Goal: Task Accomplishment & Management: Manage account settings

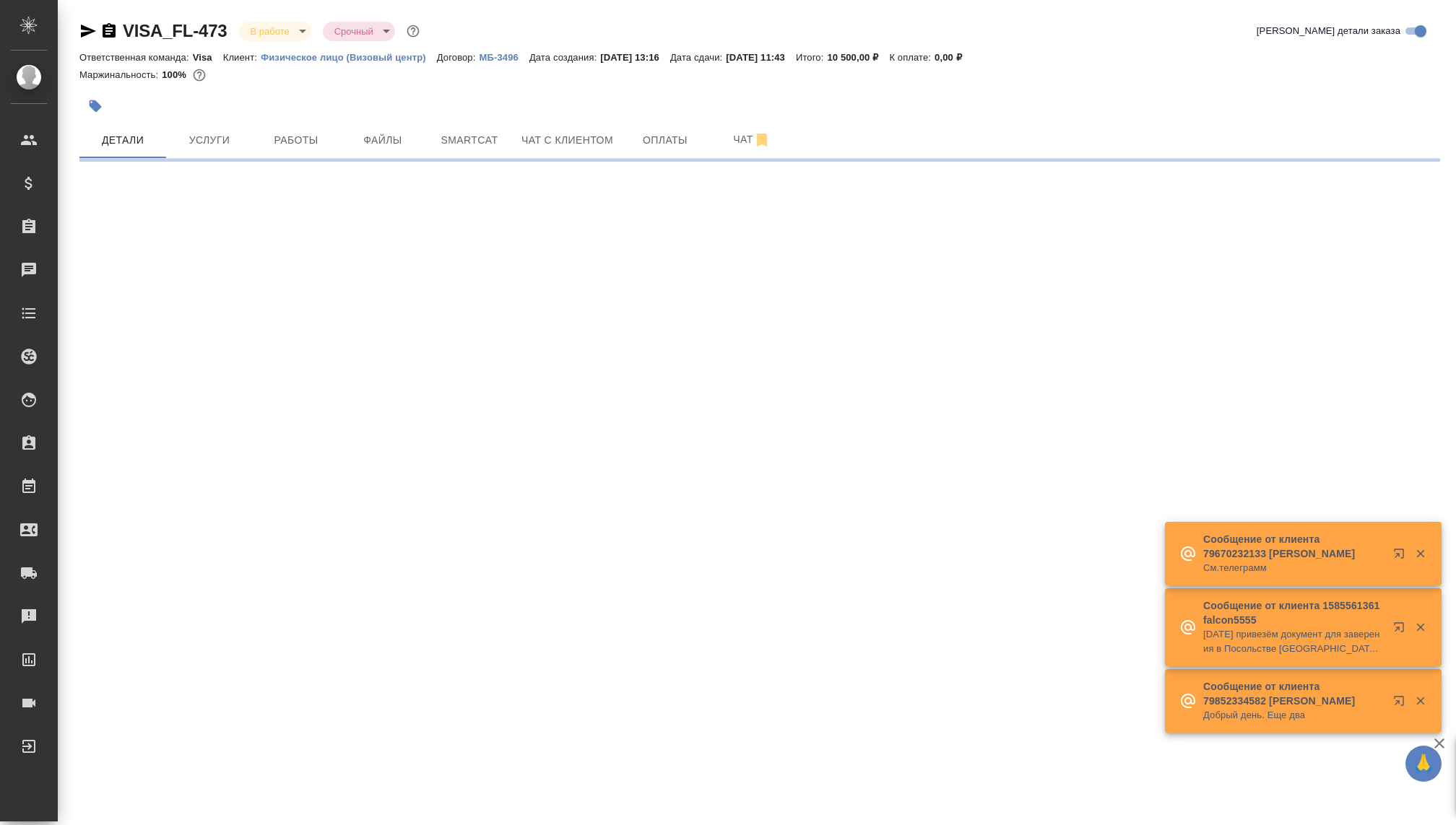
select select "RU"
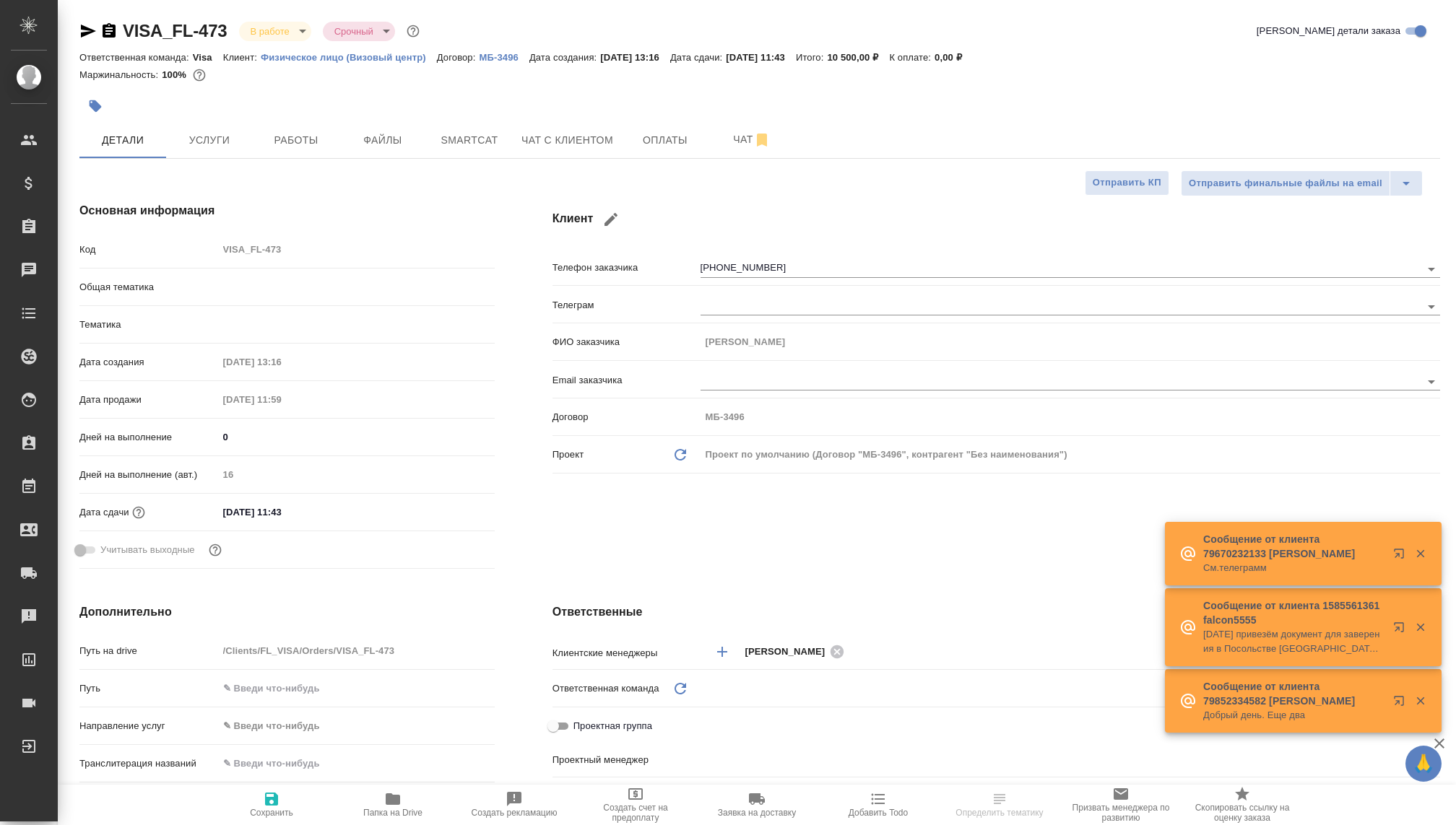
type textarea "x"
type input "Visa"
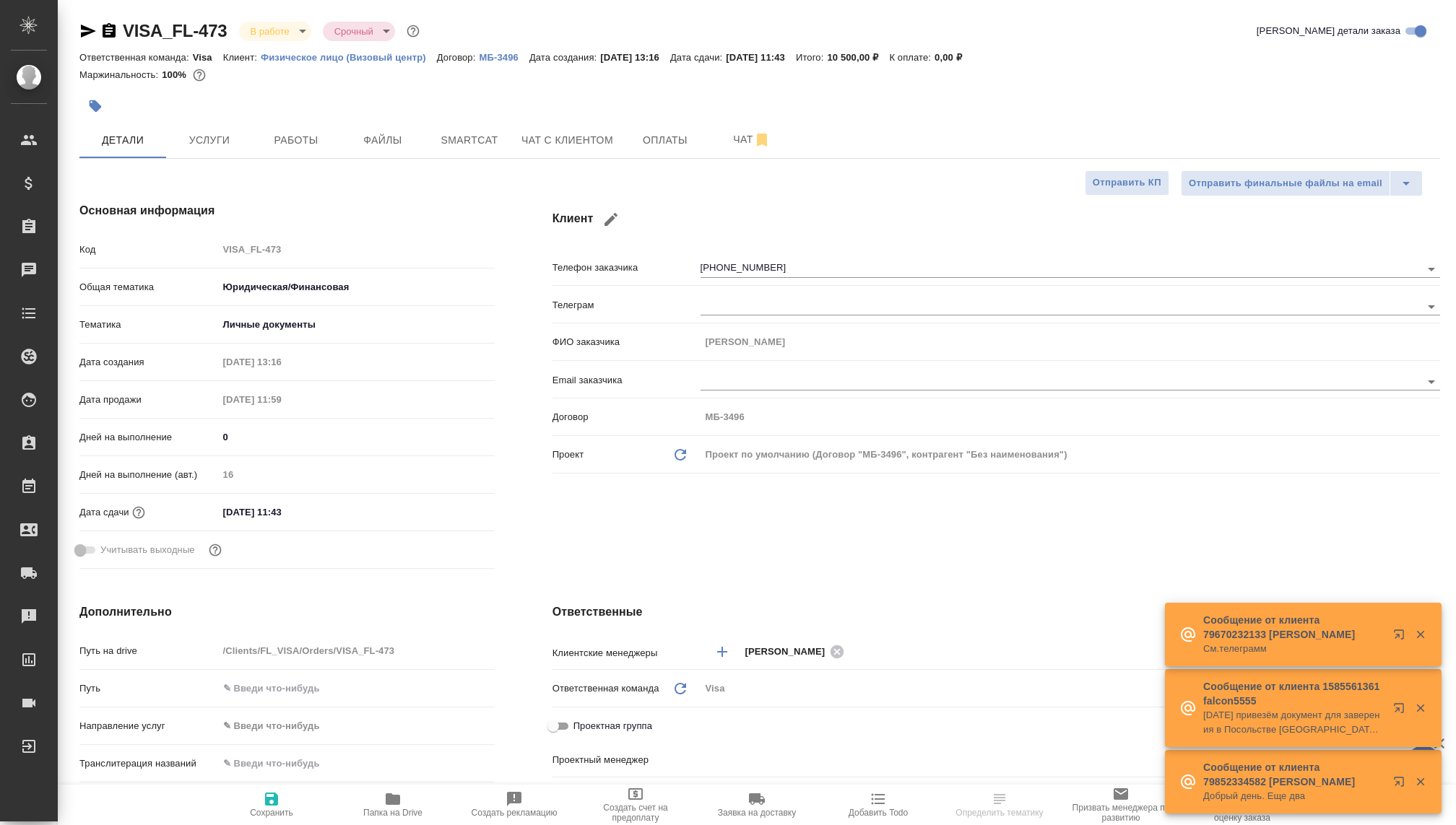
type input "[PERSON_NAME]"
type input "Гудина Александра"
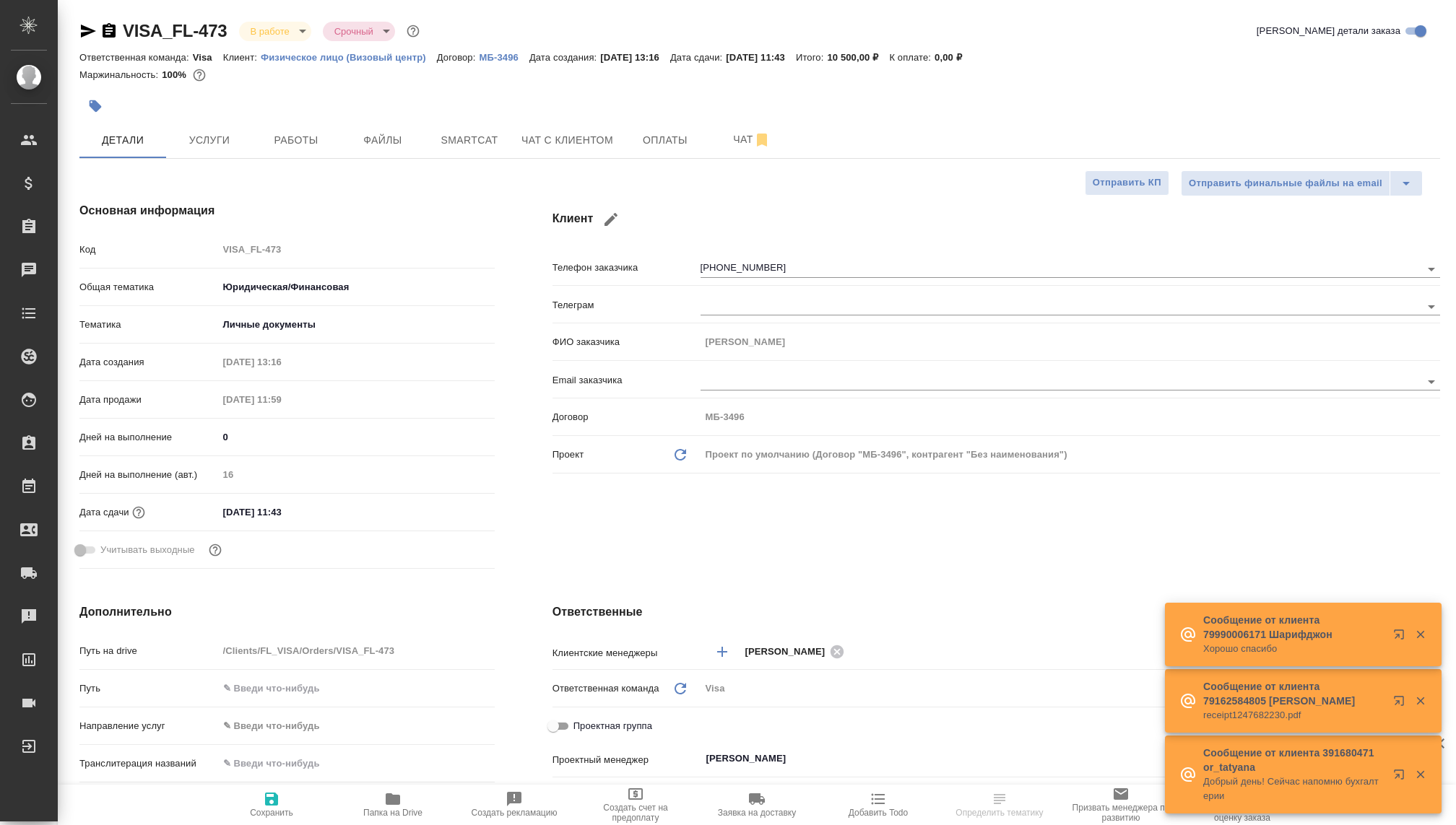
type textarea "x"
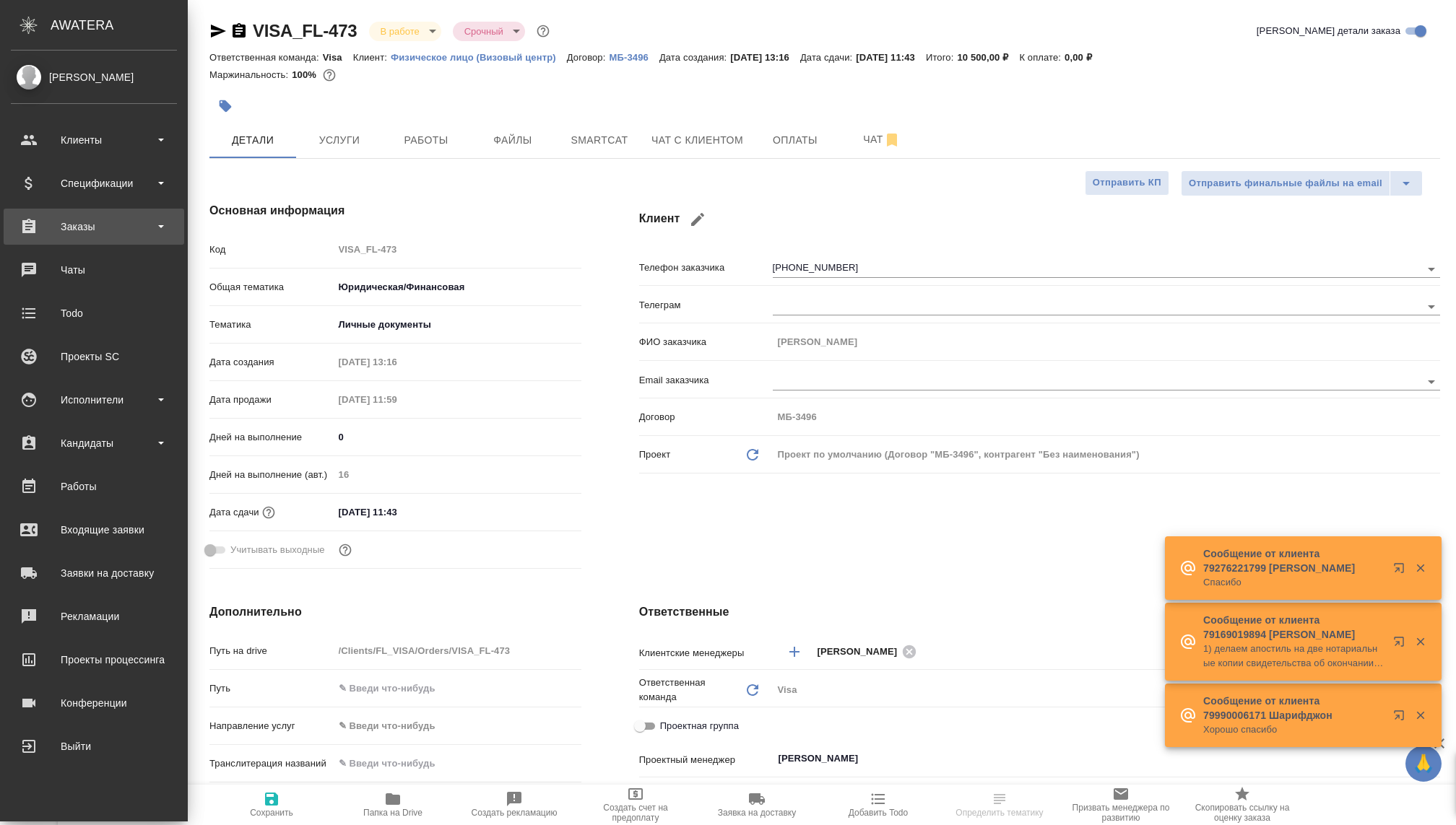
click at [87, 226] on div "Заказы" at bounding box center [94, 226] width 166 height 22
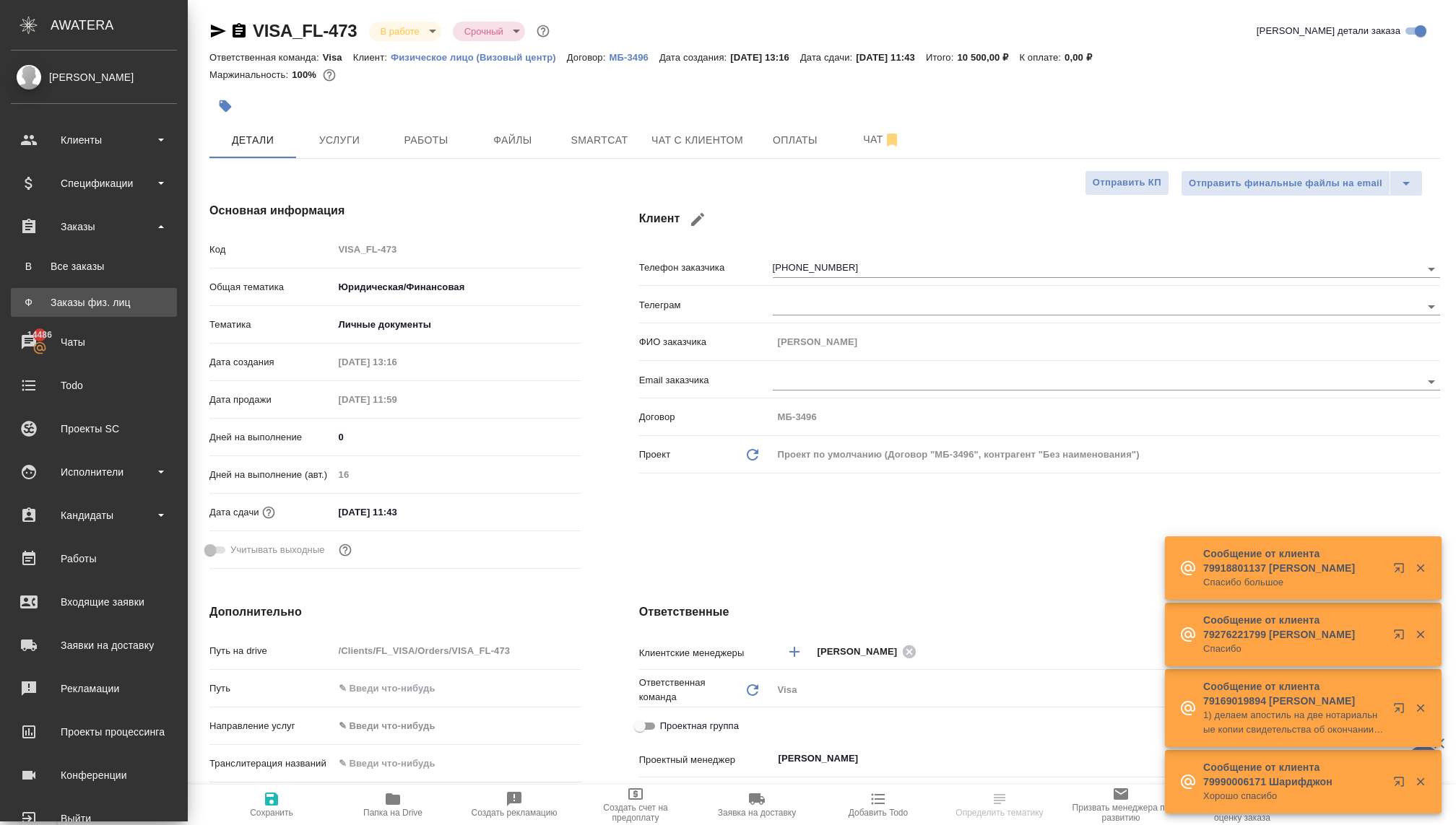
type textarea "x"
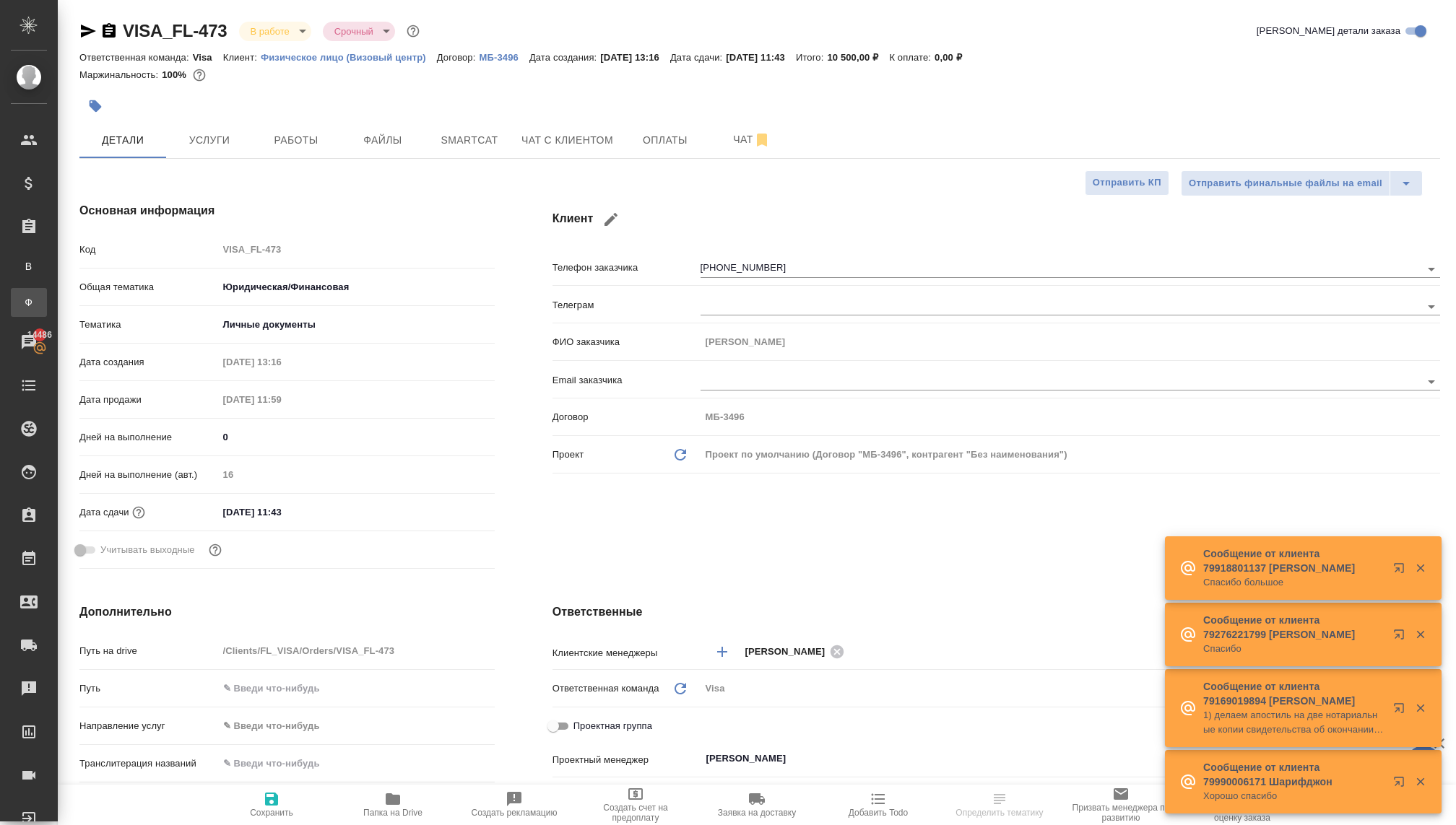
click at [22, 295] on div "Заказы физ. лиц" at bounding box center [11, 302] width 22 height 14
type textarea "x"
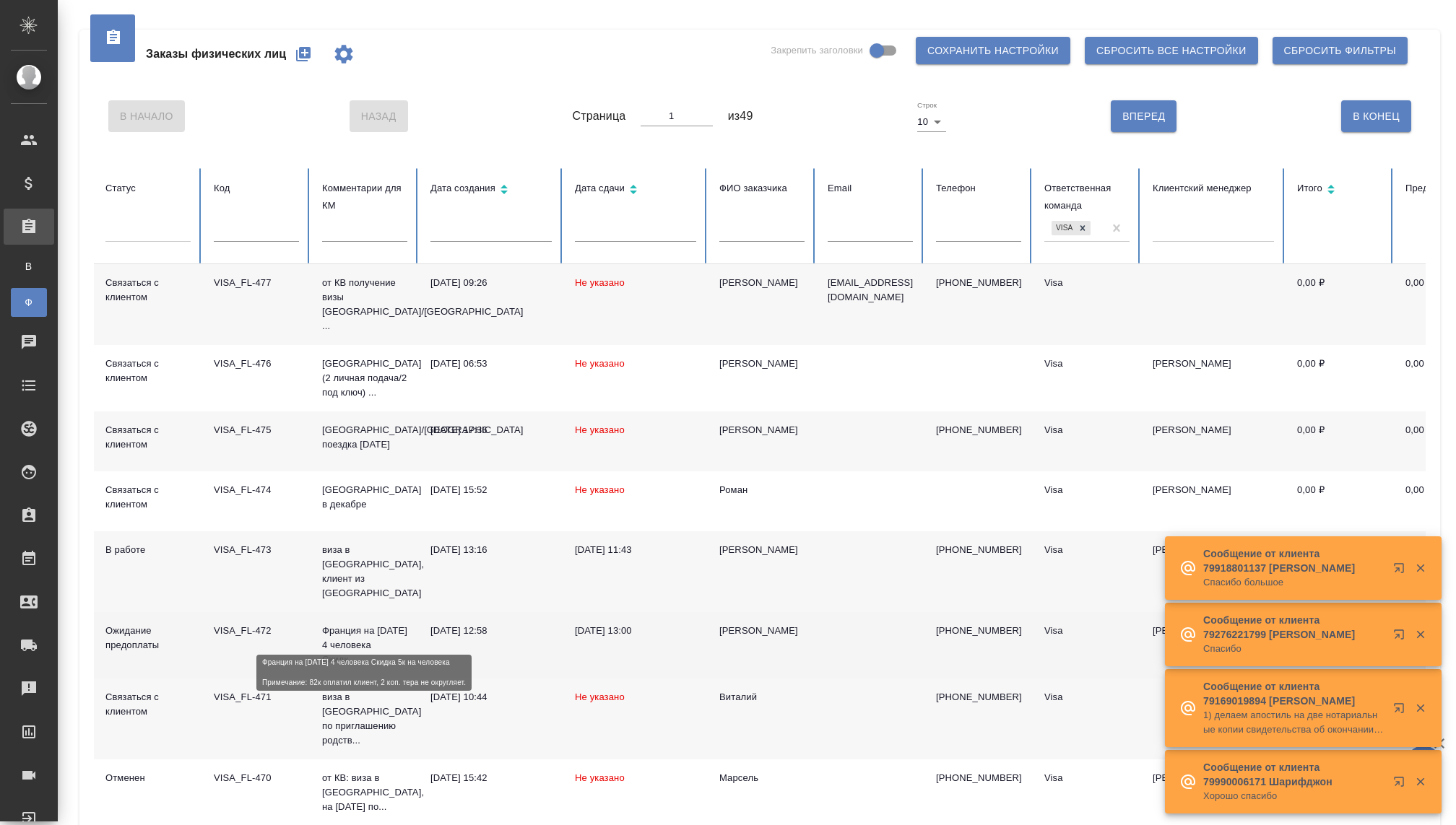
click at [343, 624] on p "Франция на новый год 4 человека Скидк..." at bounding box center [365, 645] width 85 height 43
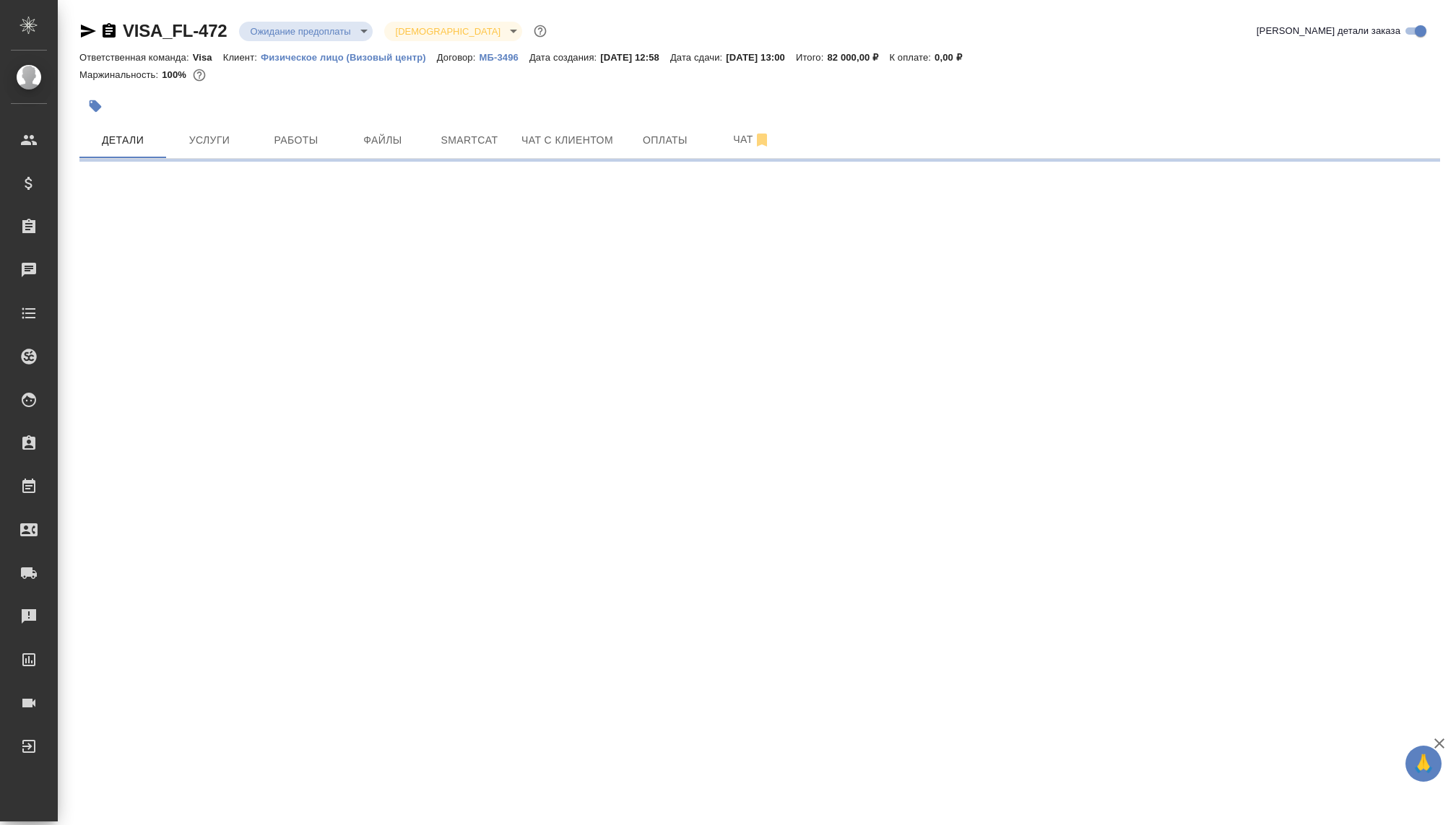
select select "RU"
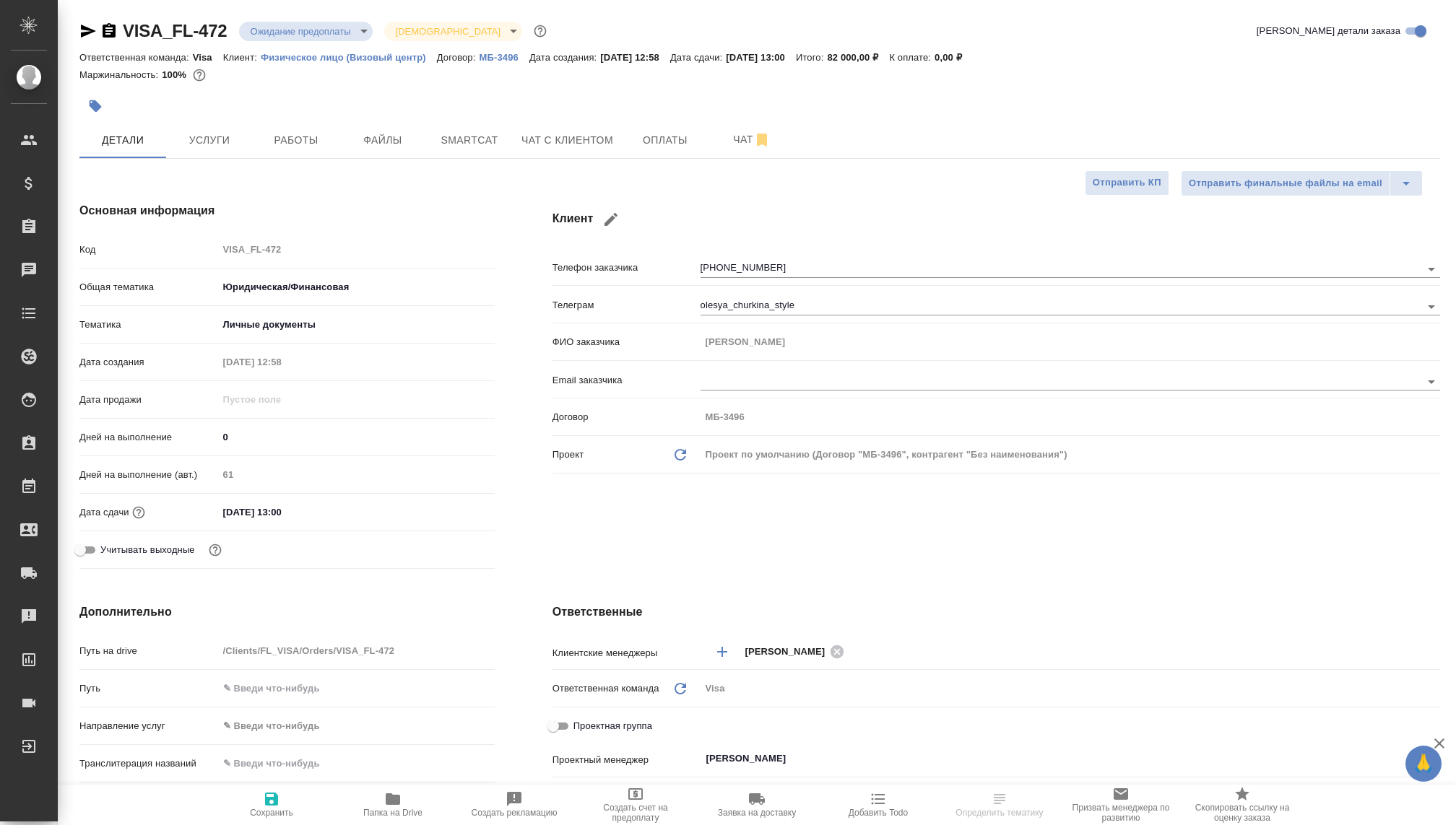
type textarea "x"
click at [290, 28] on body "🙏 .cls-1 fill:#fff; AWATERA Kovaleva Ekaterina Клиенты Спецификации Заказы Чаты…" at bounding box center [728, 412] width 1456 height 825
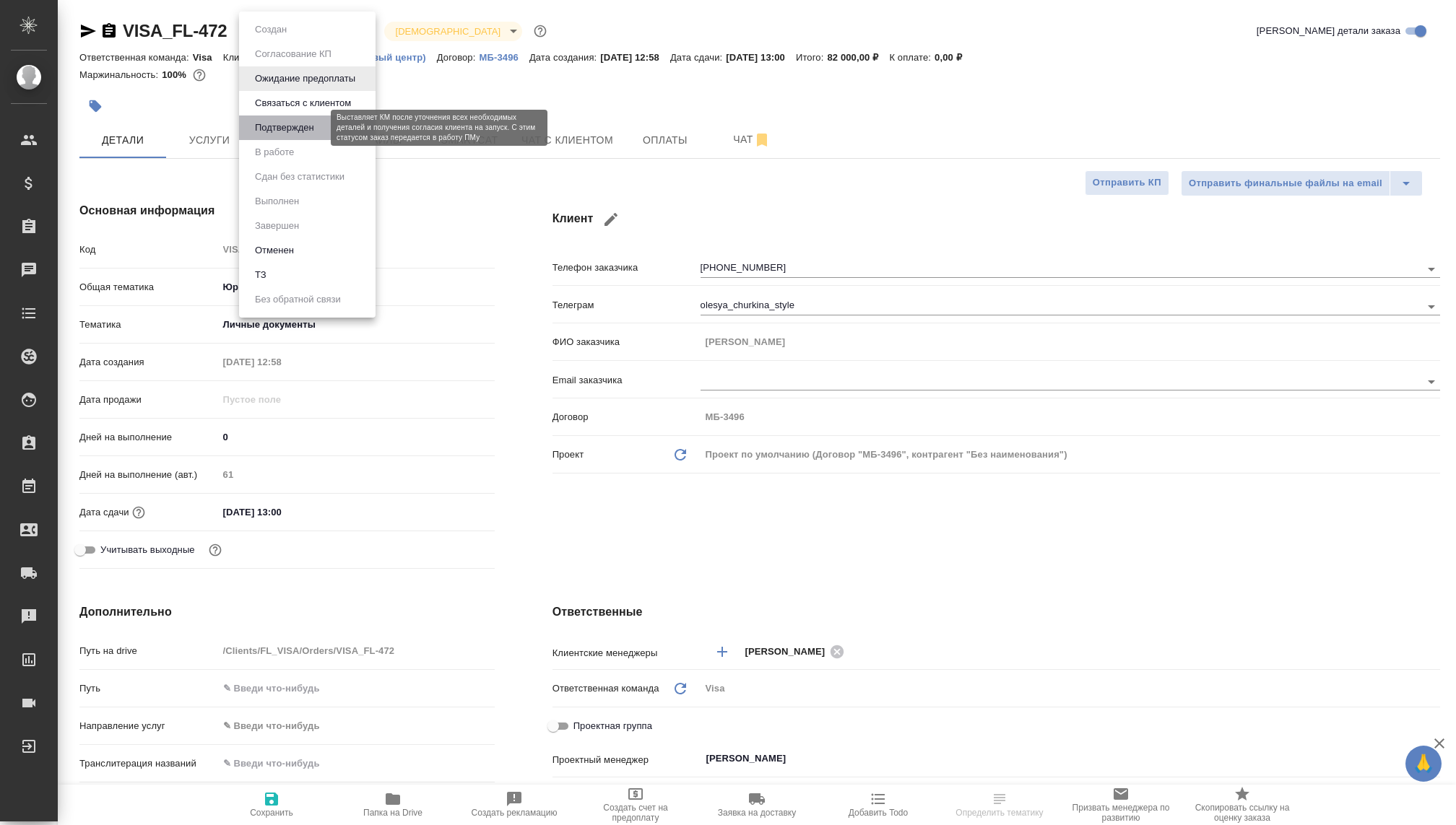
click at [269, 123] on button "Подтвержден" at bounding box center [285, 128] width 68 height 16
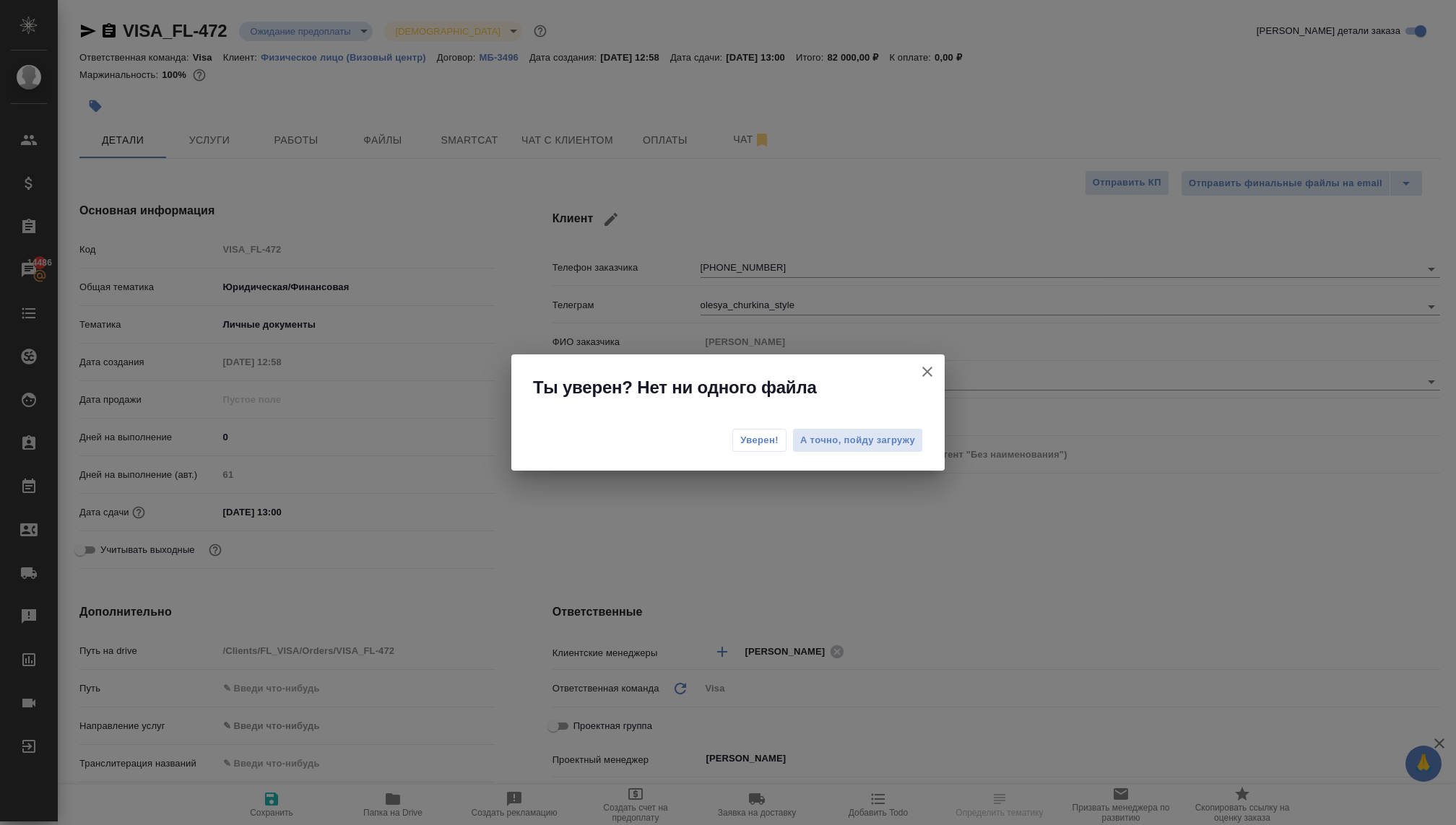
click at [746, 445] on span "Уверен!" at bounding box center [759, 440] width 38 height 14
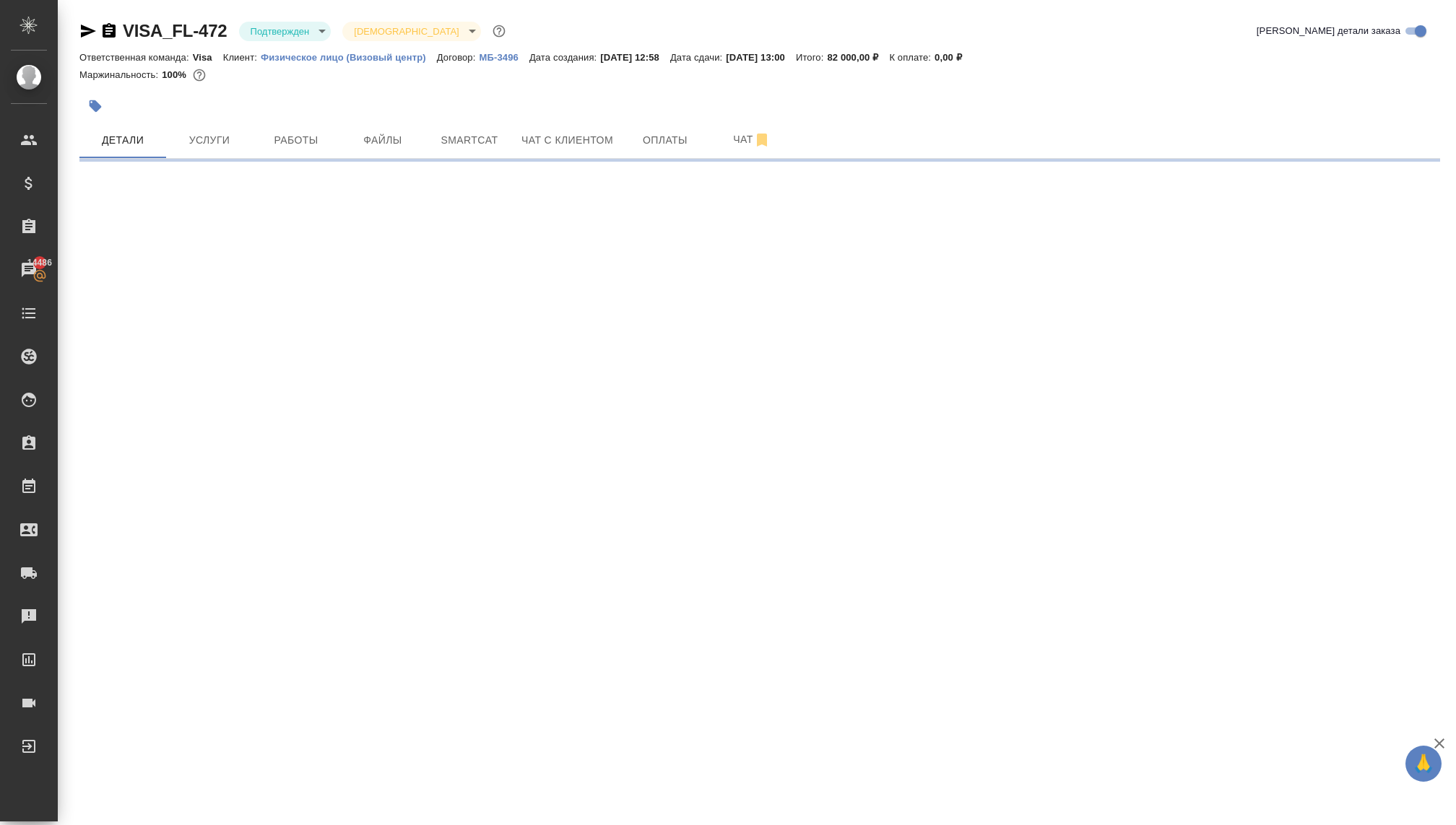
select select "RU"
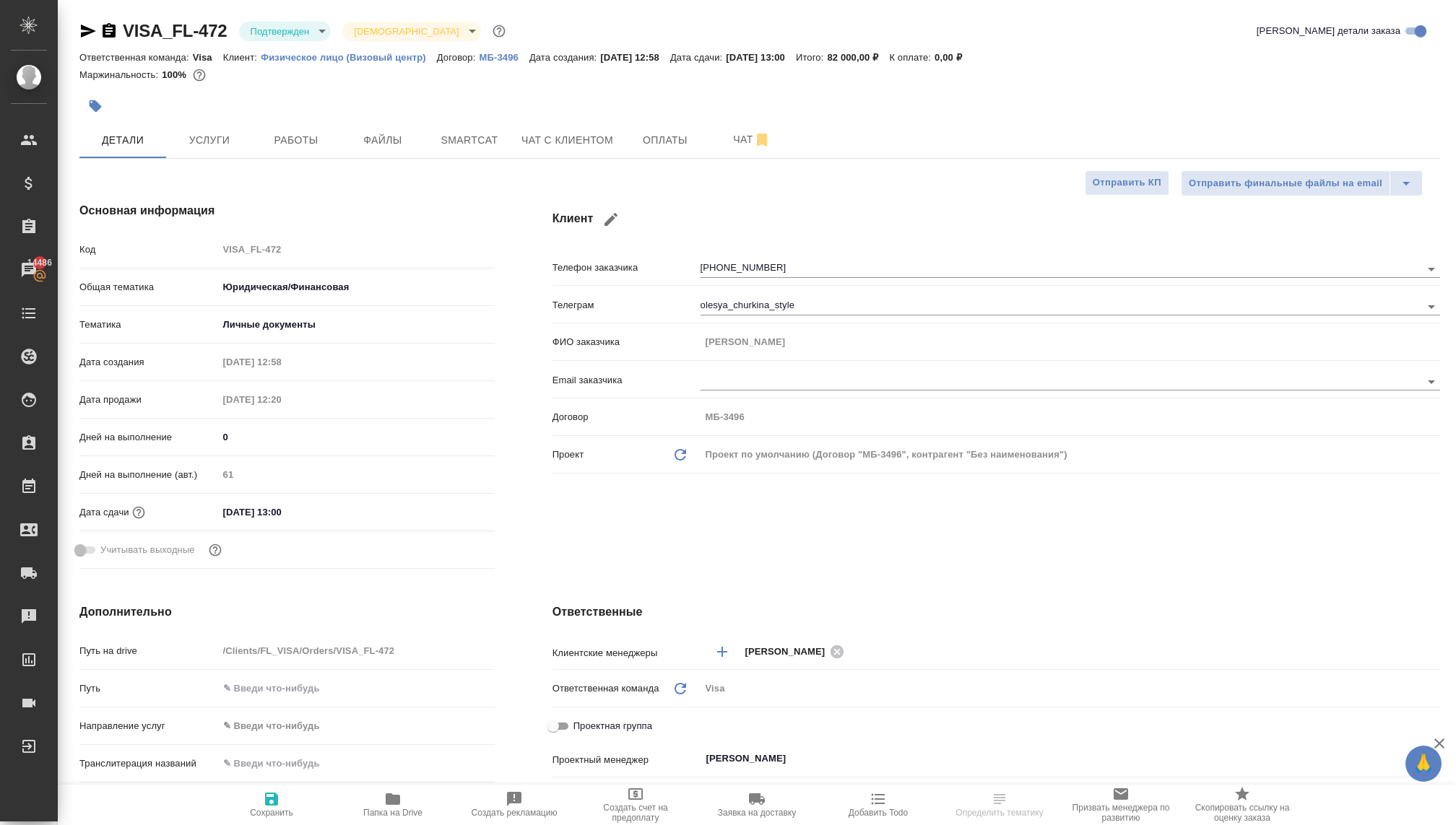
type textarea "x"
click at [300, 35] on body "🙏 .cls-1 fill:#fff; AWATERA Kovaleva Ekaterina Клиенты Спецификации Заказы 1448…" at bounding box center [728, 412] width 1456 height 825
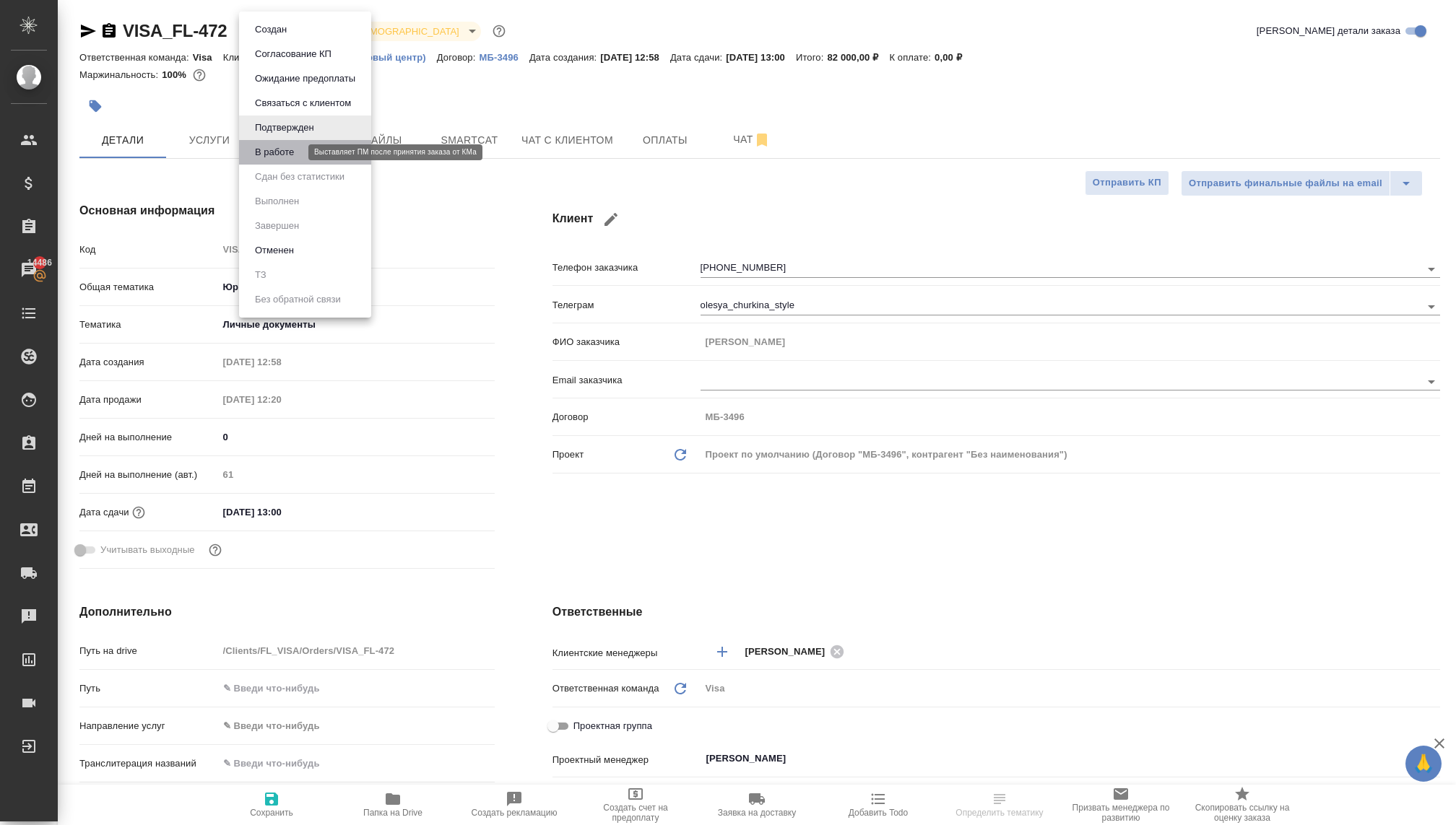
click at [289, 152] on button "В работе" at bounding box center [274, 152] width 48 height 16
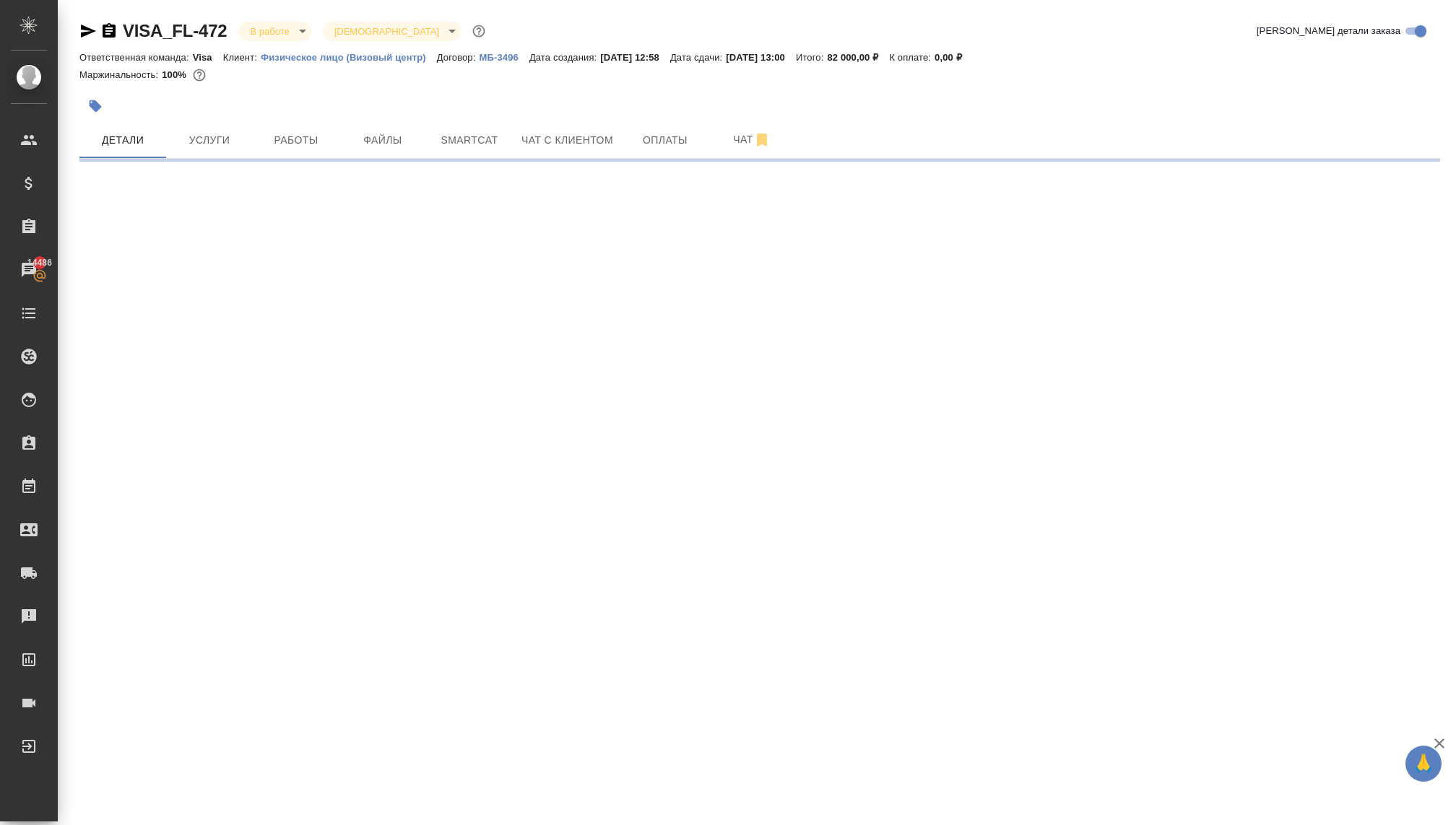
select select "RU"
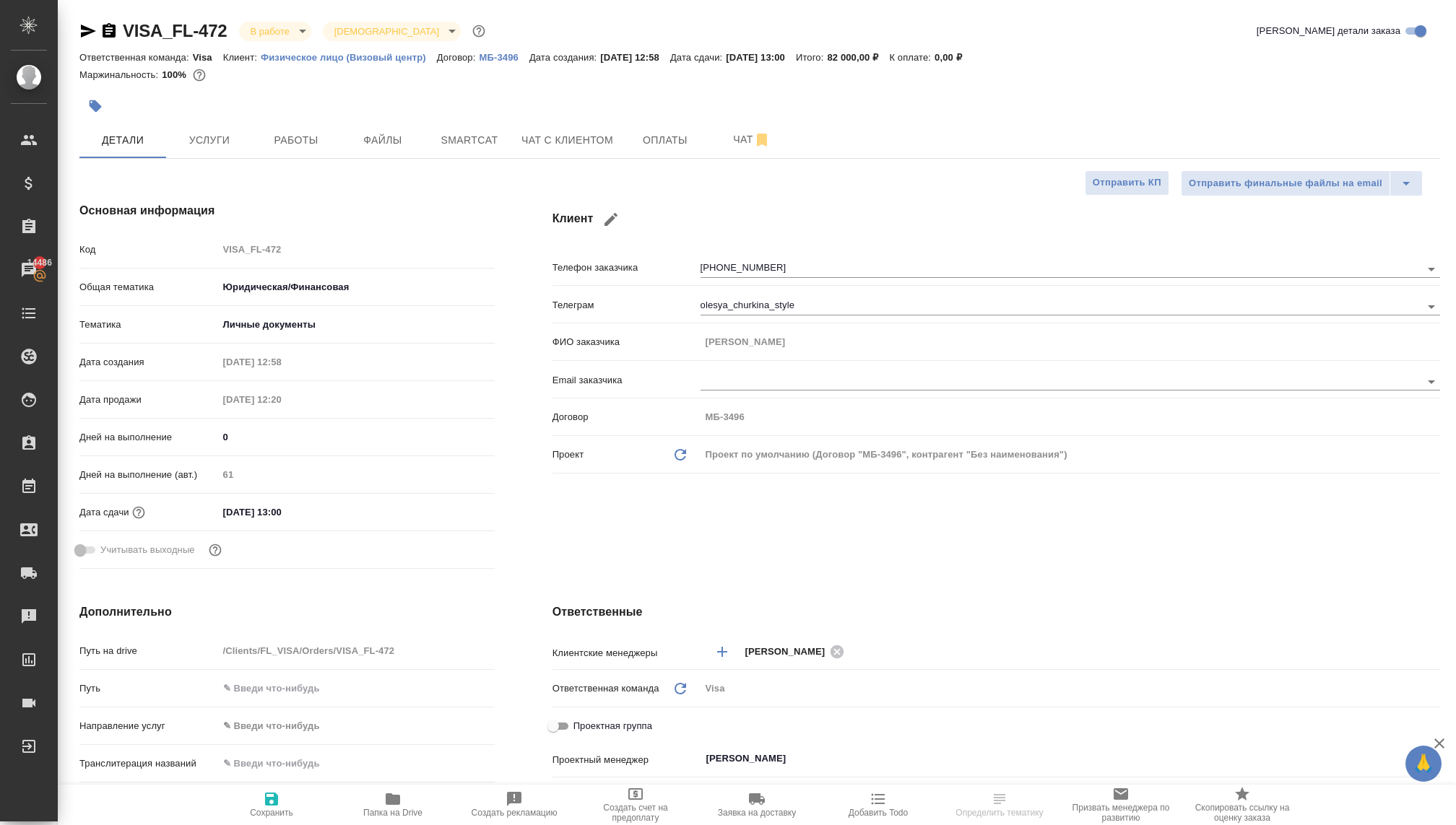
type textarea "x"
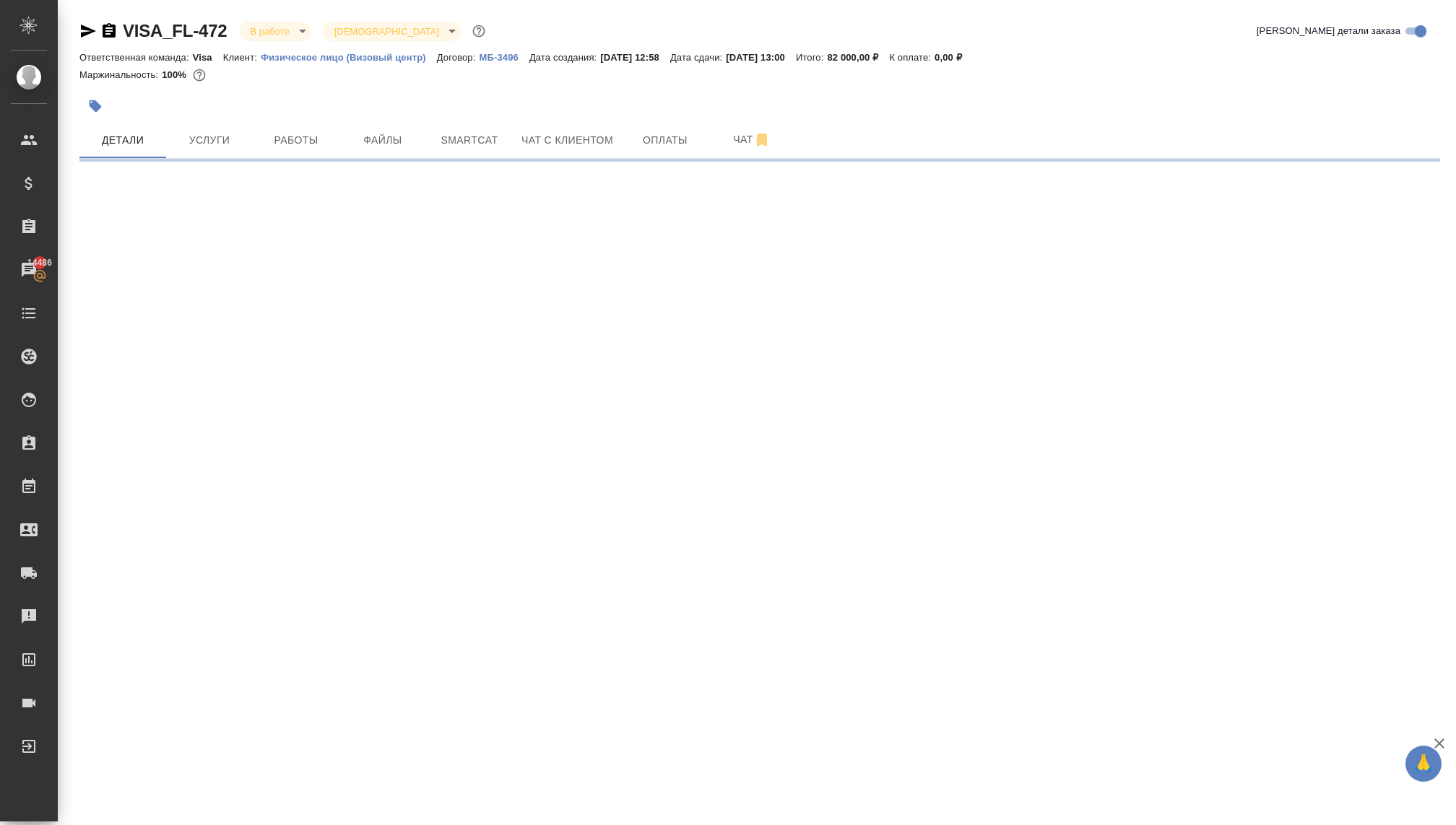
select select "RU"
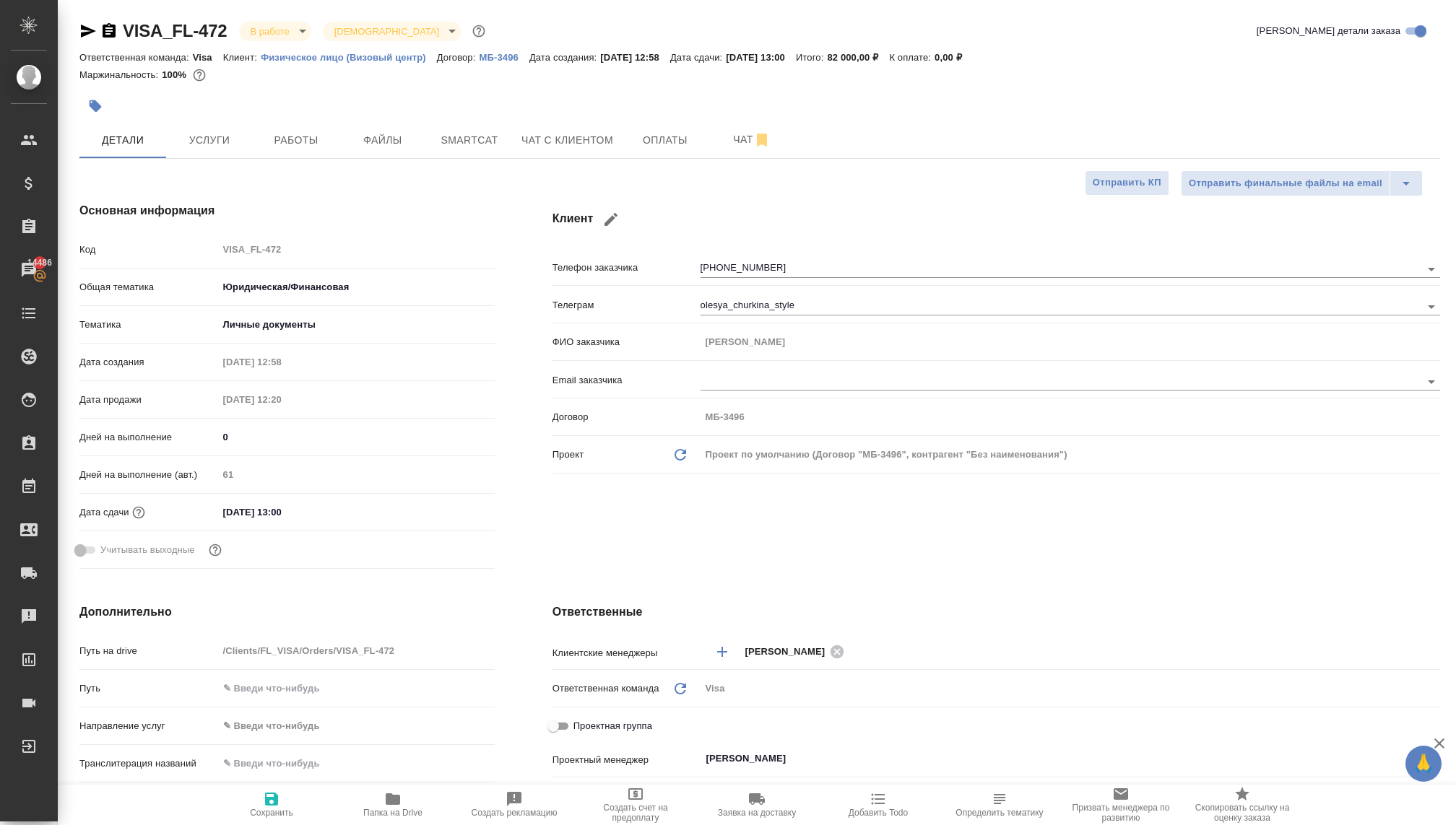
type textarea "x"
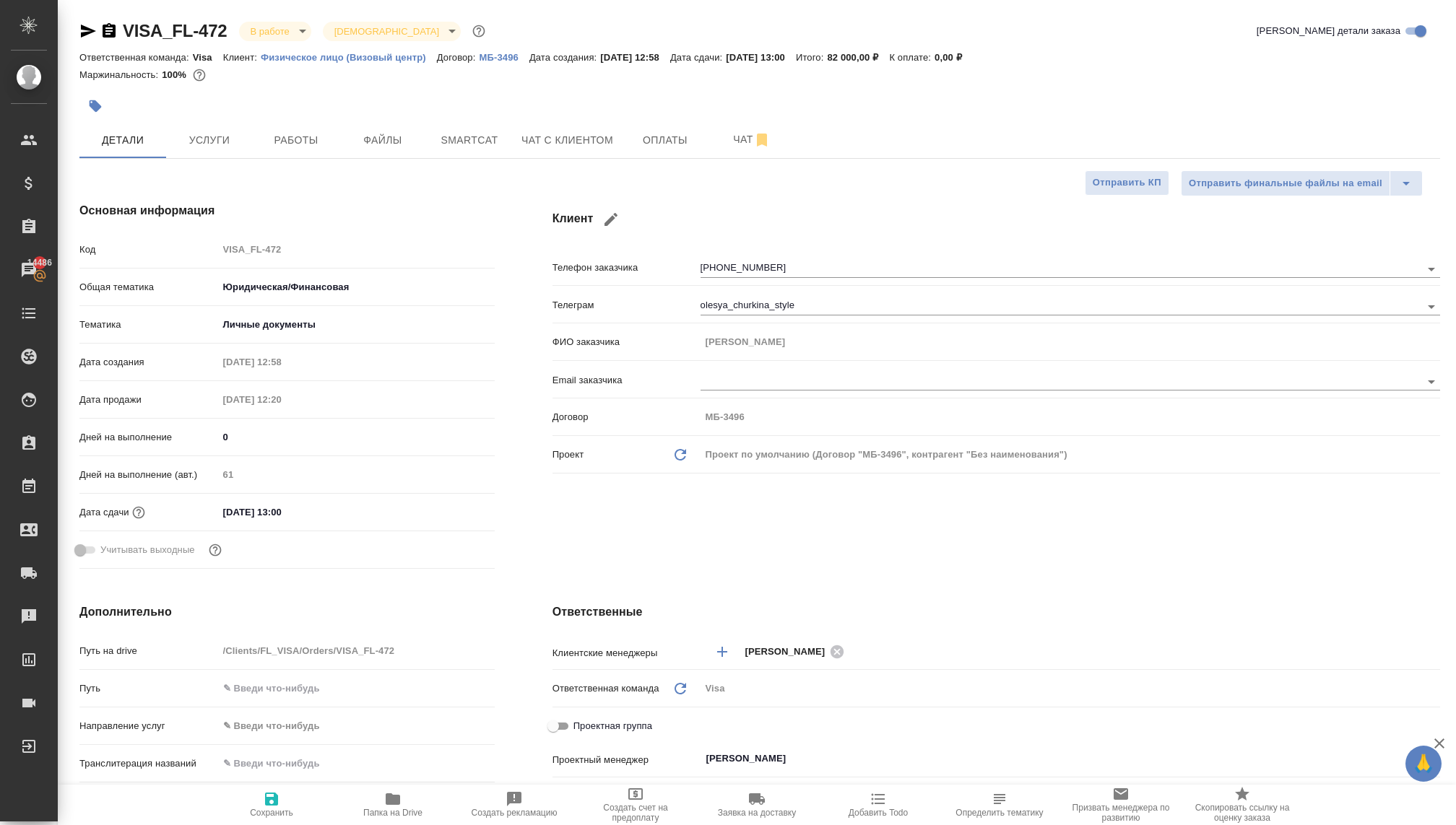
type textarea "x"
drag, startPoint x: 227, startPoint y: 26, endPoint x: 85, endPoint y: 26, distance: 142.0
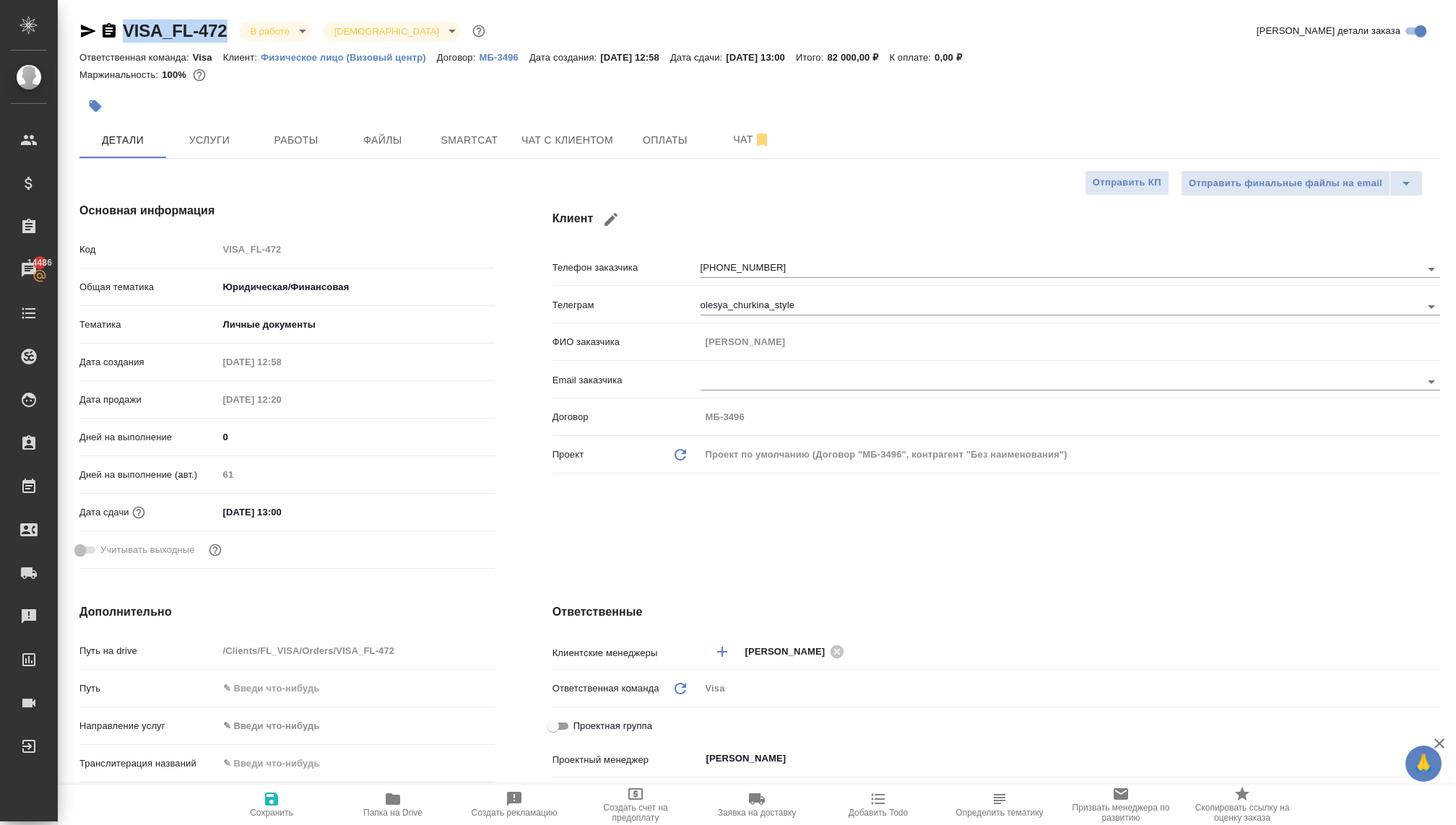
click at [85, 26] on div "VISA_FL-472 В работе inProgress Святая троица holyTrinity" at bounding box center [283, 31] width 408 height 23
copy link "VISA_FL-472"
type textarea "x"
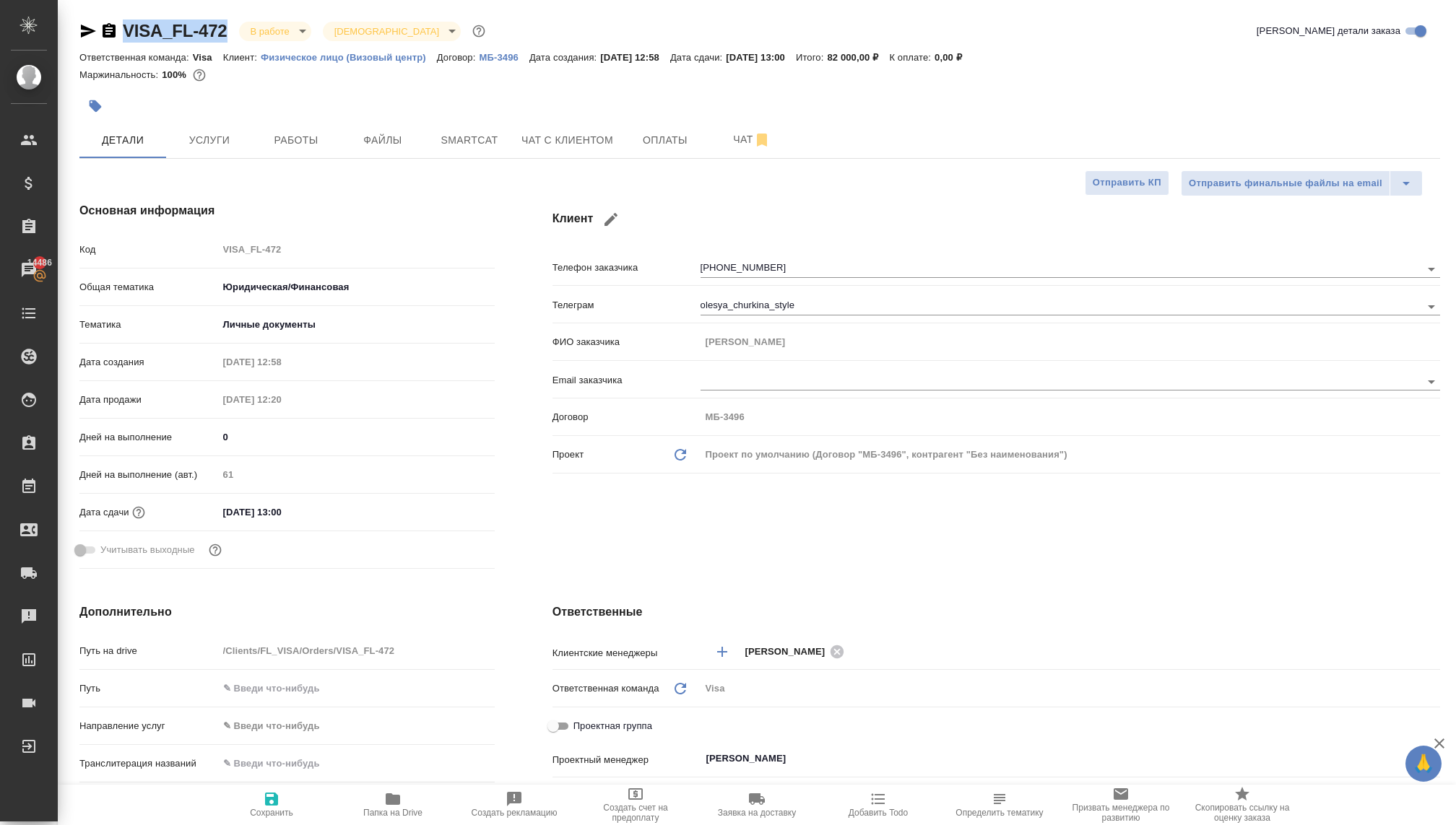
type textarea "x"
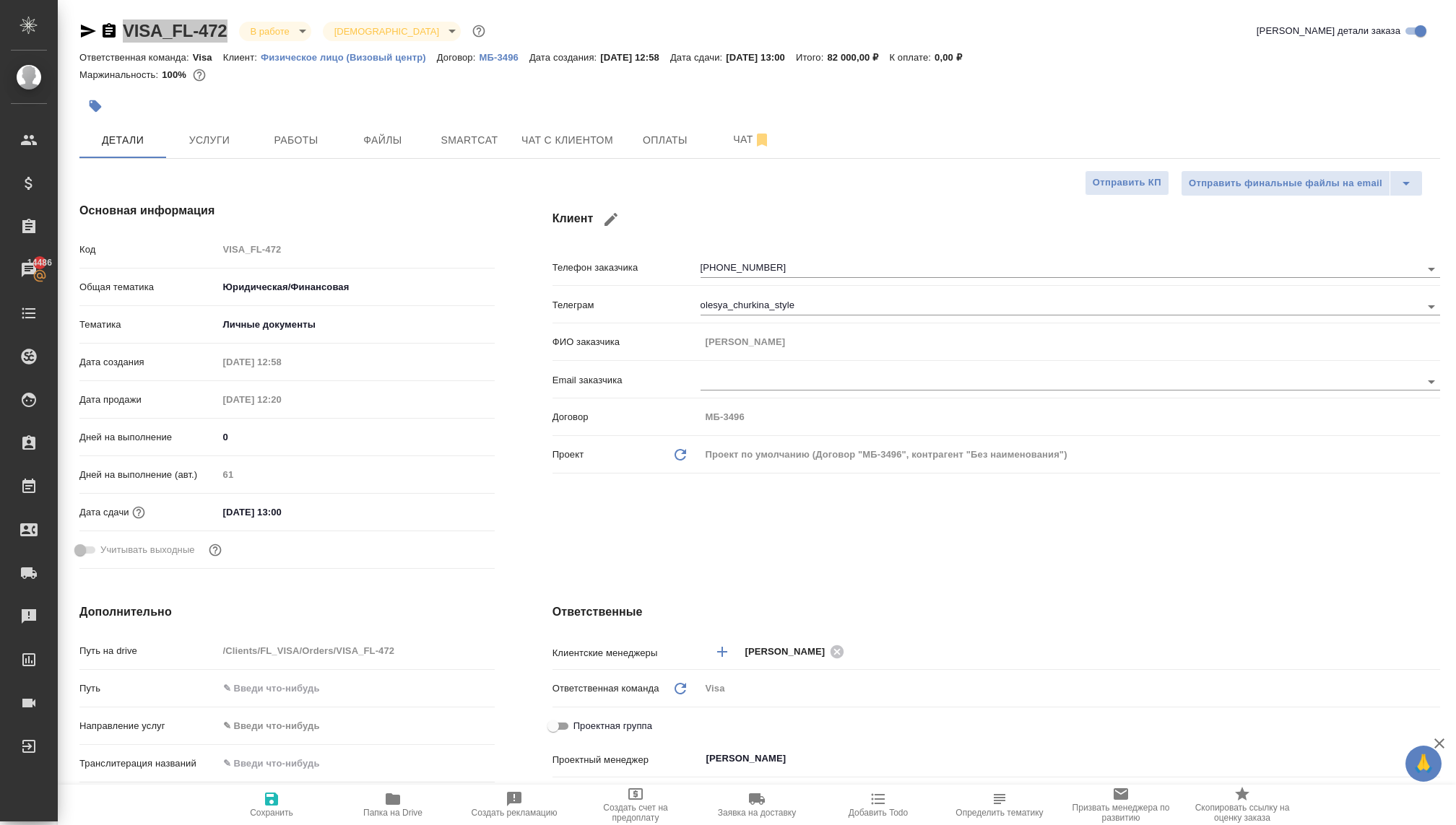
type textarea "x"
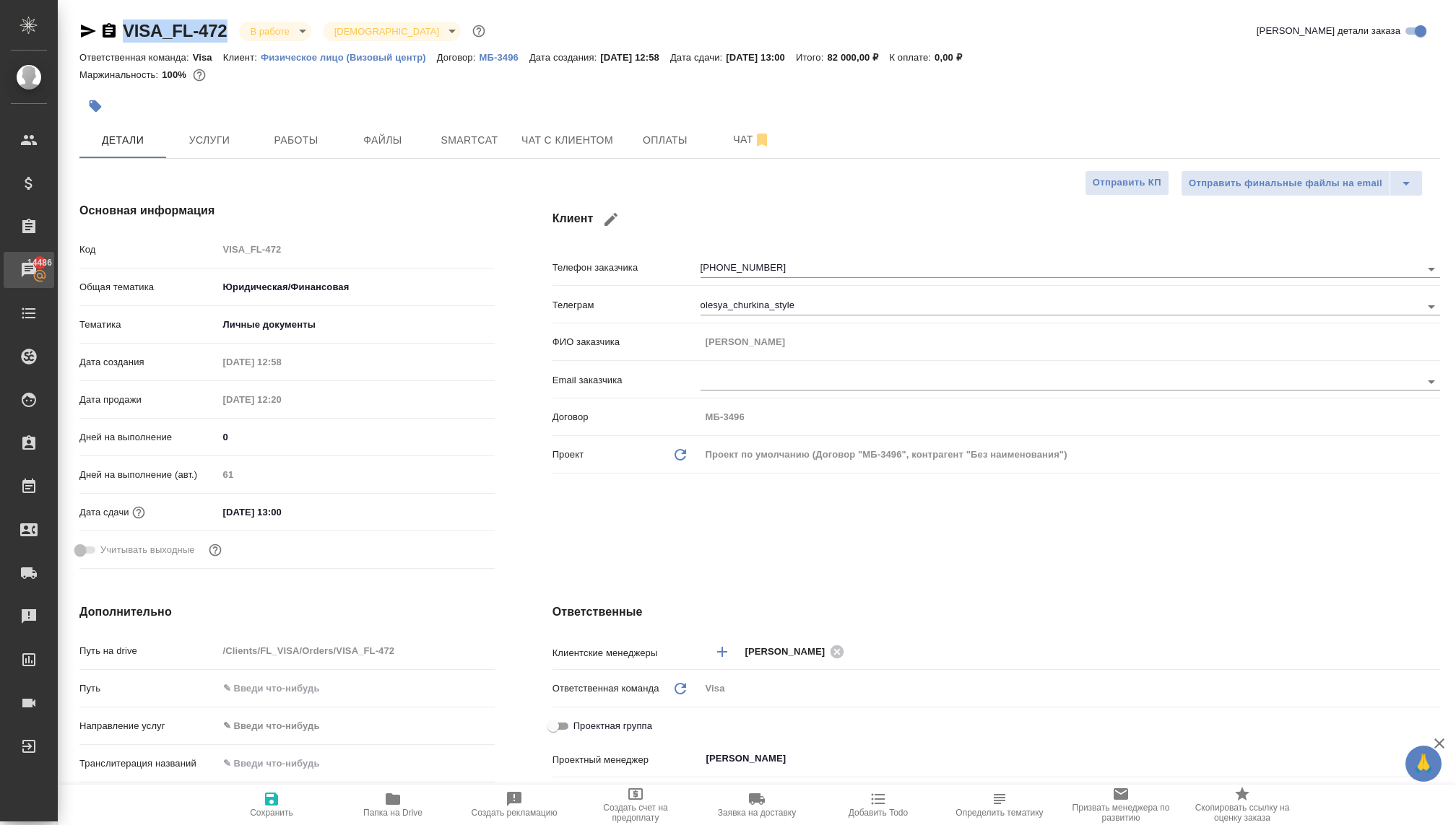
type textarea "x"
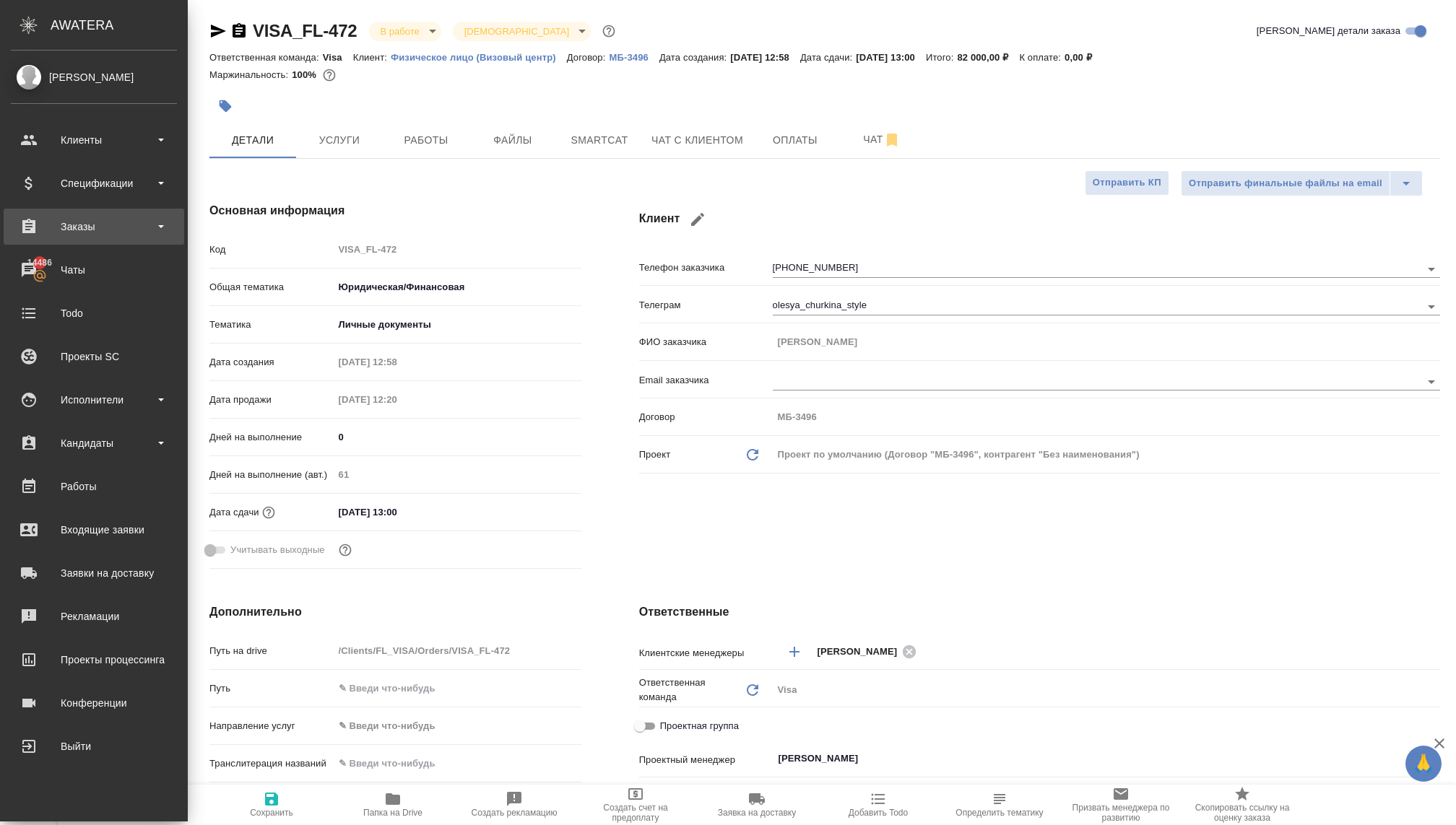
click at [74, 239] on div "Заказы" at bounding box center [94, 226] width 180 height 36
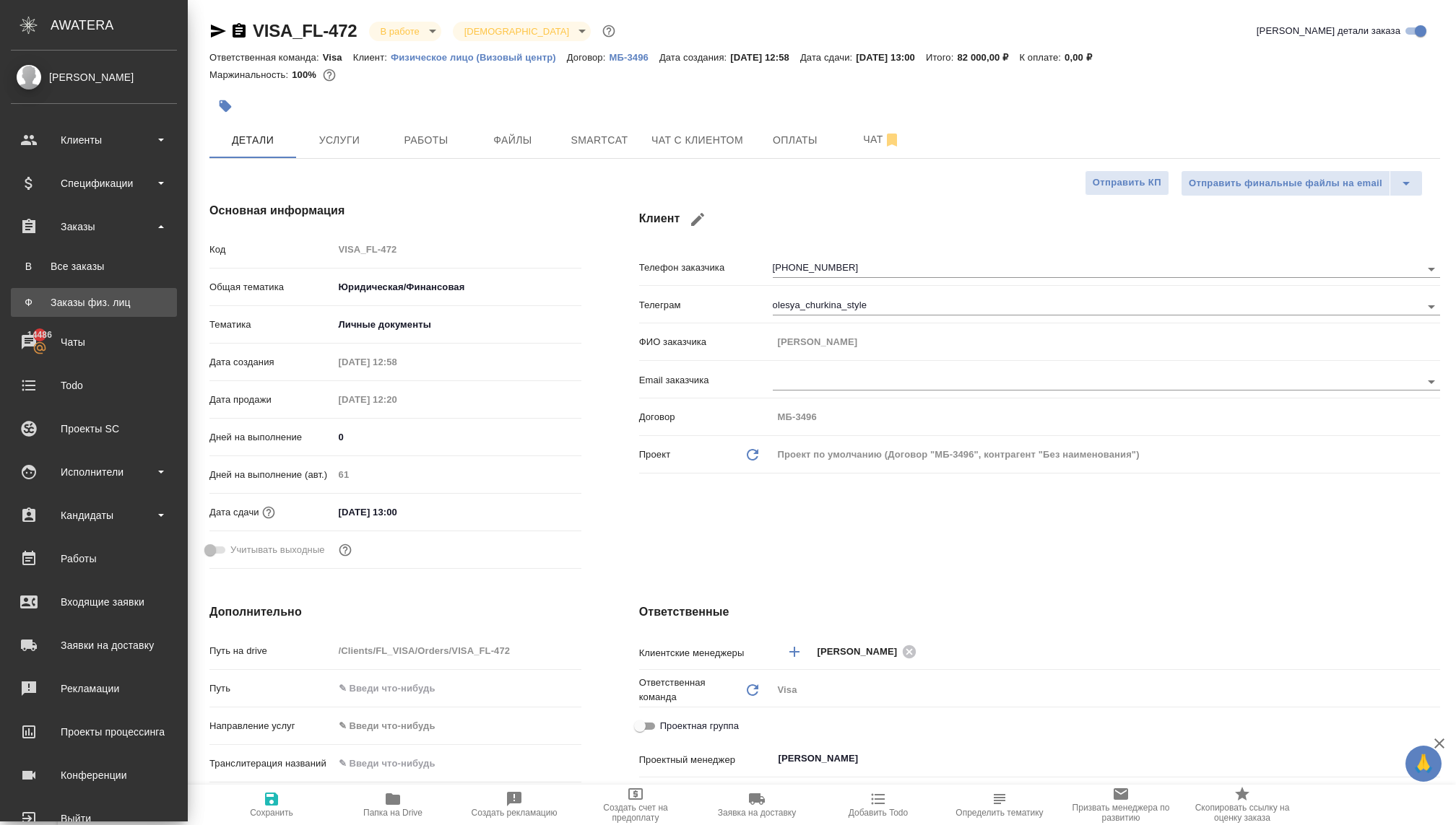
type textarea "x"
click at [75, 306] on div "Заказы физ. лиц" at bounding box center [94, 302] width 152 height 14
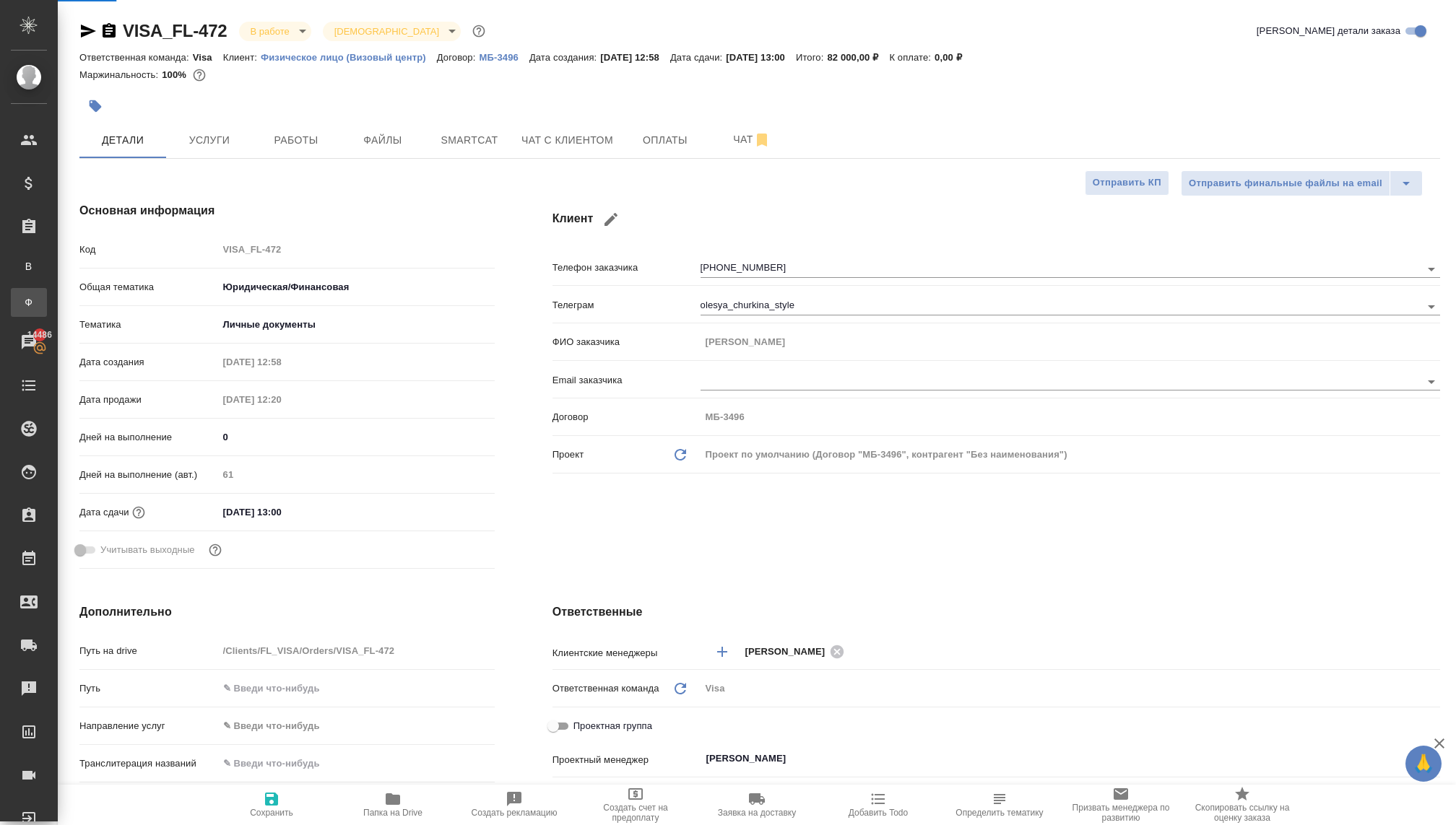
type textarea "x"
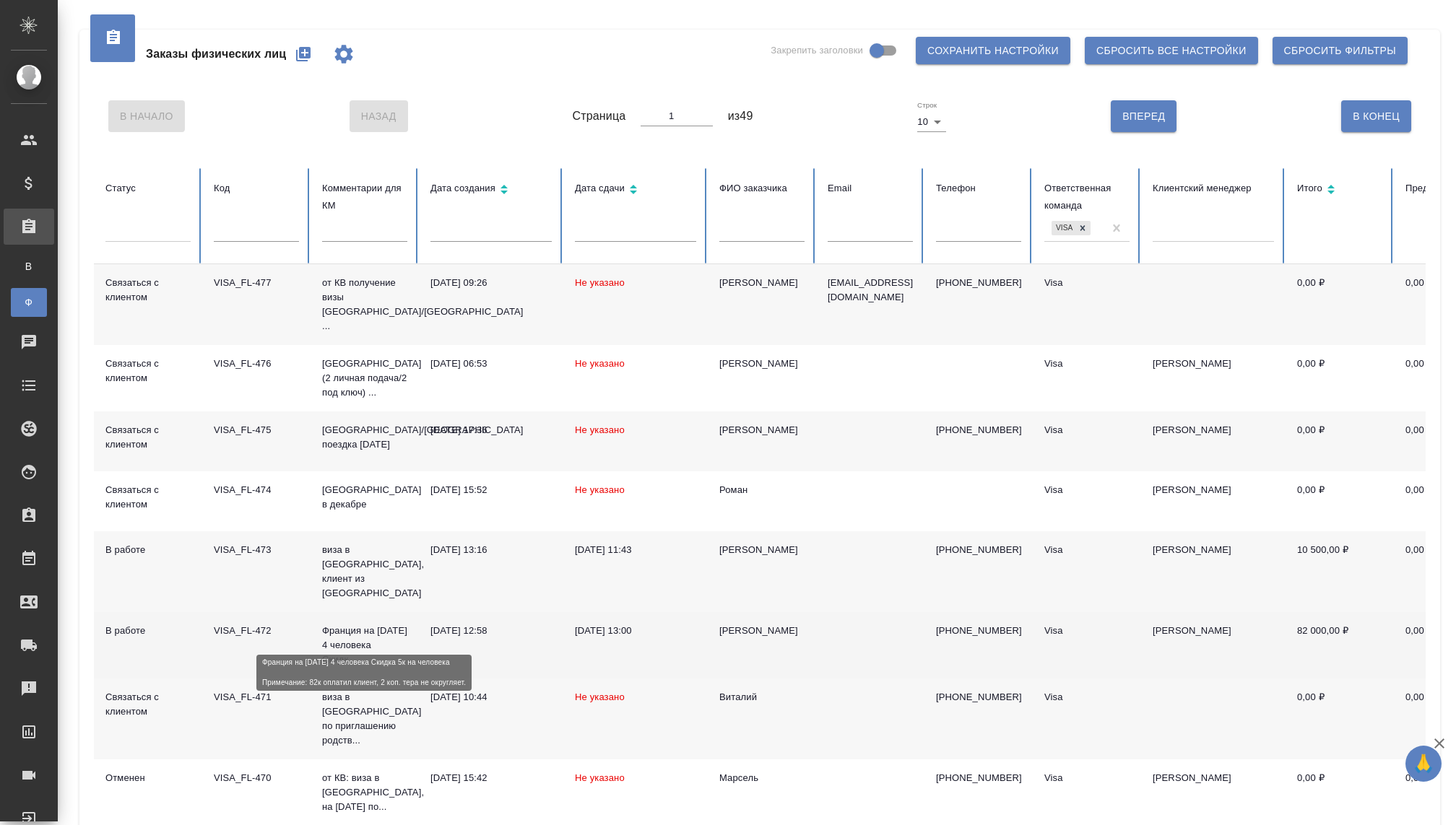
click at [349, 624] on p "Франция на новый год 4 человека Скидк..." at bounding box center [365, 645] width 85 height 43
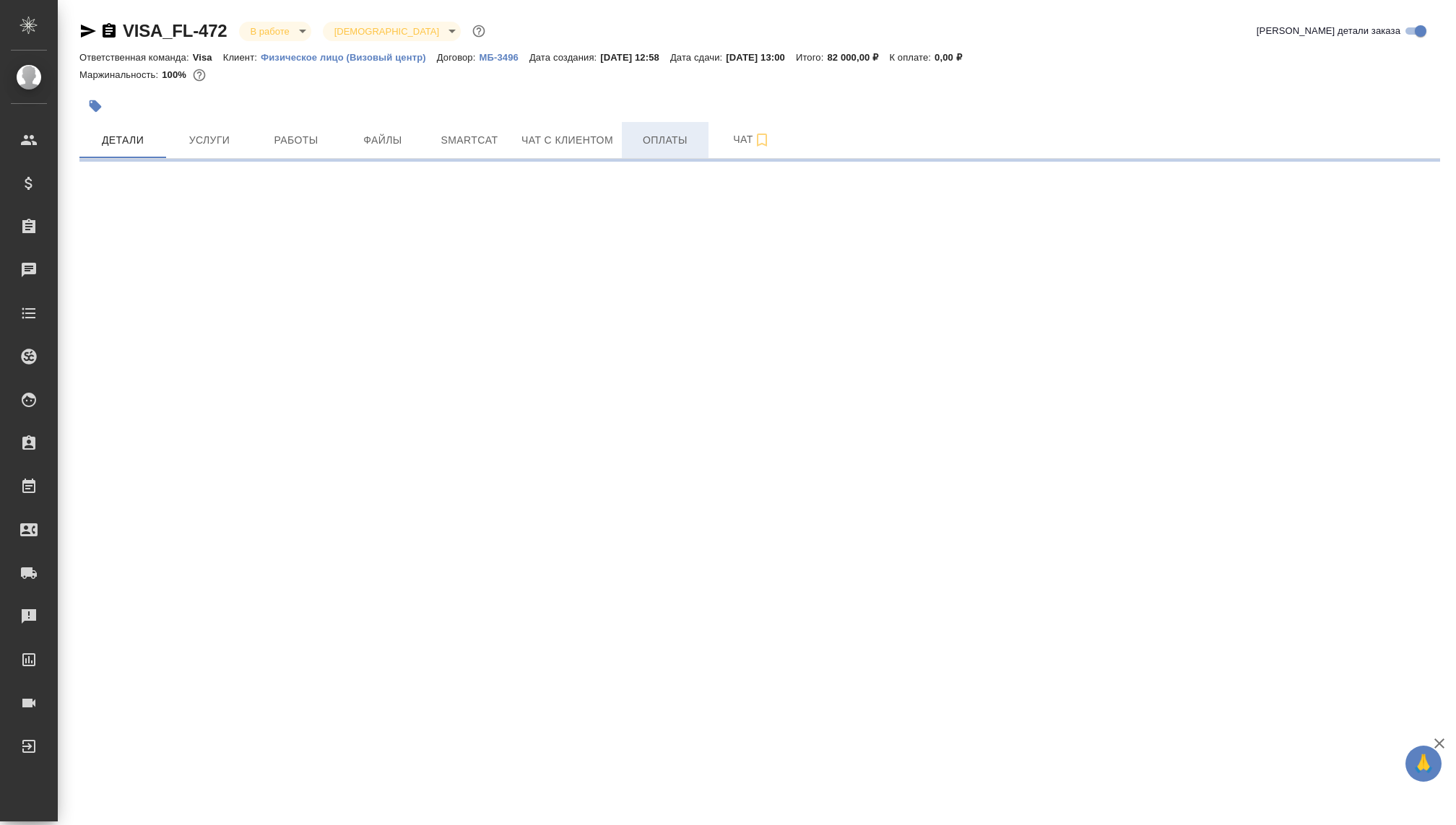
select select "RU"
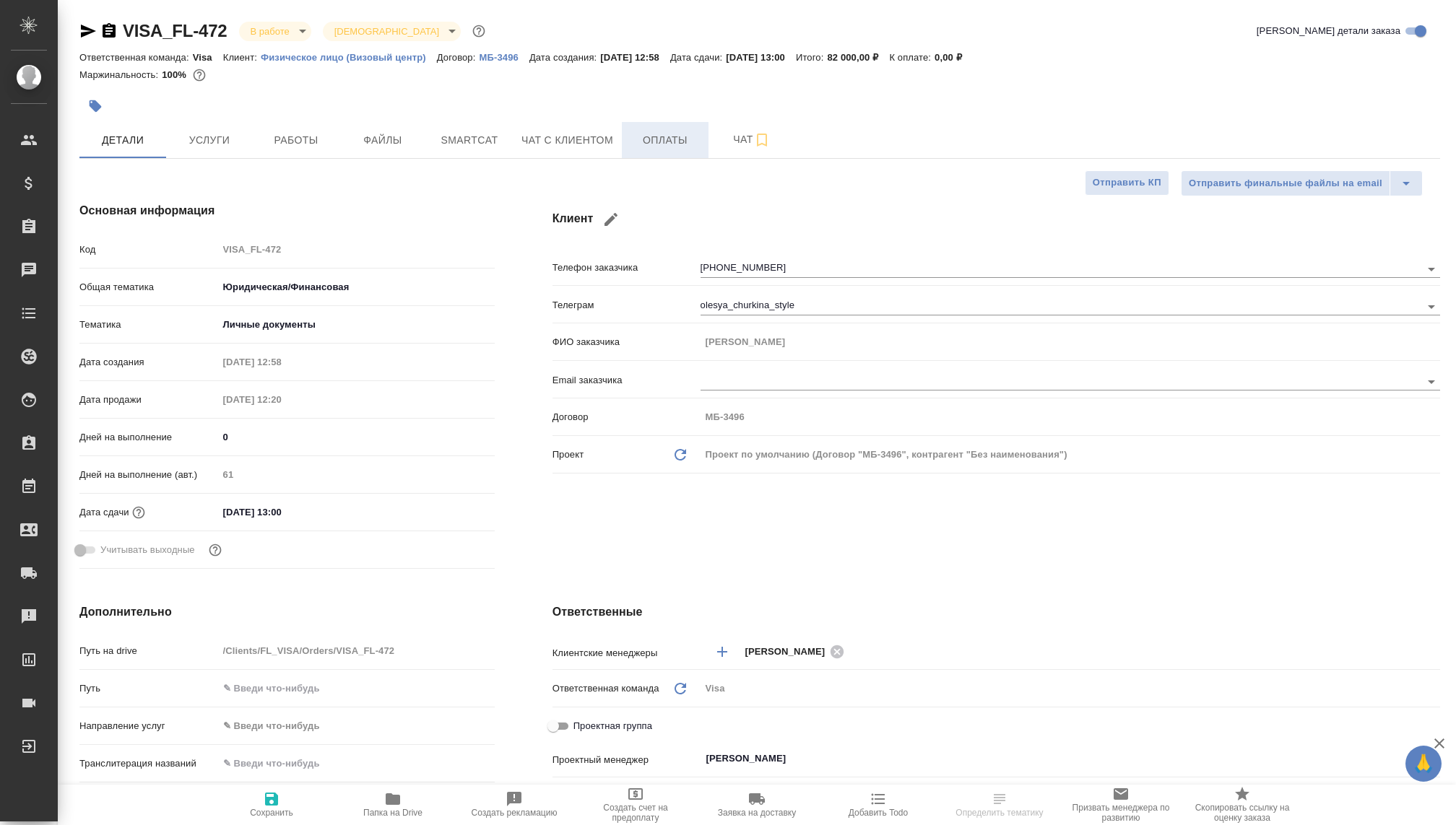
click at [684, 123] on button "Оплаты" at bounding box center [665, 140] width 87 height 36
type textarea "x"
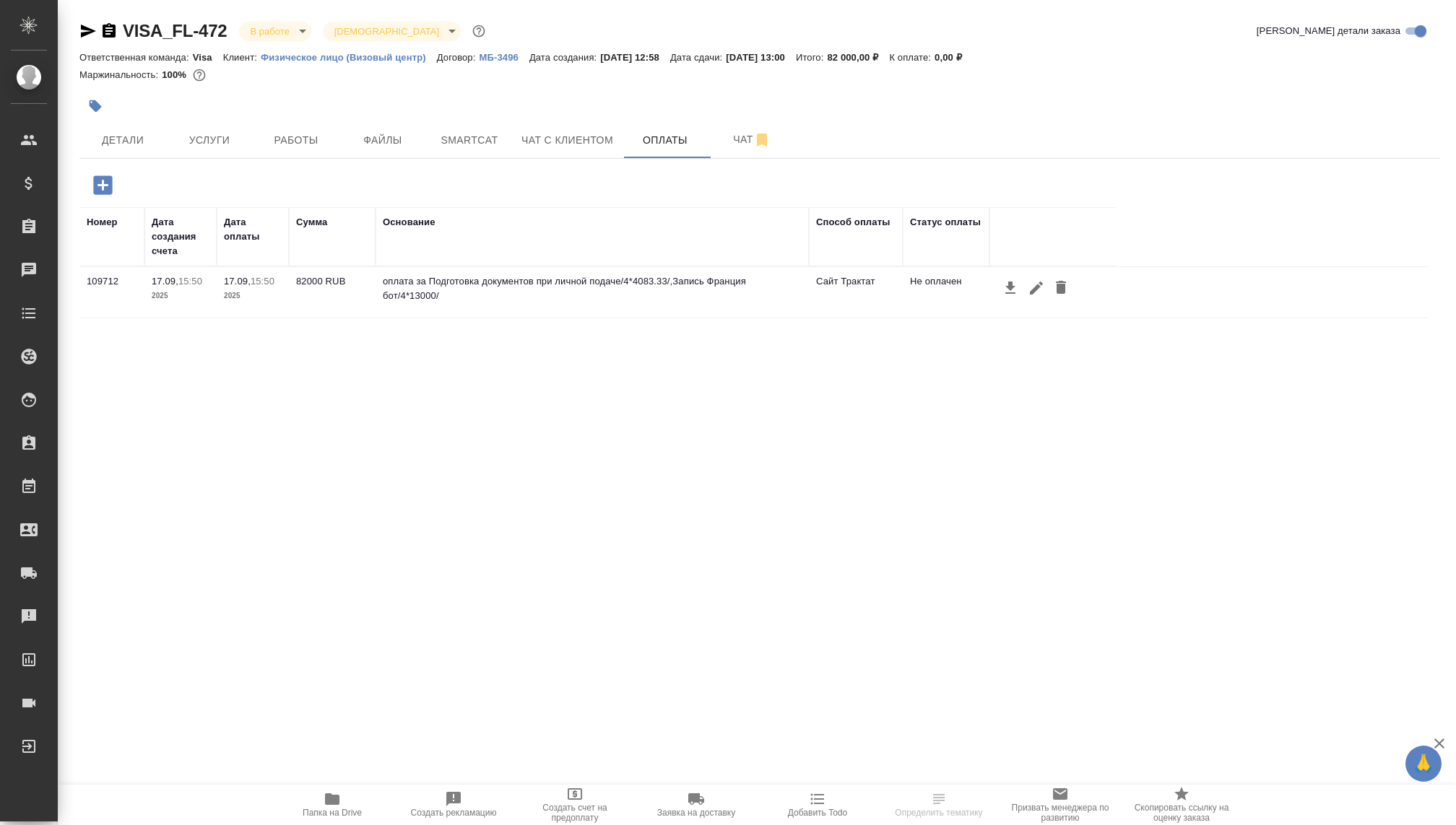
click at [1024, 285] on button "button" at bounding box center [1036, 288] width 25 height 27
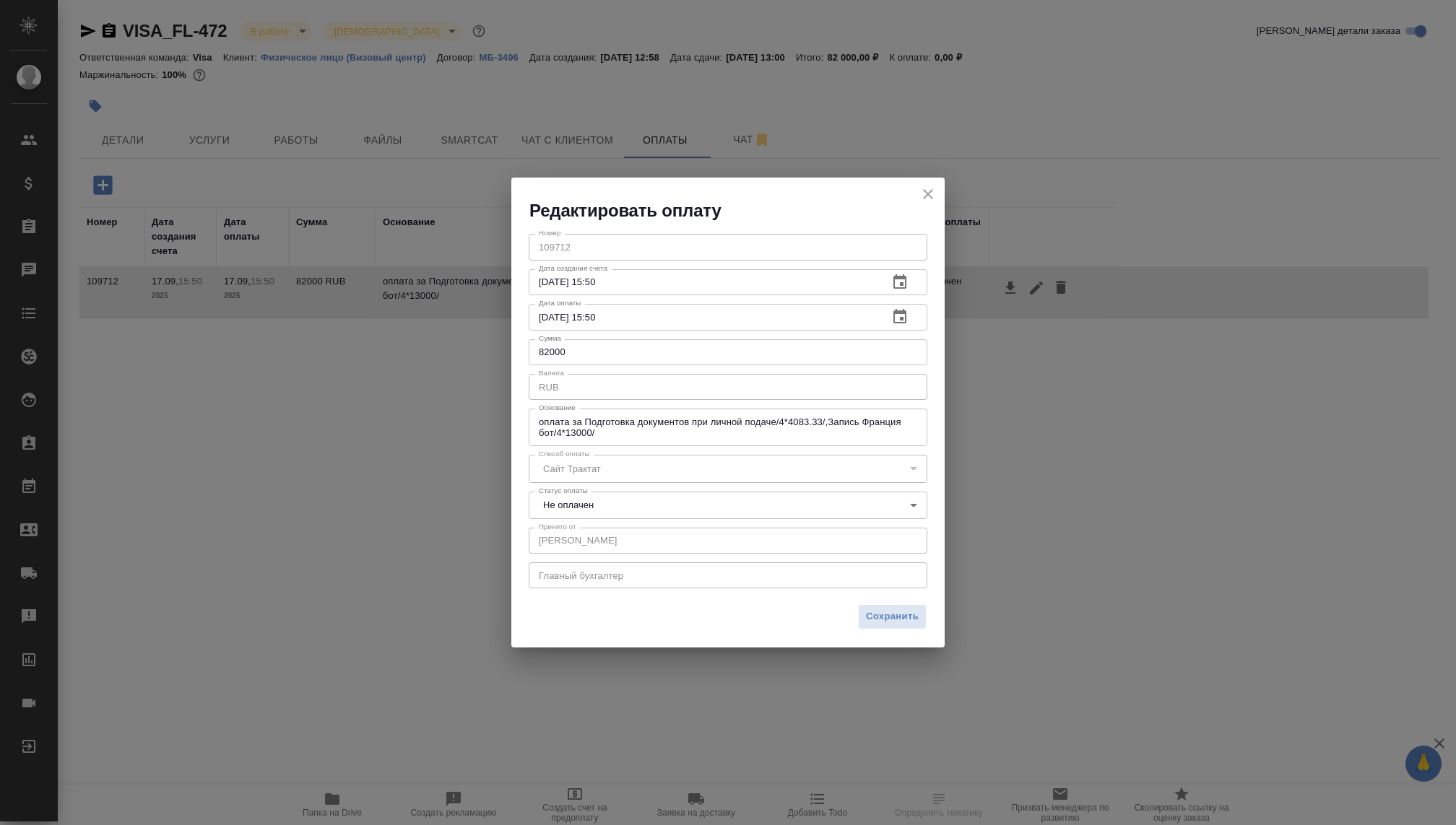
click at [593, 509] on body "🙏 .cls-1 fill:#fff; AWATERA Kovaleva Ekaterina Клиенты Спецификации Заказы Чаты…" at bounding box center [728, 412] width 1456 height 825
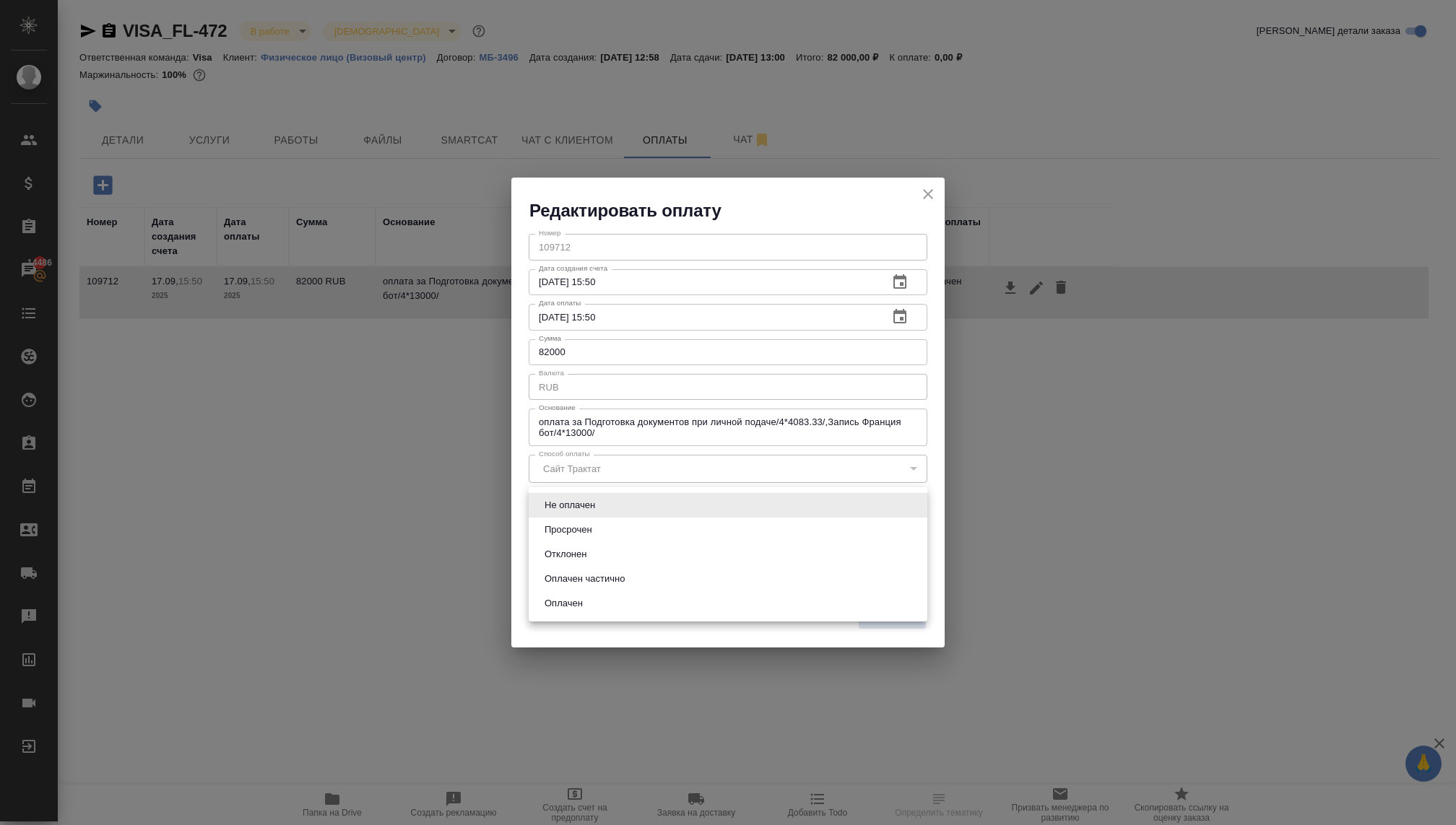
click at [588, 599] on li "Оплачен" at bounding box center [728, 604] width 399 height 25
type input "payed"
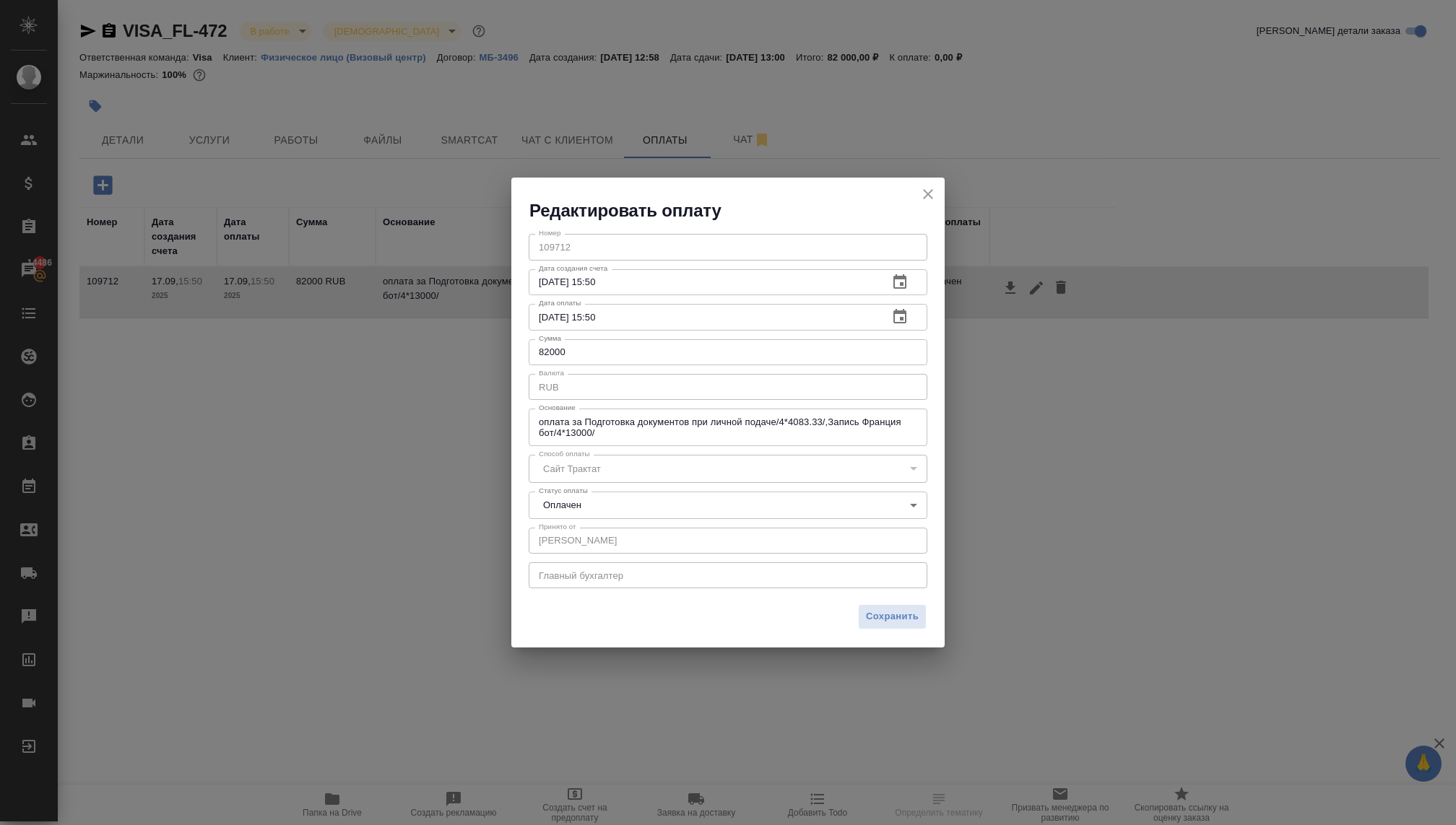
click at [866, 603] on div "Сохранить" at bounding box center [728, 622] width 433 height 51
click at [872, 613] on span "Сохранить" at bounding box center [892, 617] width 53 height 17
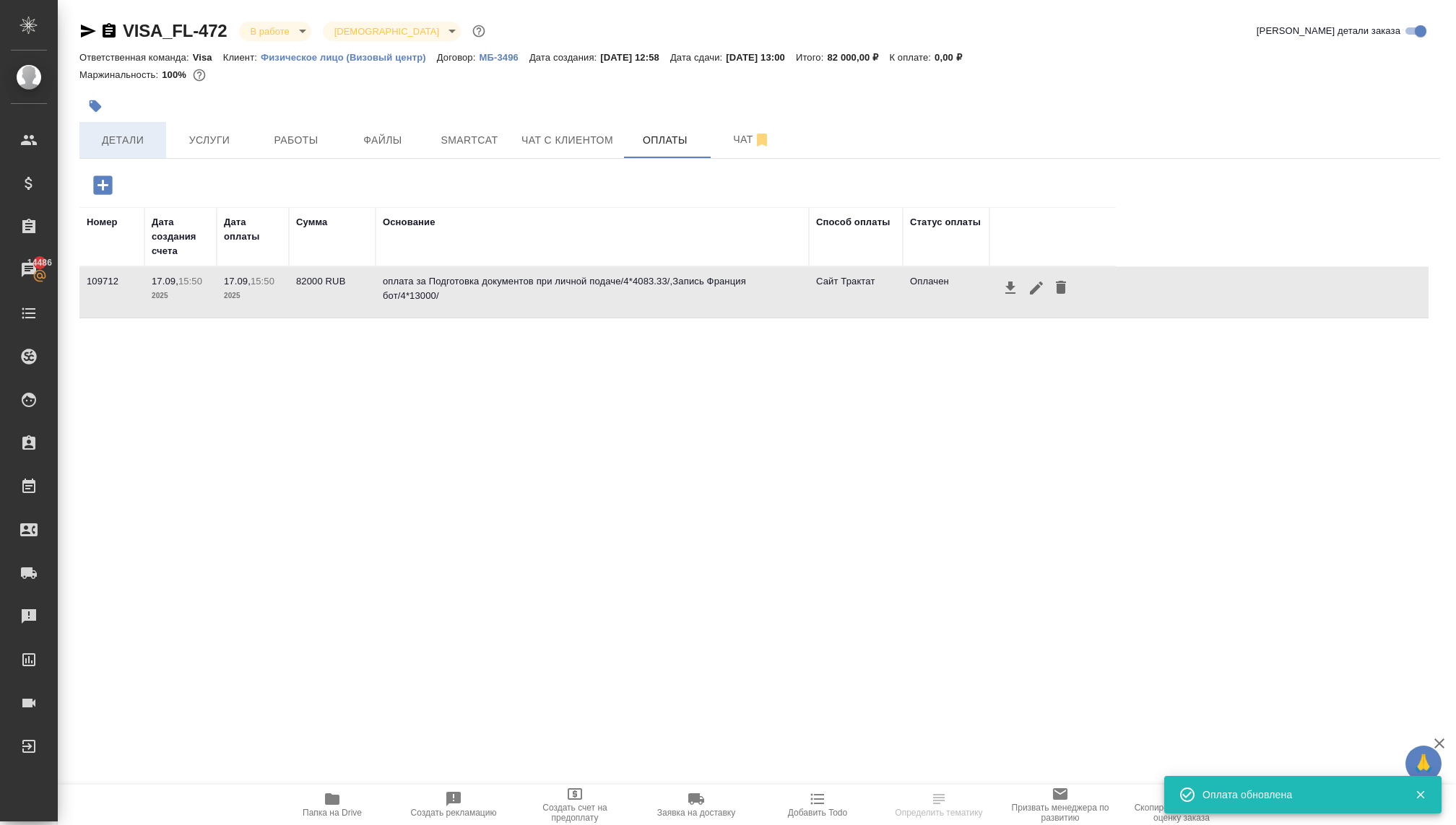
click at [125, 138] on span "Детали" at bounding box center [123, 140] width 69 height 18
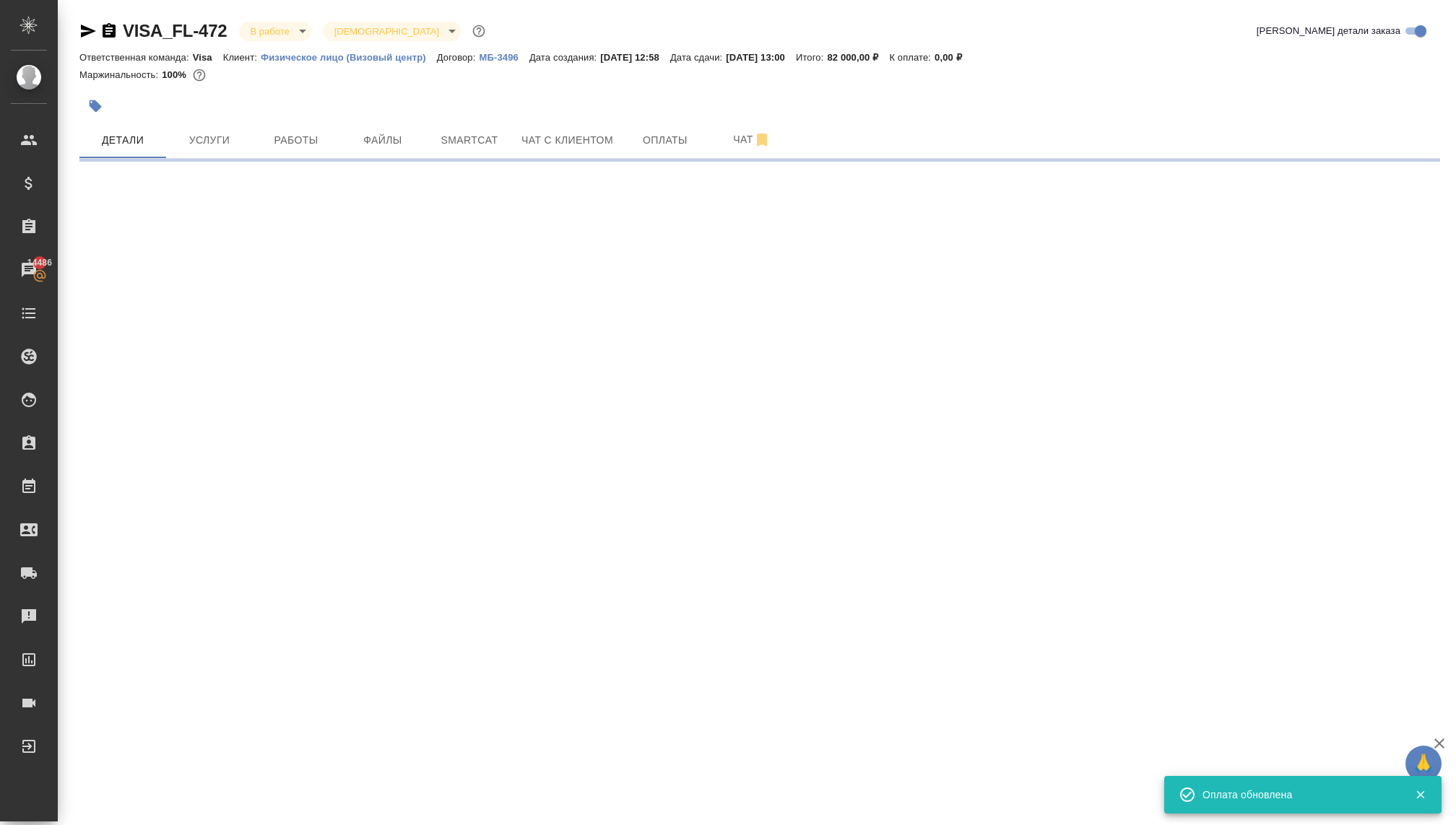
select select "RU"
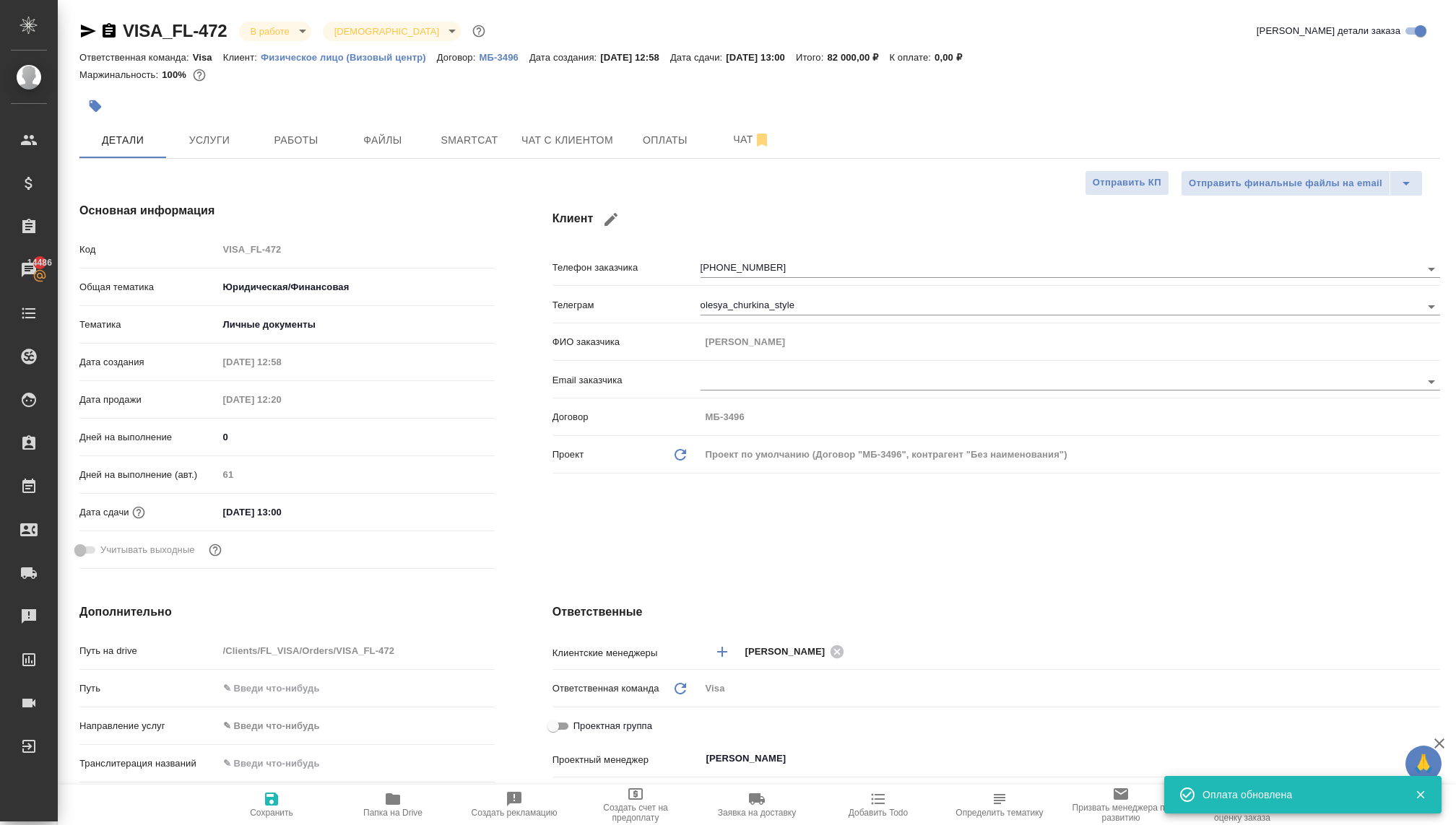
type textarea "x"
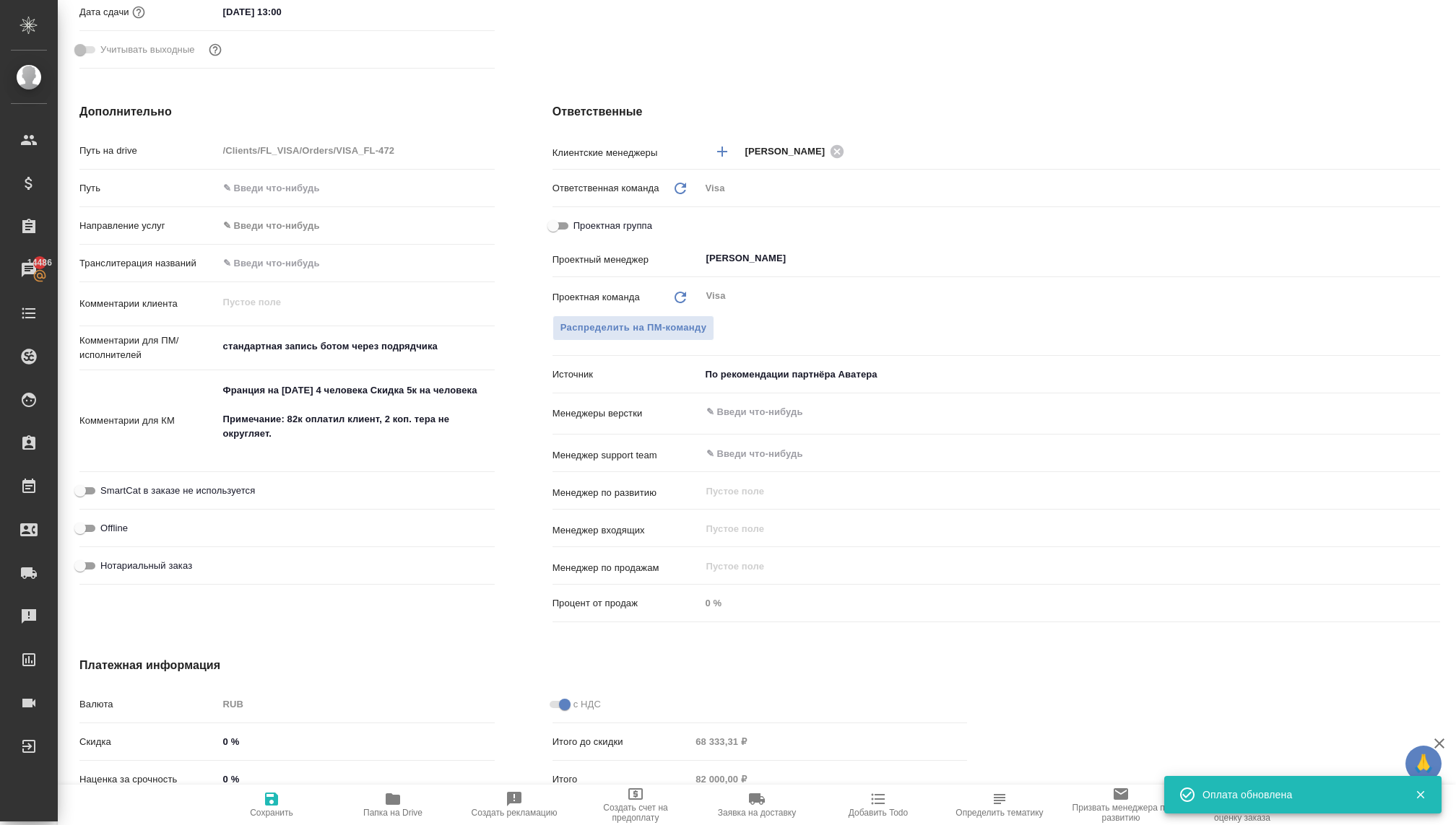
scroll to position [629, 0]
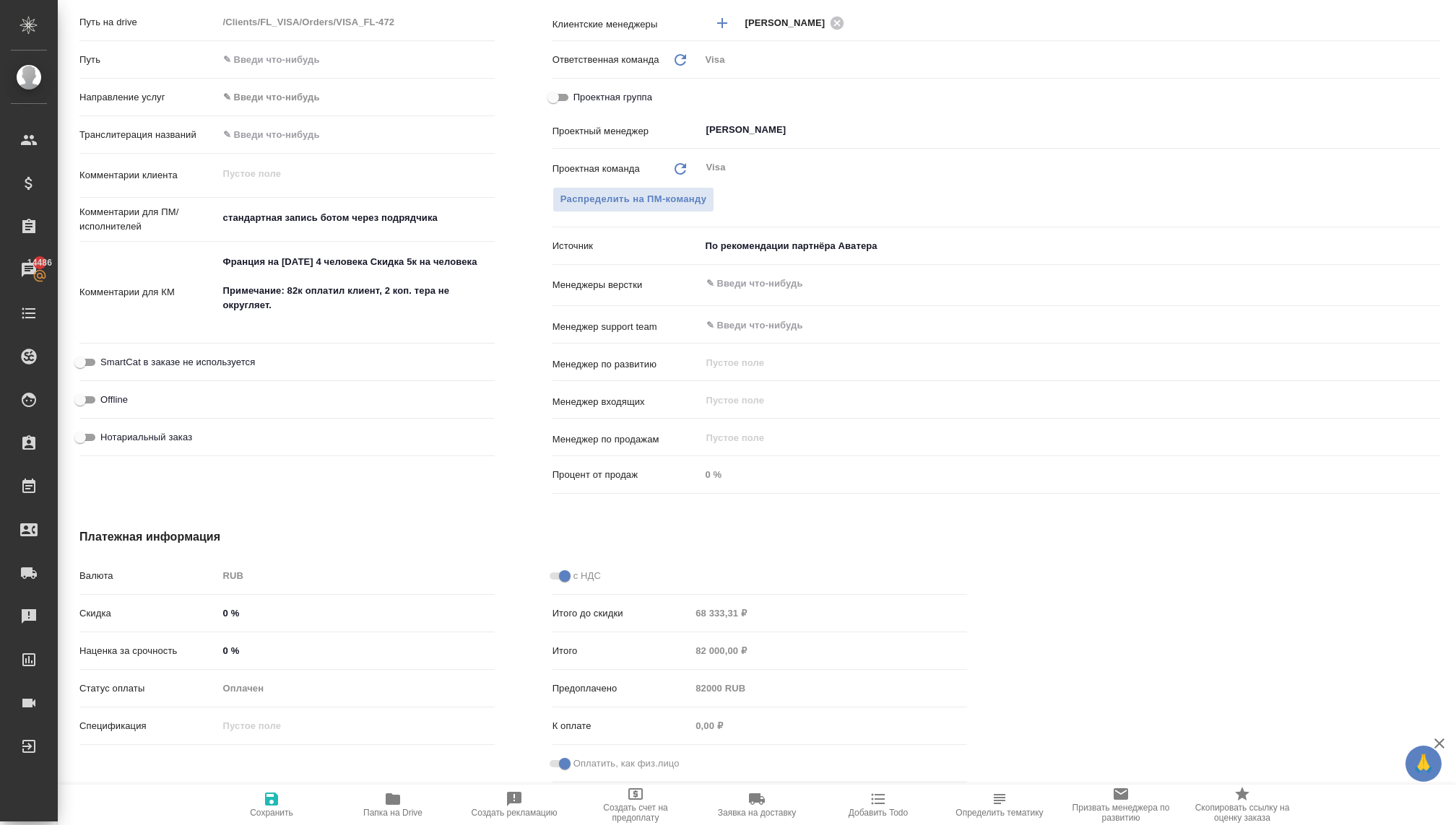
type textarea "x"
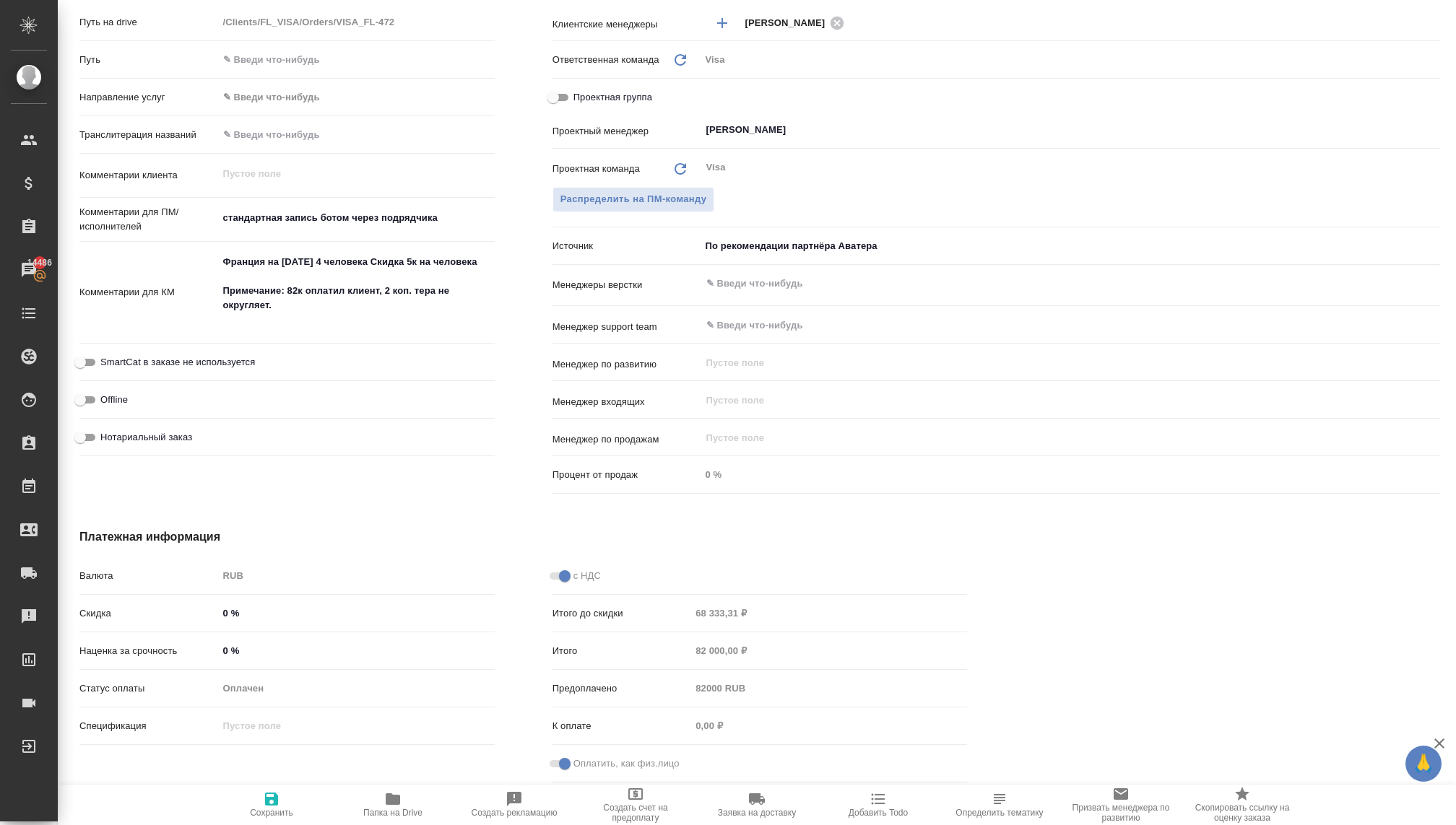
type textarea "x"
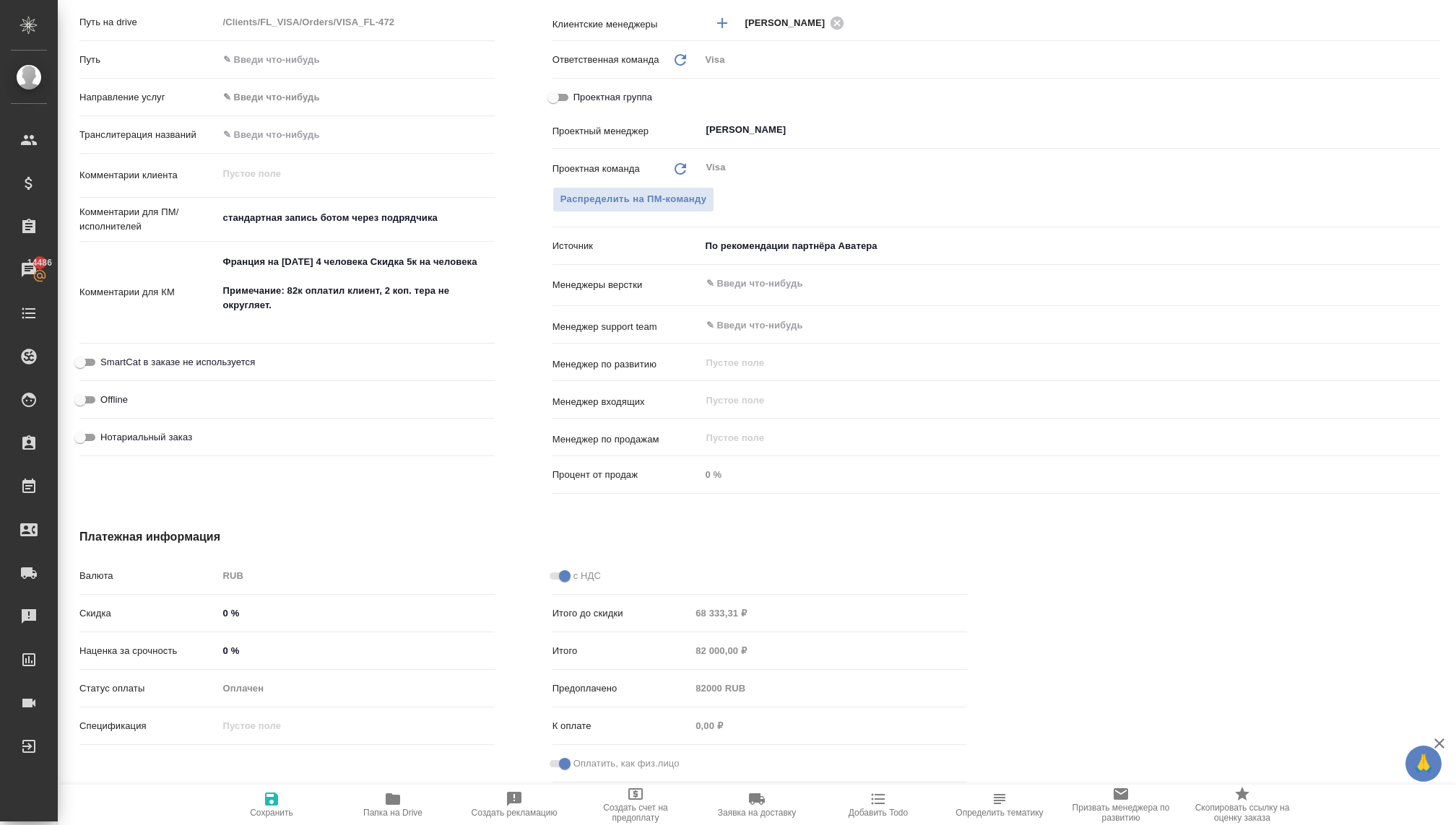
type textarea "x"
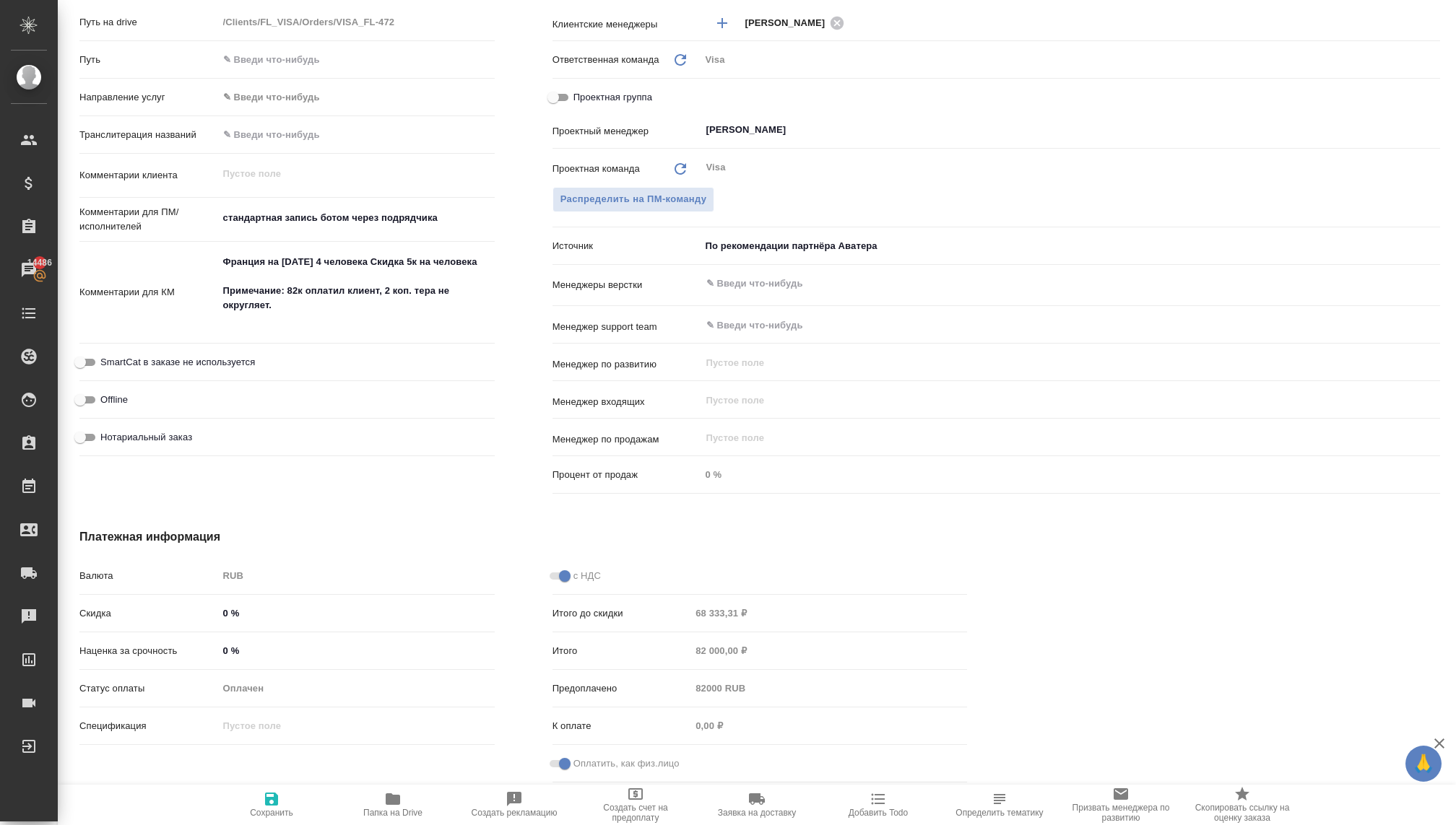
type textarea "x"
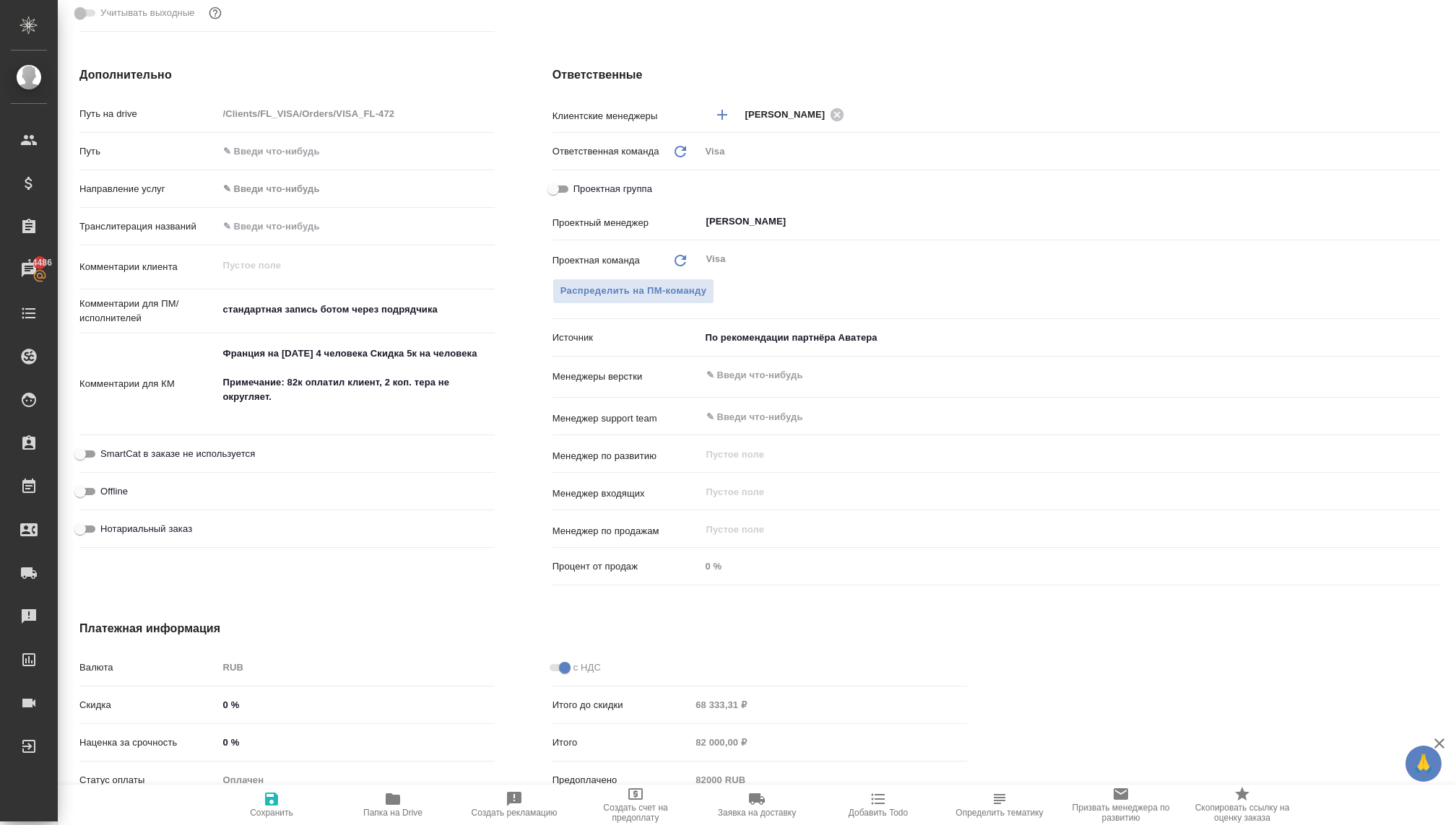
scroll to position [478, 0]
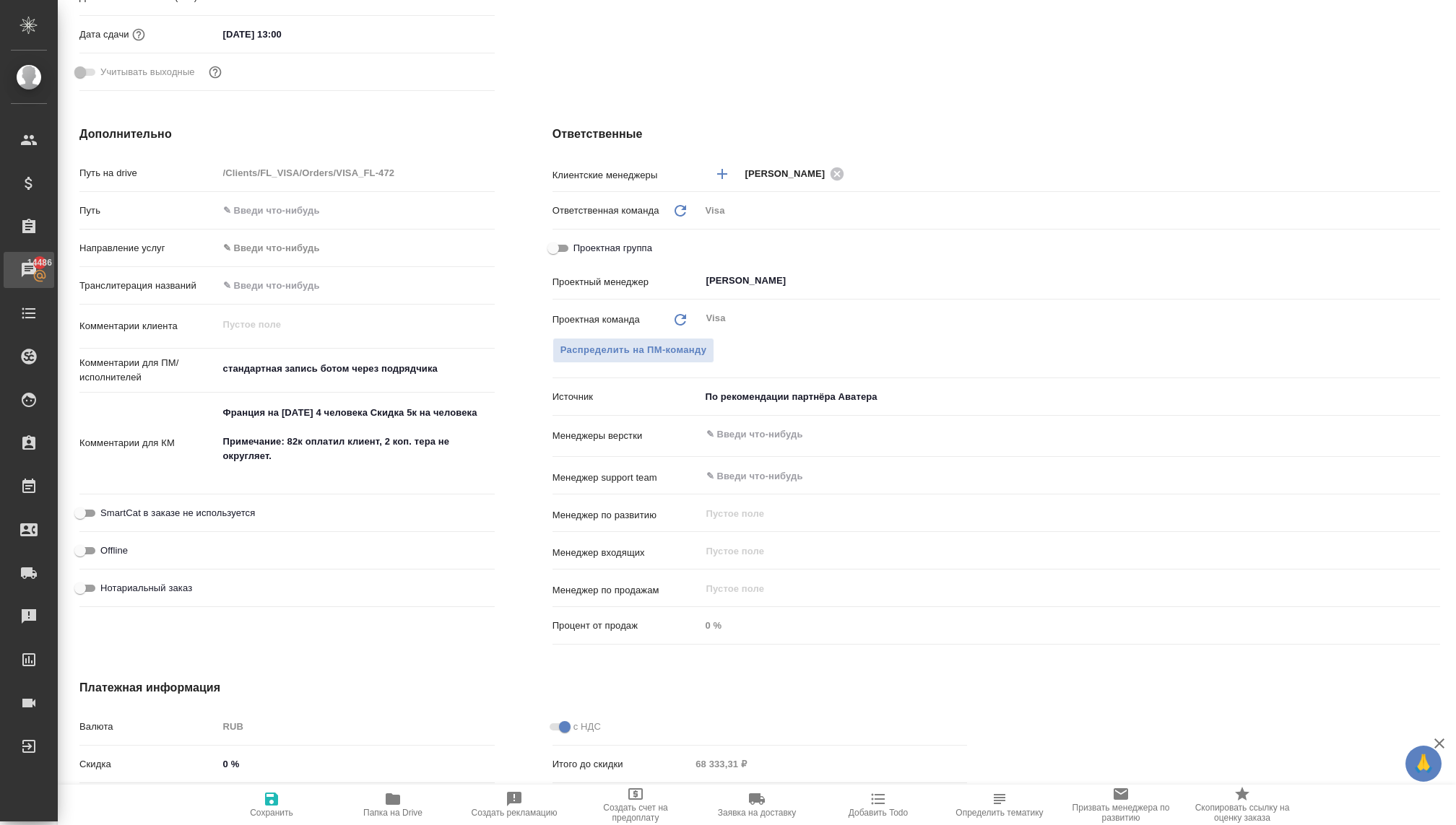
type textarea "x"
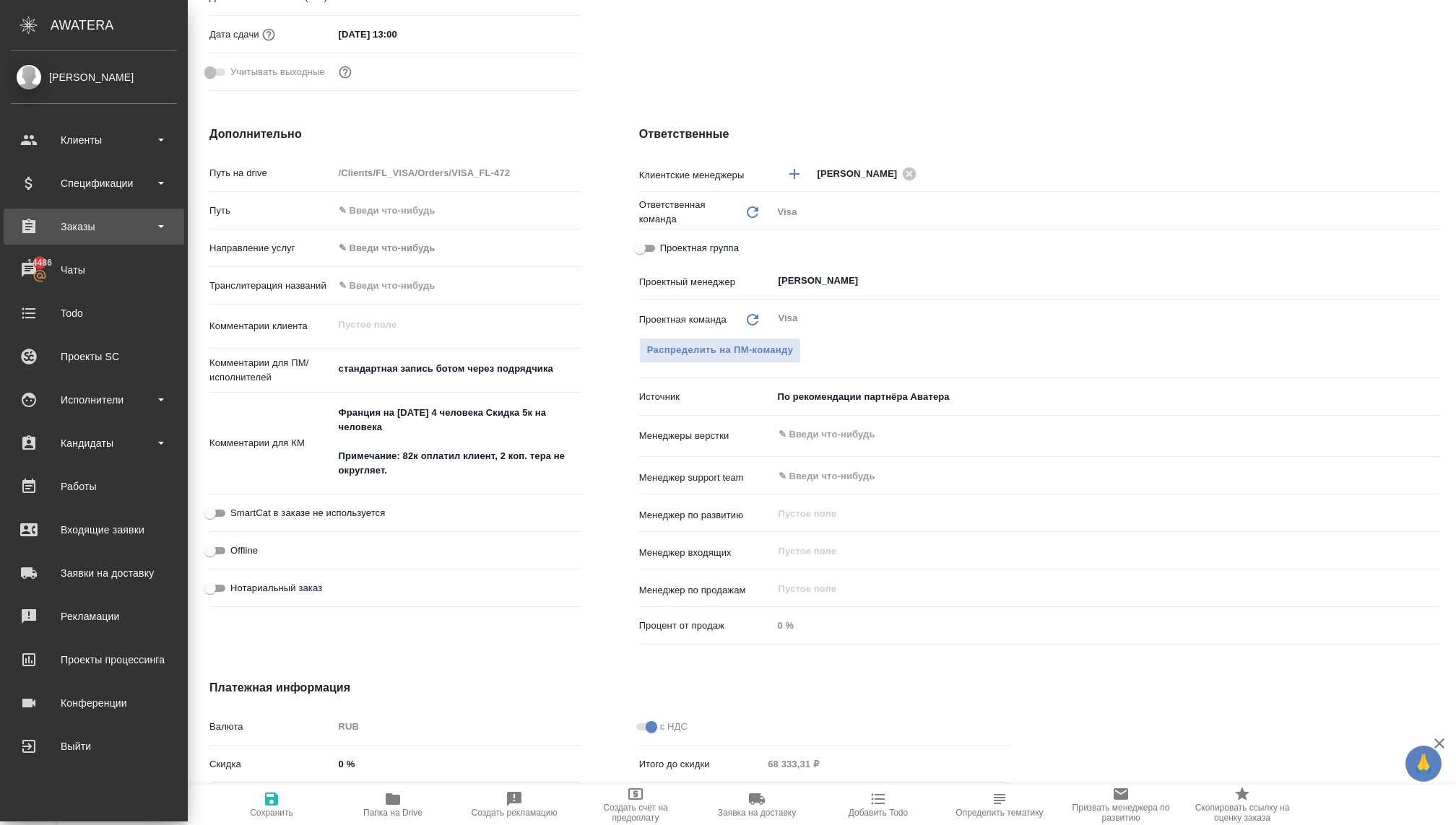
click at [57, 235] on div "Заказы" at bounding box center [94, 226] width 166 height 22
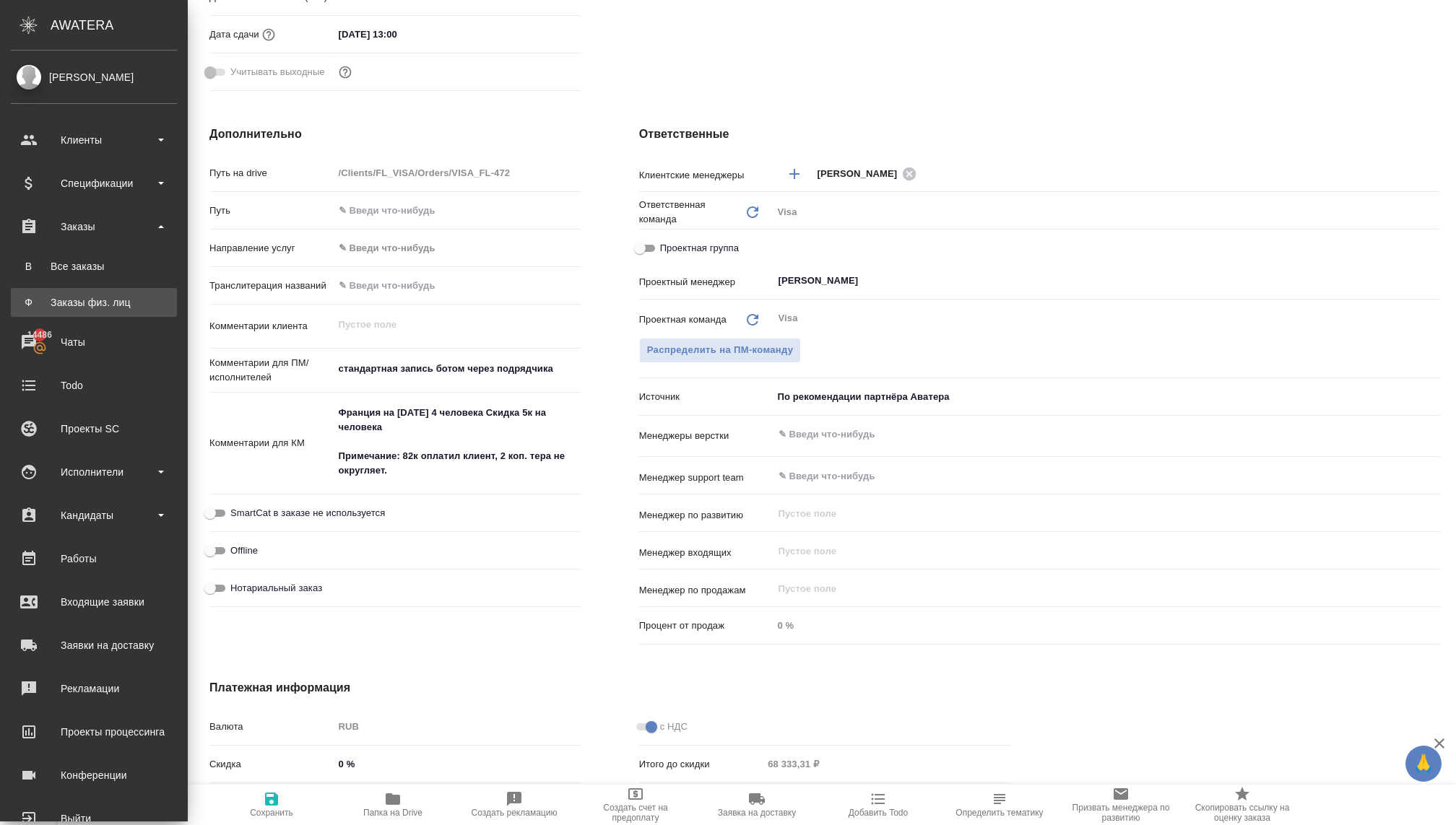
type textarea "x"
click at [71, 296] on div "Заказы физ. лиц" at bounding box center [94, 302] width 152 height 14
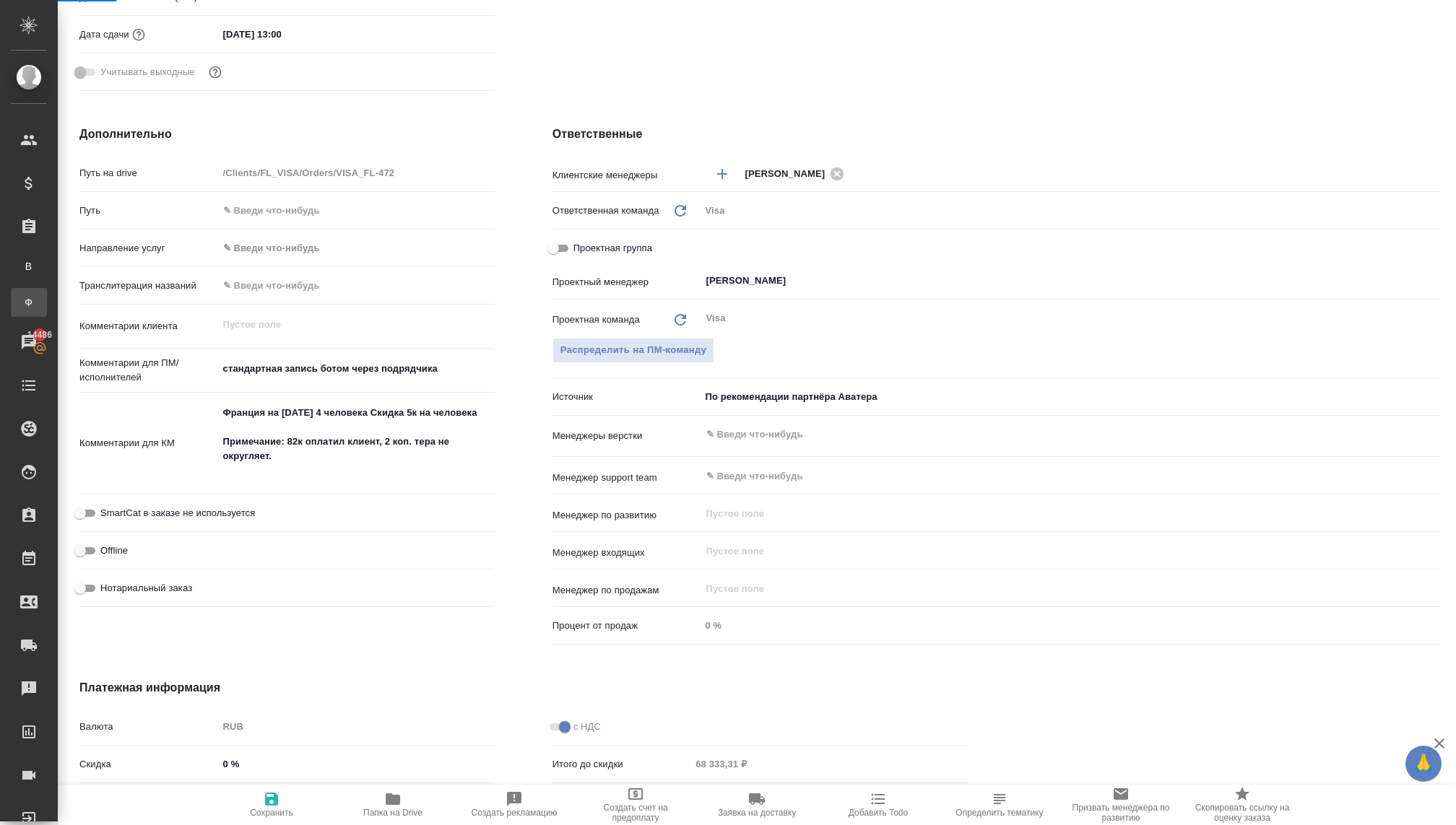
type textarea "x"
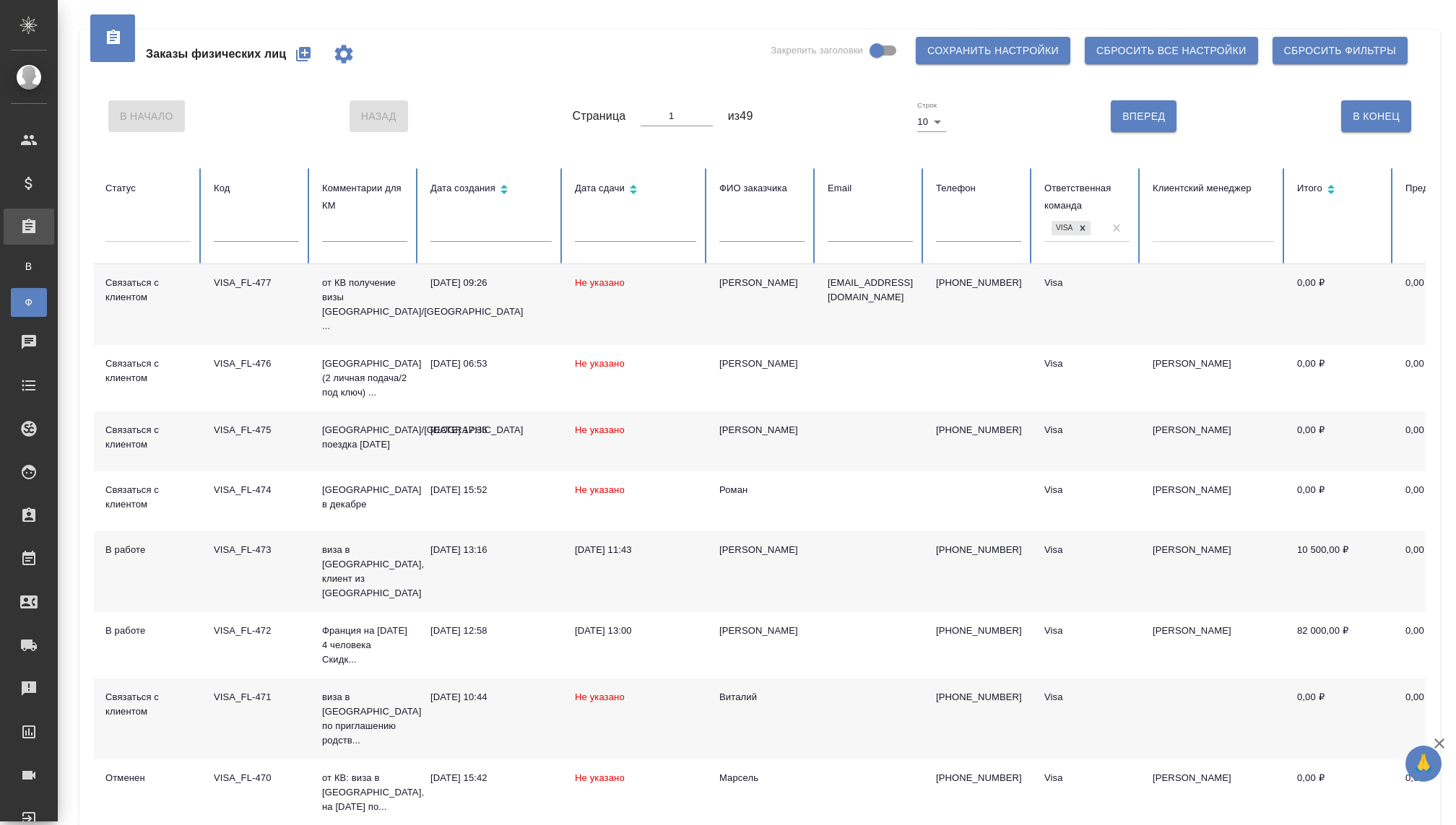
click at [150, 230] on div at bounding box center [148, 228] width 85 height 21
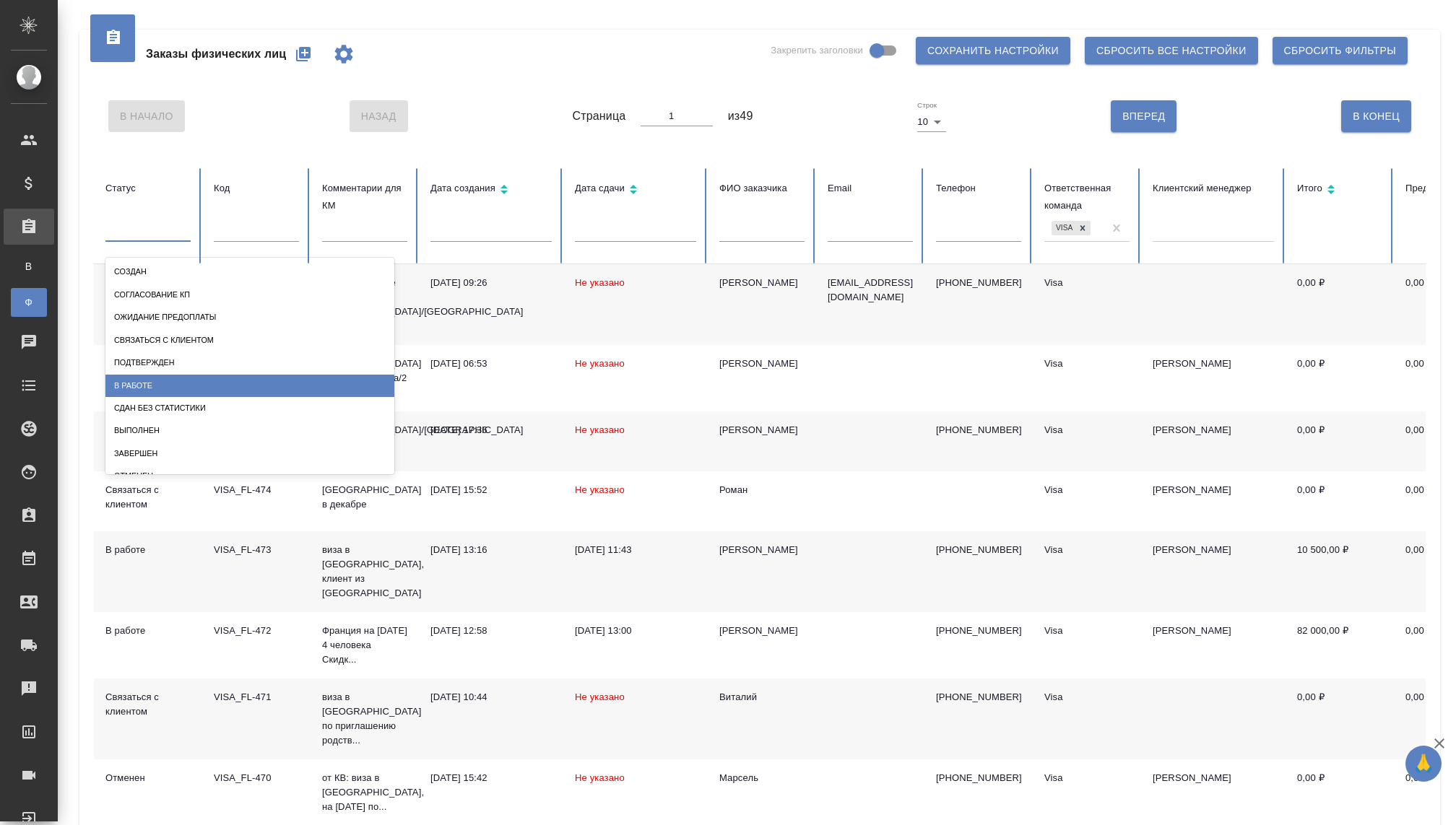
click at [162, 375] on div "В работе" at bounding box center [250, 386] width 289 height 23
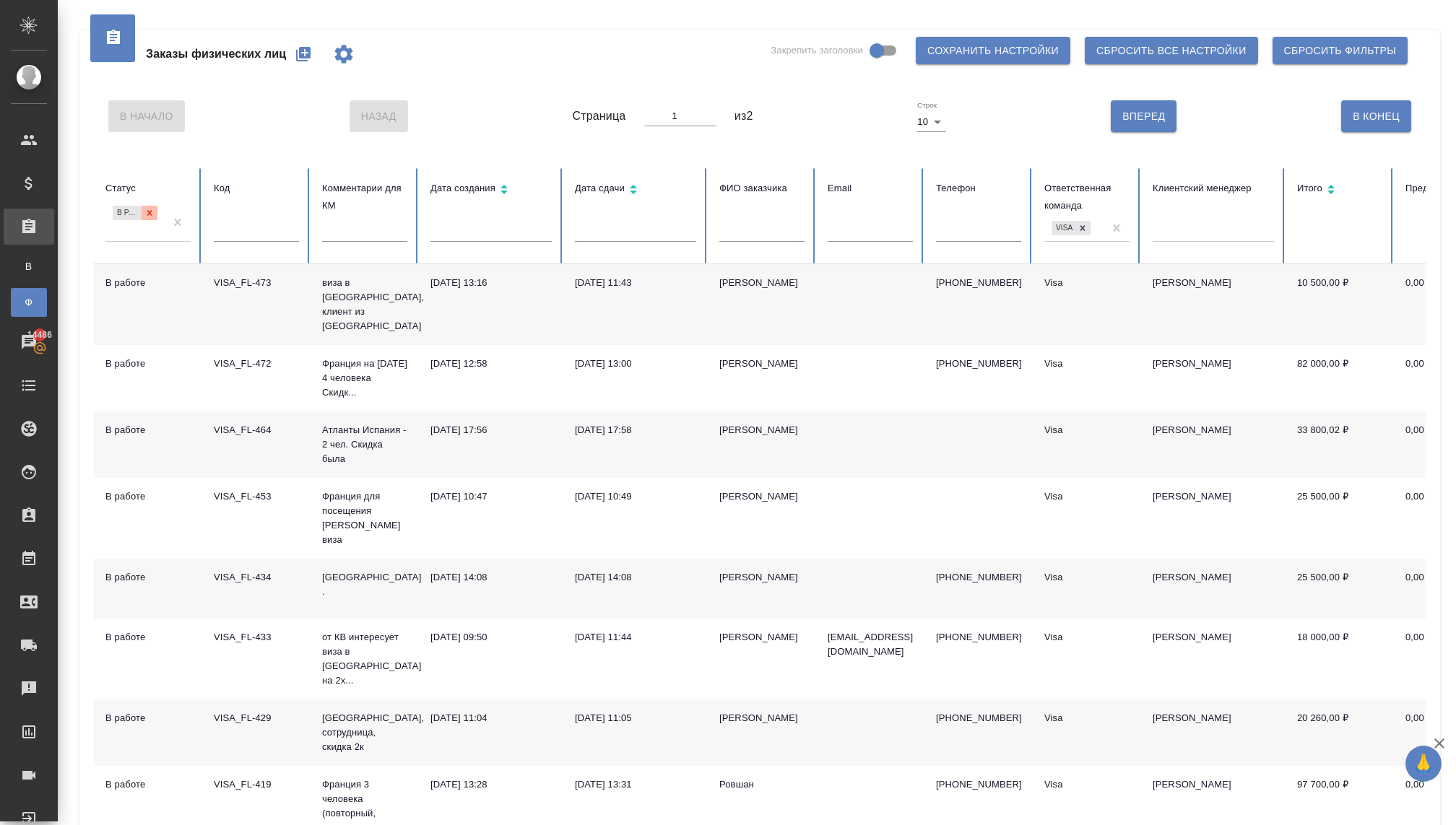
click at [148, 211] on icon at bounding box center [149, 213] width 10 height 10
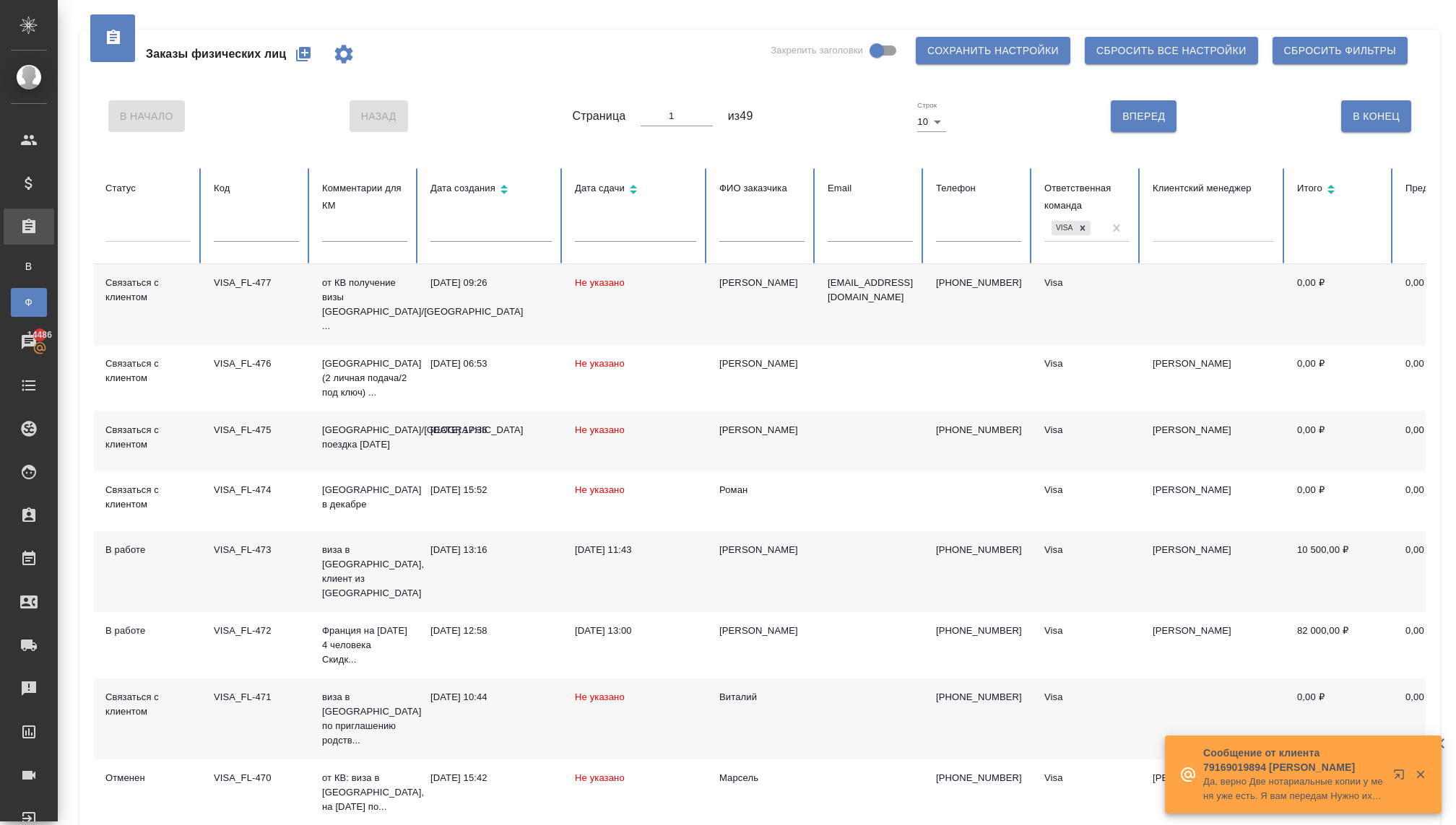
click at [143, 229] on div at bounding box center [148, 228] width 85 height 21
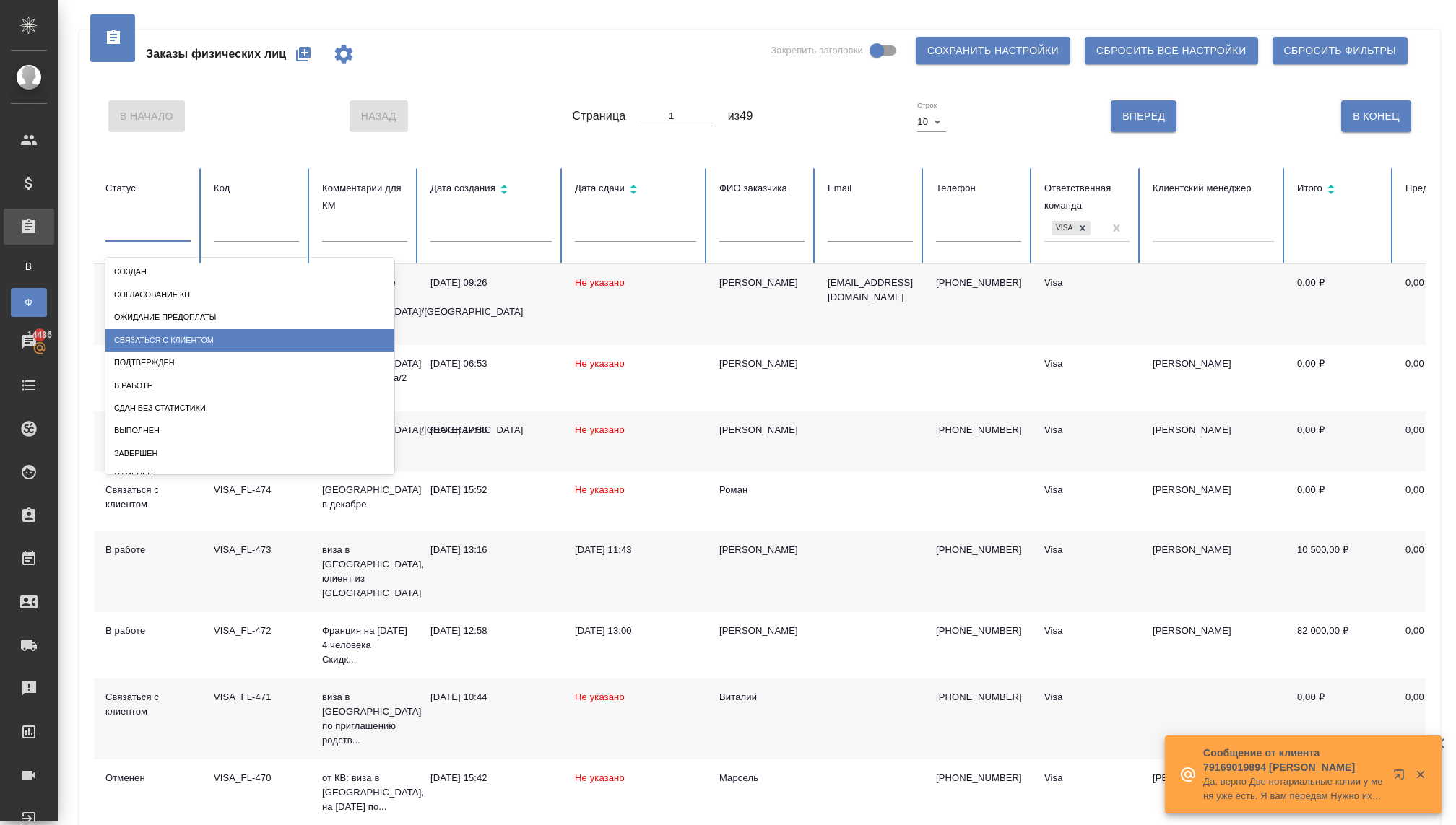
click at [168, 334] on div "Связаться с клиентом" at bounding box center [250, 340] width 289 height 23
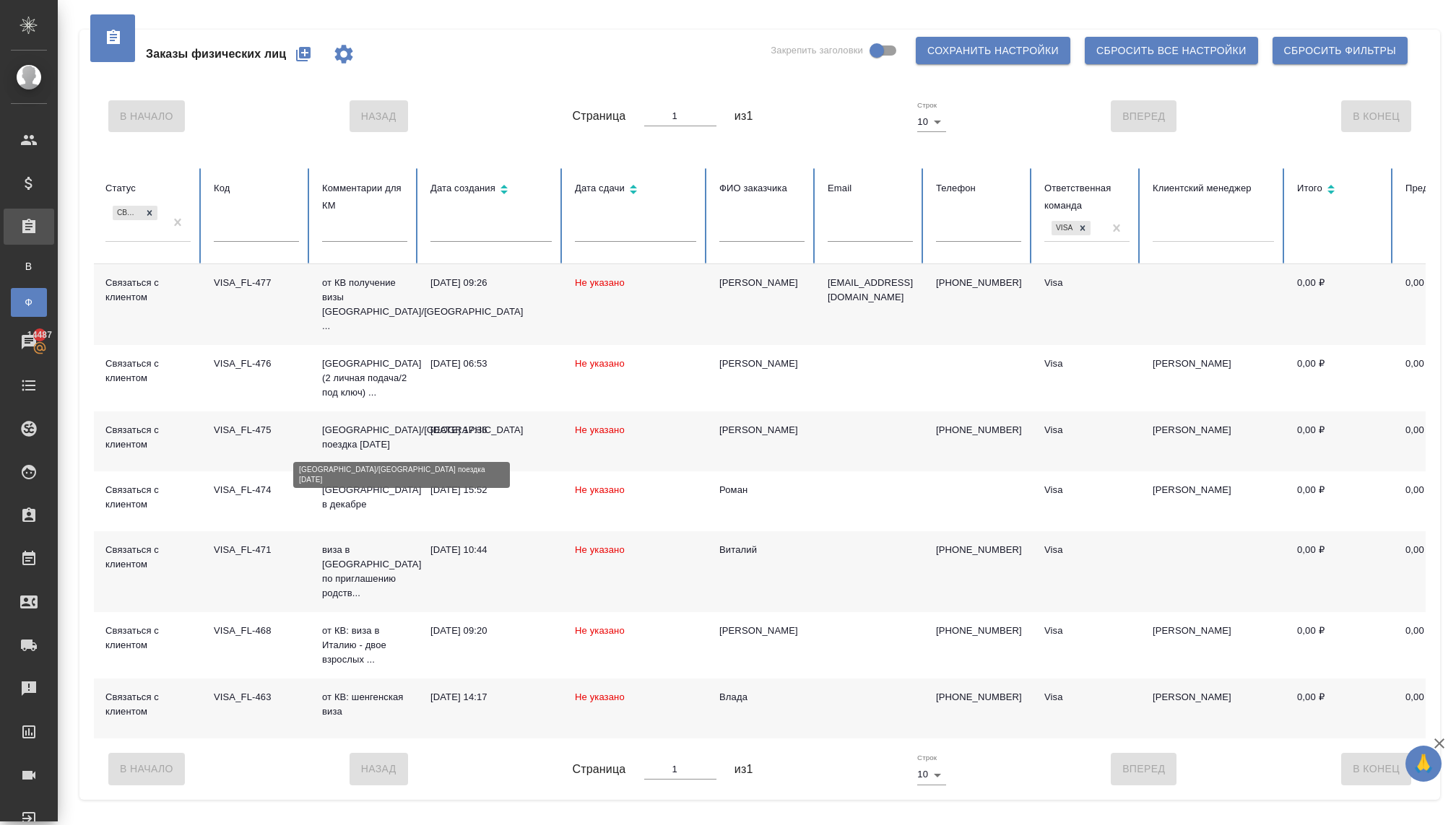
click at [359, 426] on p "[GEOGRAPHIC_DATA]/[GEOGRAPHIC_DATA] поездка [DATE]" at bounding box center [365, 438] width 85 height 29
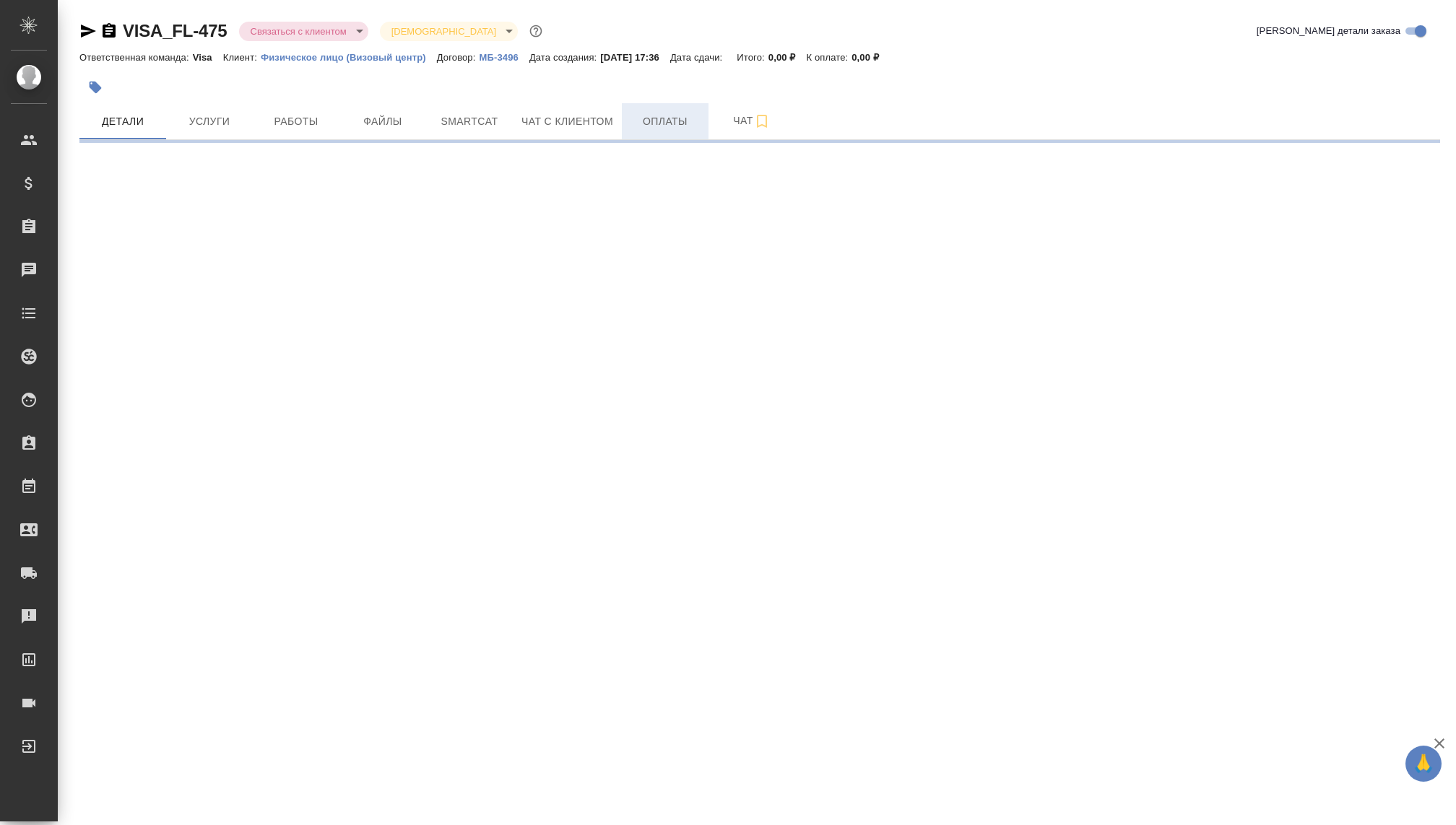
select select "RU"
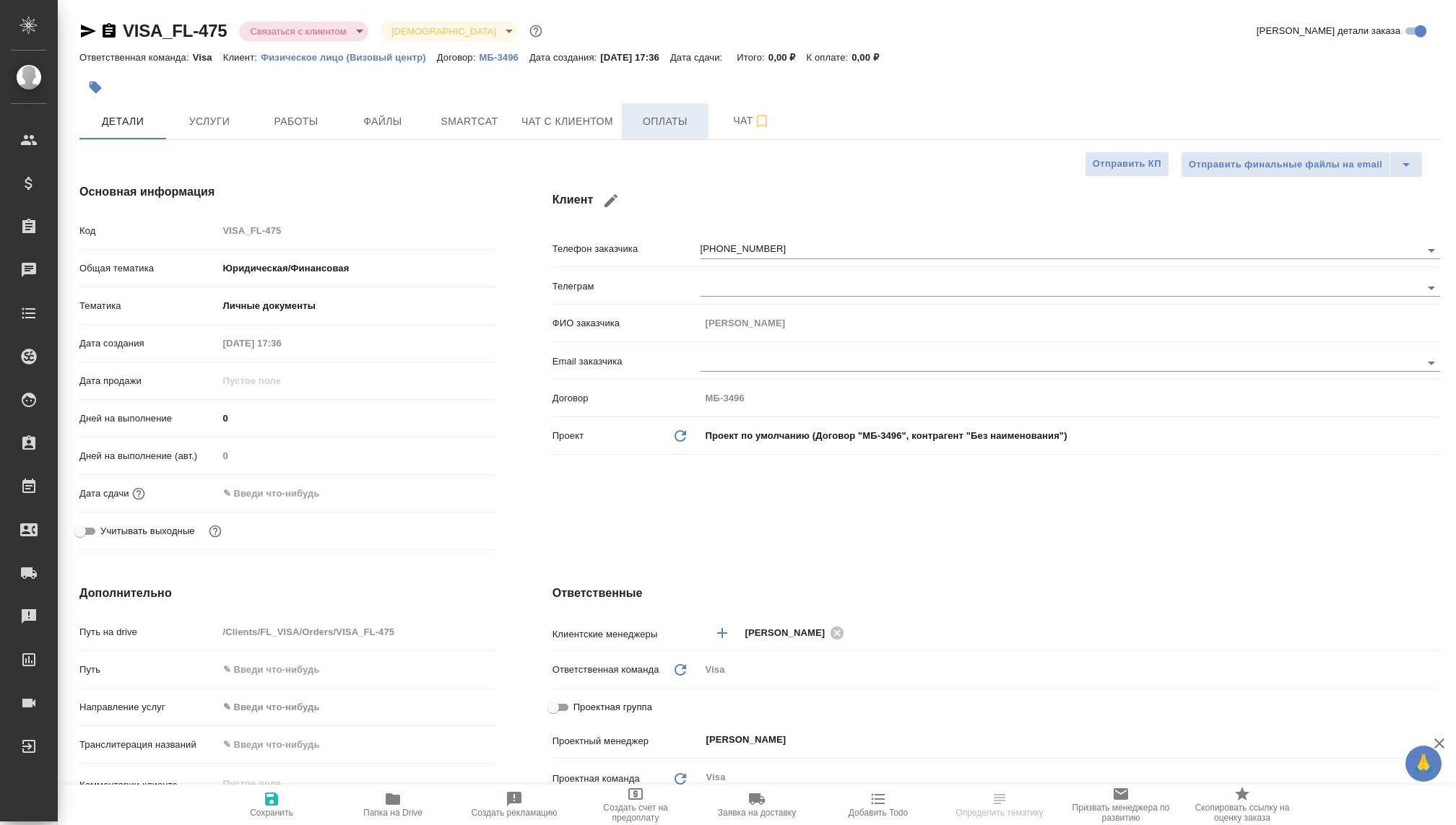
type textarea "x"
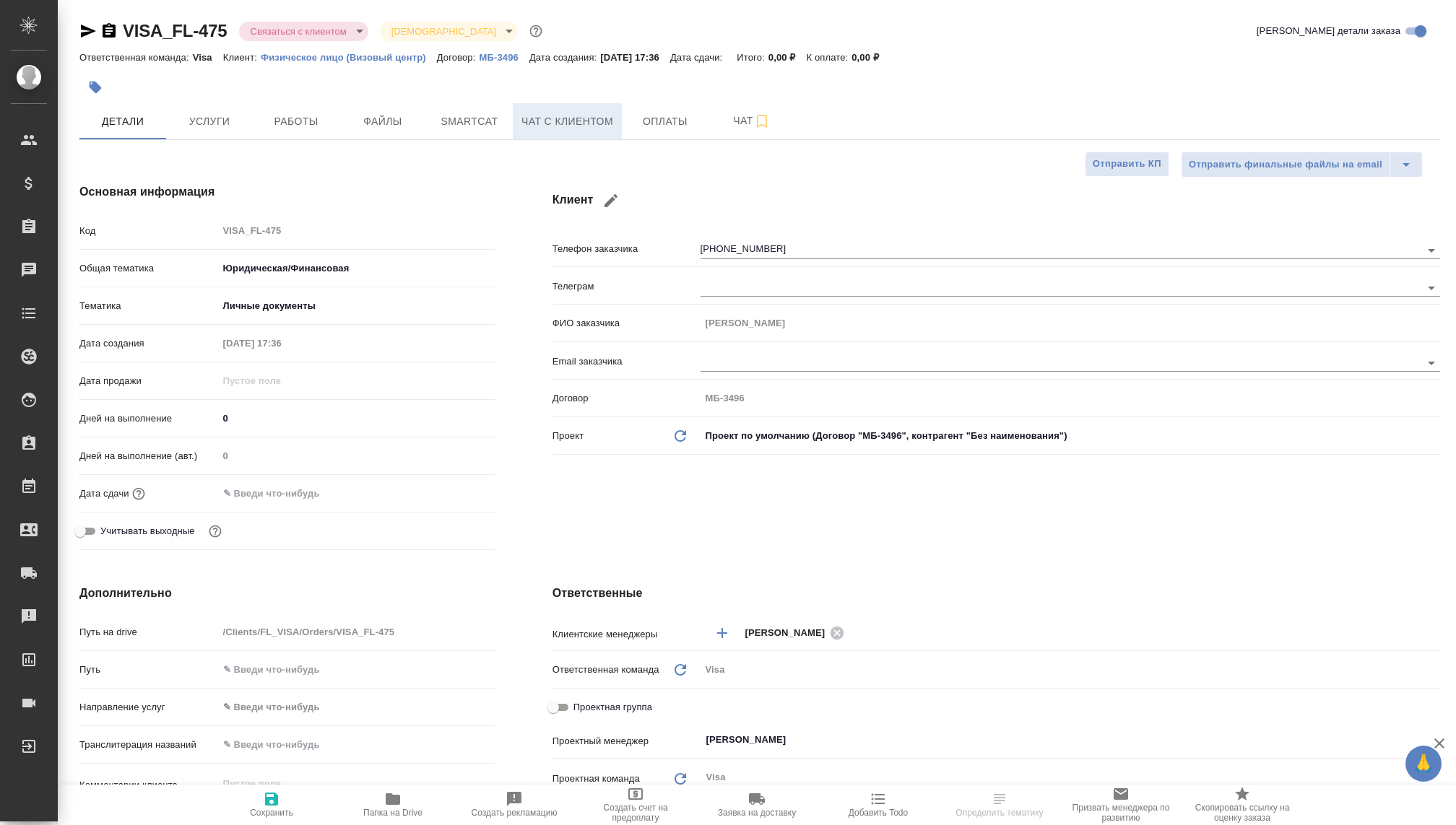
type textarea "x"
click at [580, 119] on span "Чат с клиентом" at bounding box center [567, 122] width 91 height 18
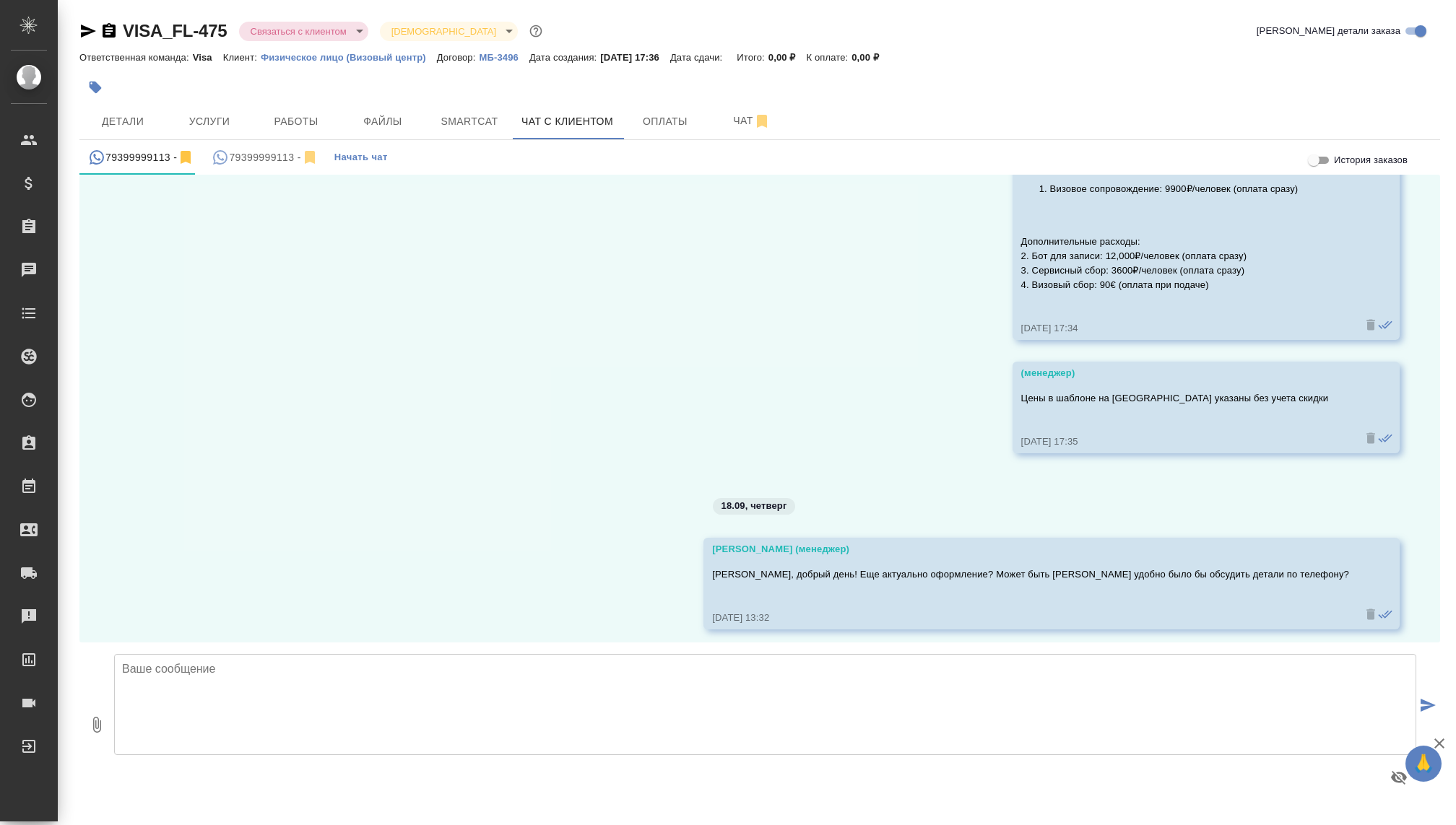
scroll to position [2822, 0]
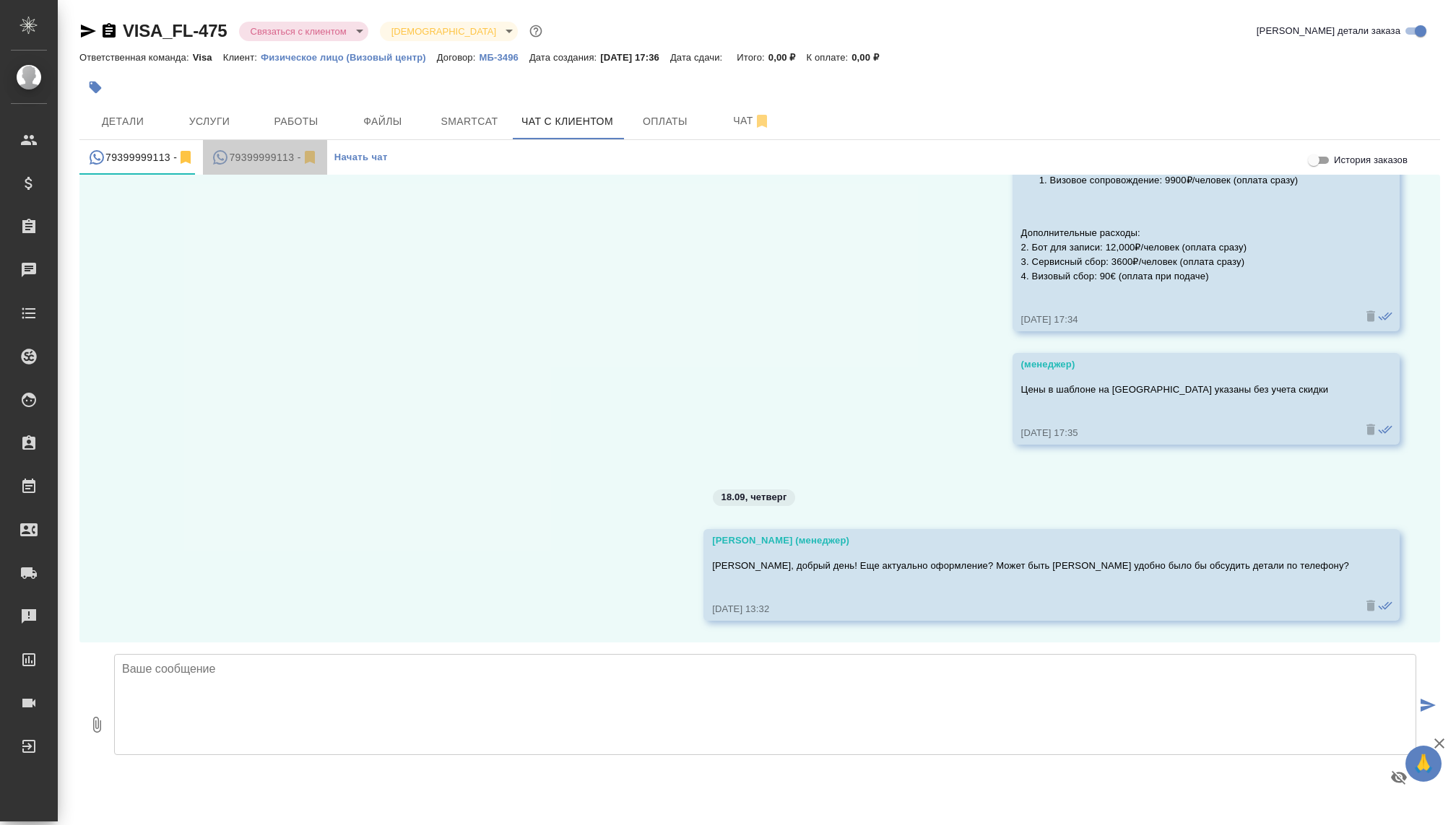
click at [263, 160] on div "79399999113 -" at bounding box center [264, 158] width 106 height 18
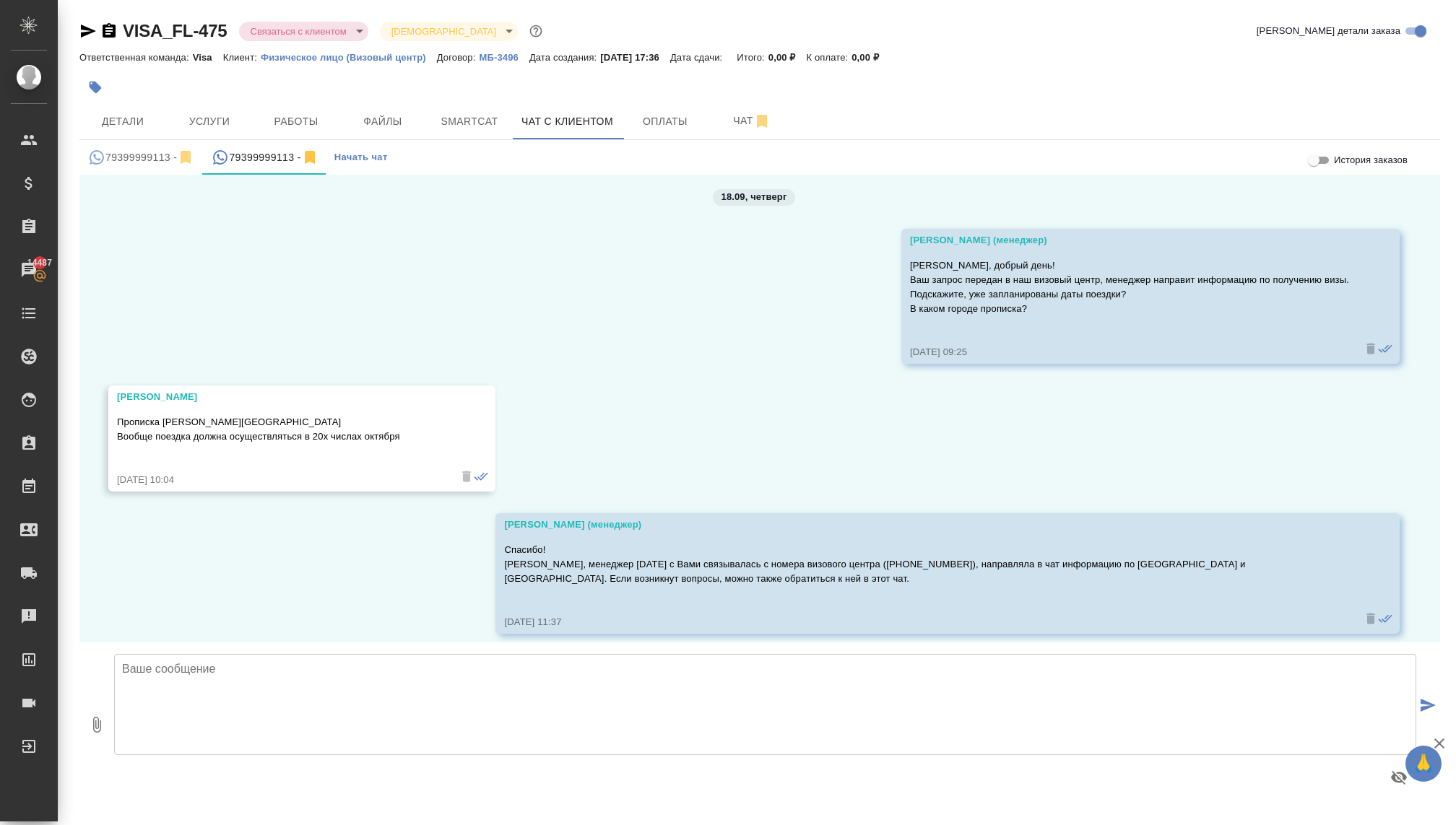
scroll to position [312, 0]
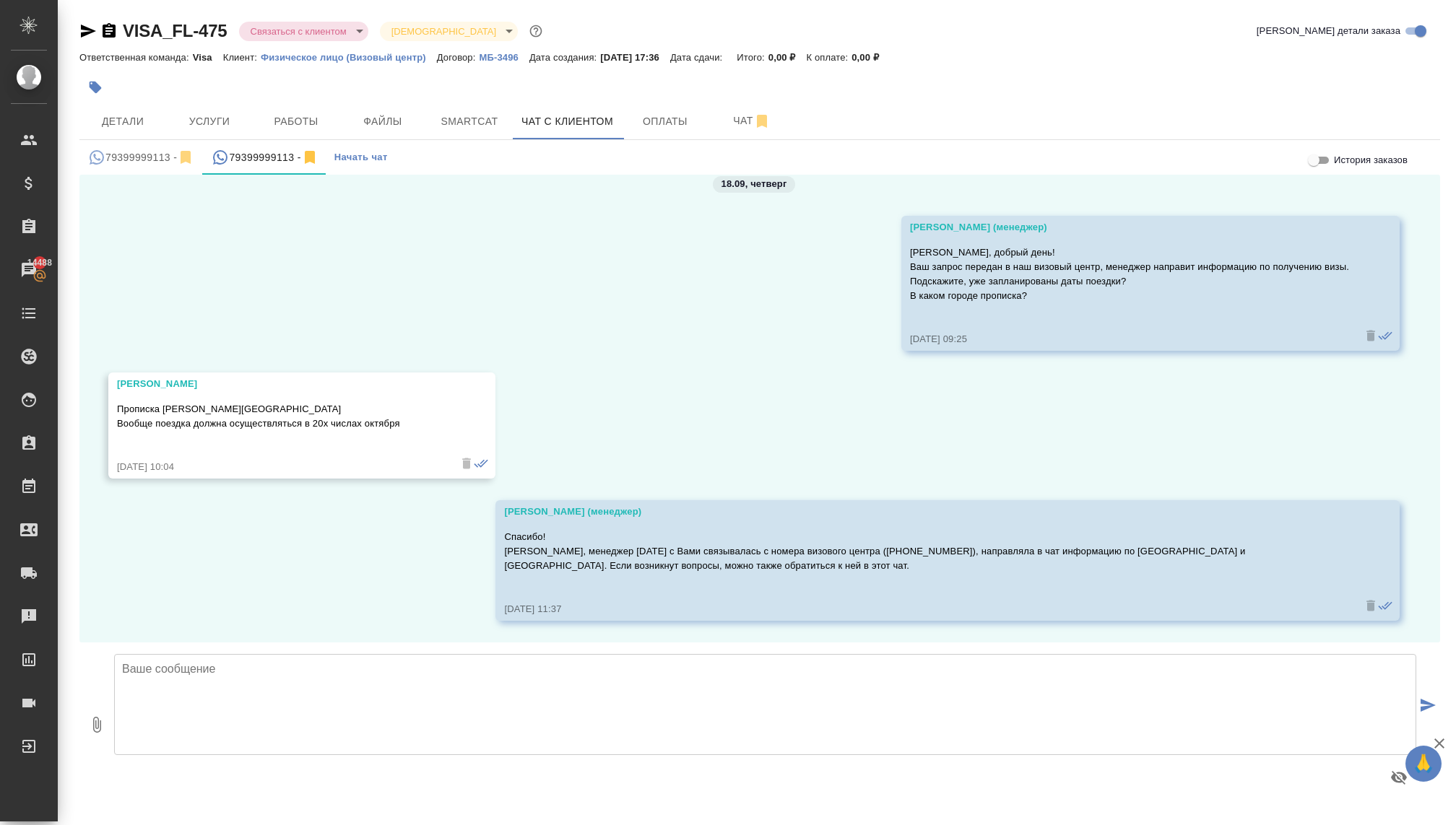
click at [142, 155] on div "79399999113 -" at bounding box center [141, 158] width 106 height 18
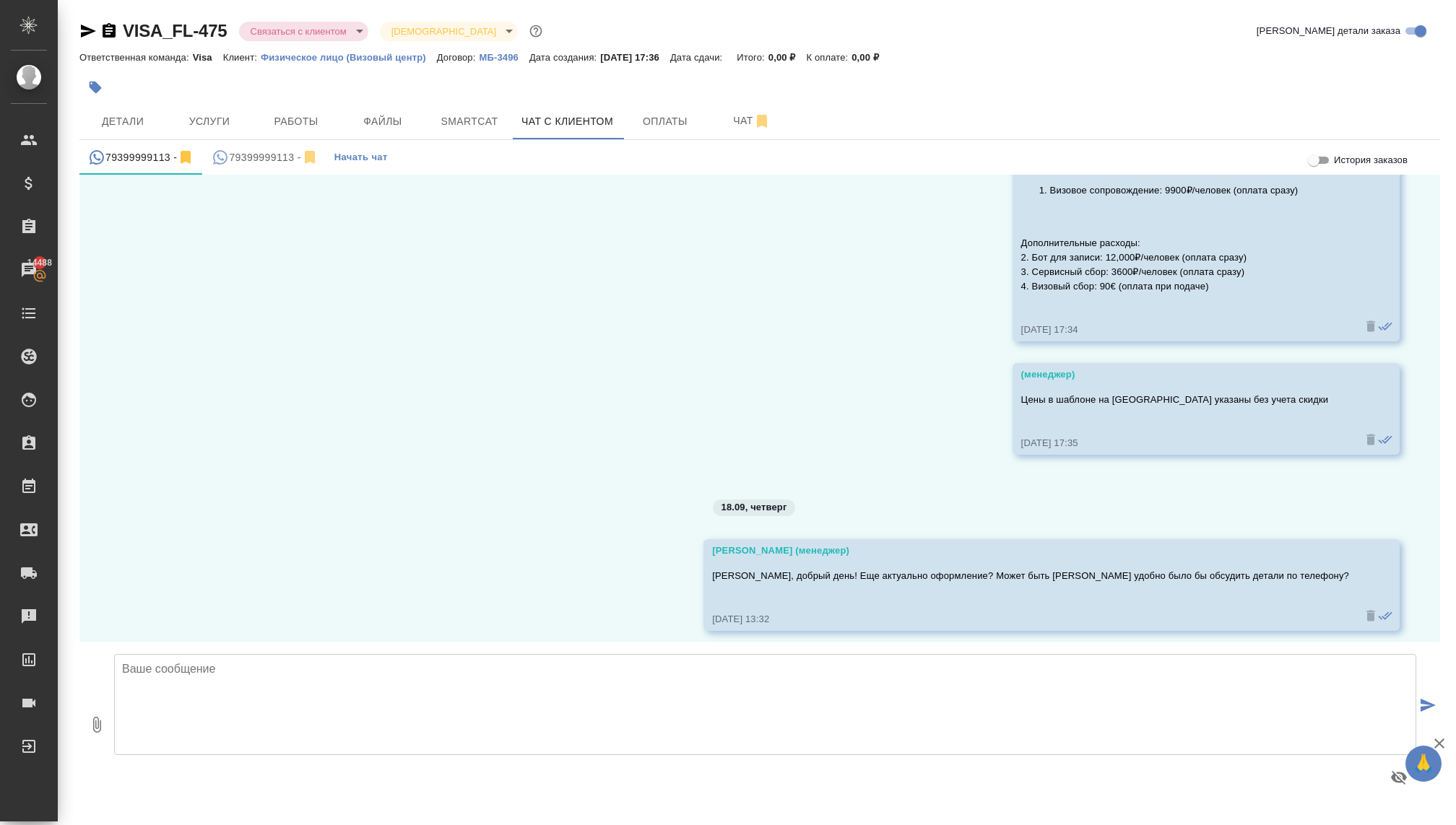
scroll to position [2822, 0]
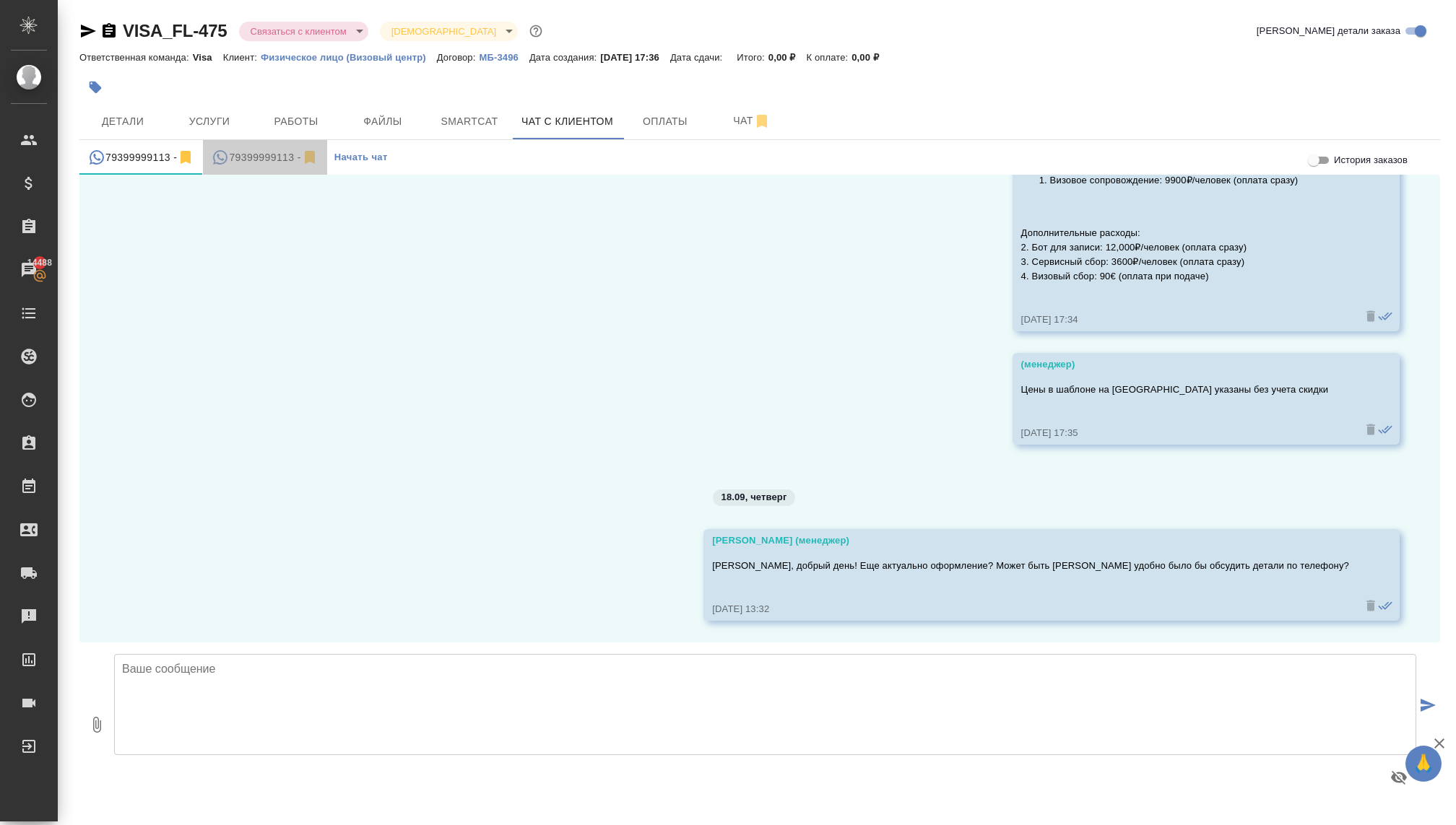
click at [275, 159] on div "79399999113 -" at bounding box center [264, 158] width 106 height 18
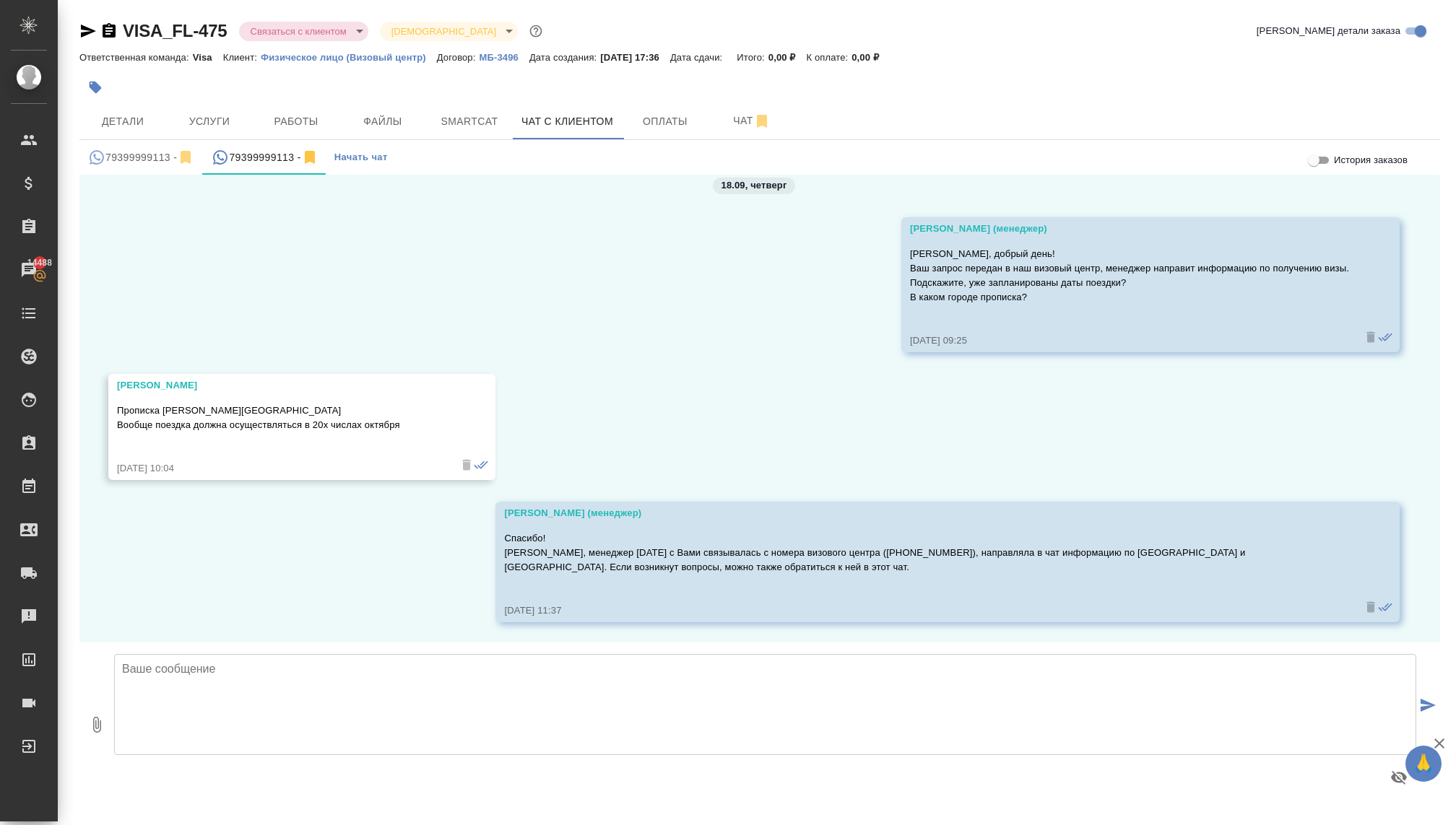
scroll to position [312, 0]
click at [152, 154] on div "79399999113 -" at bounding box center [141, 158] width 106 height 18
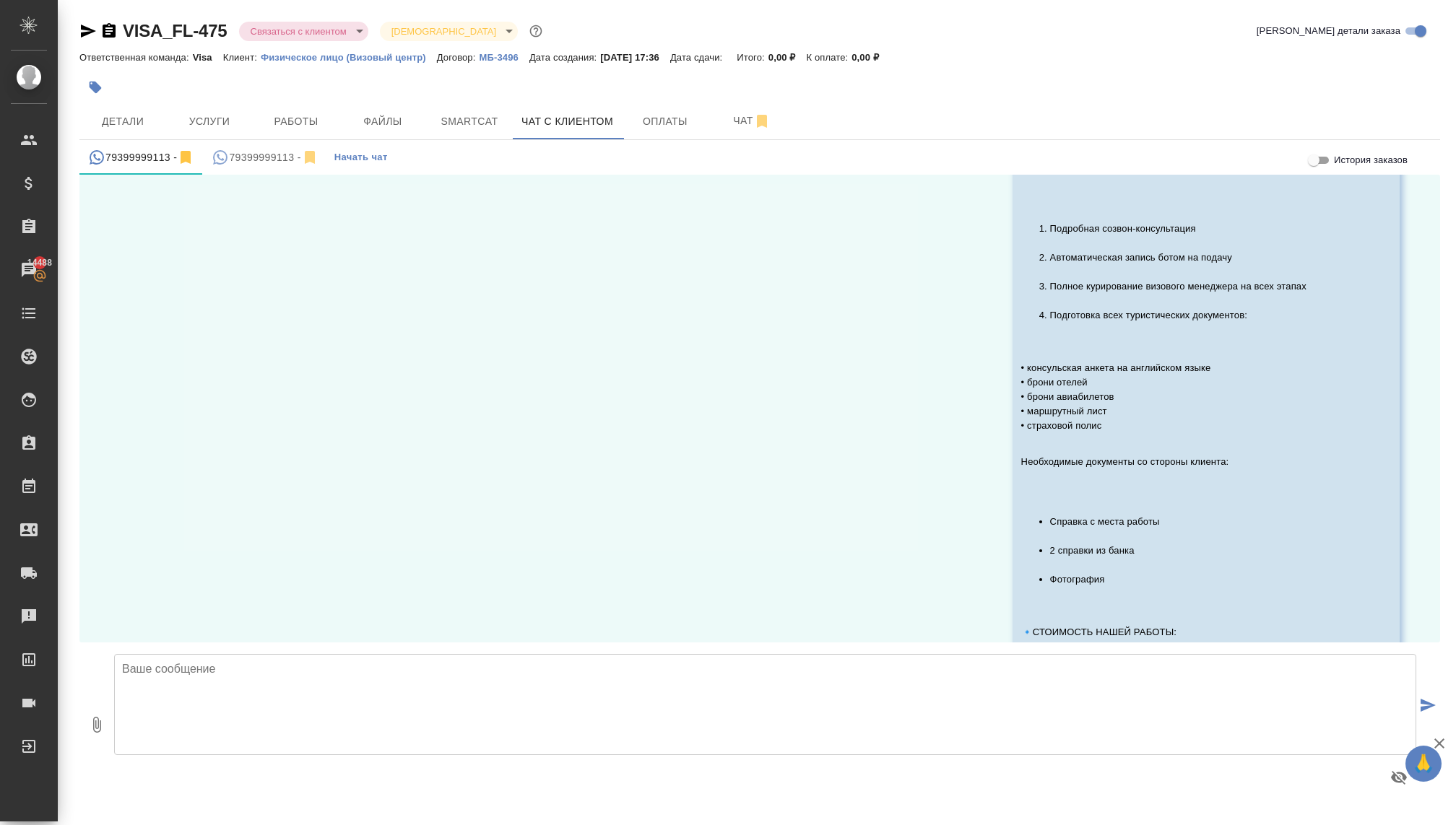
scroll to position [2234, 0]
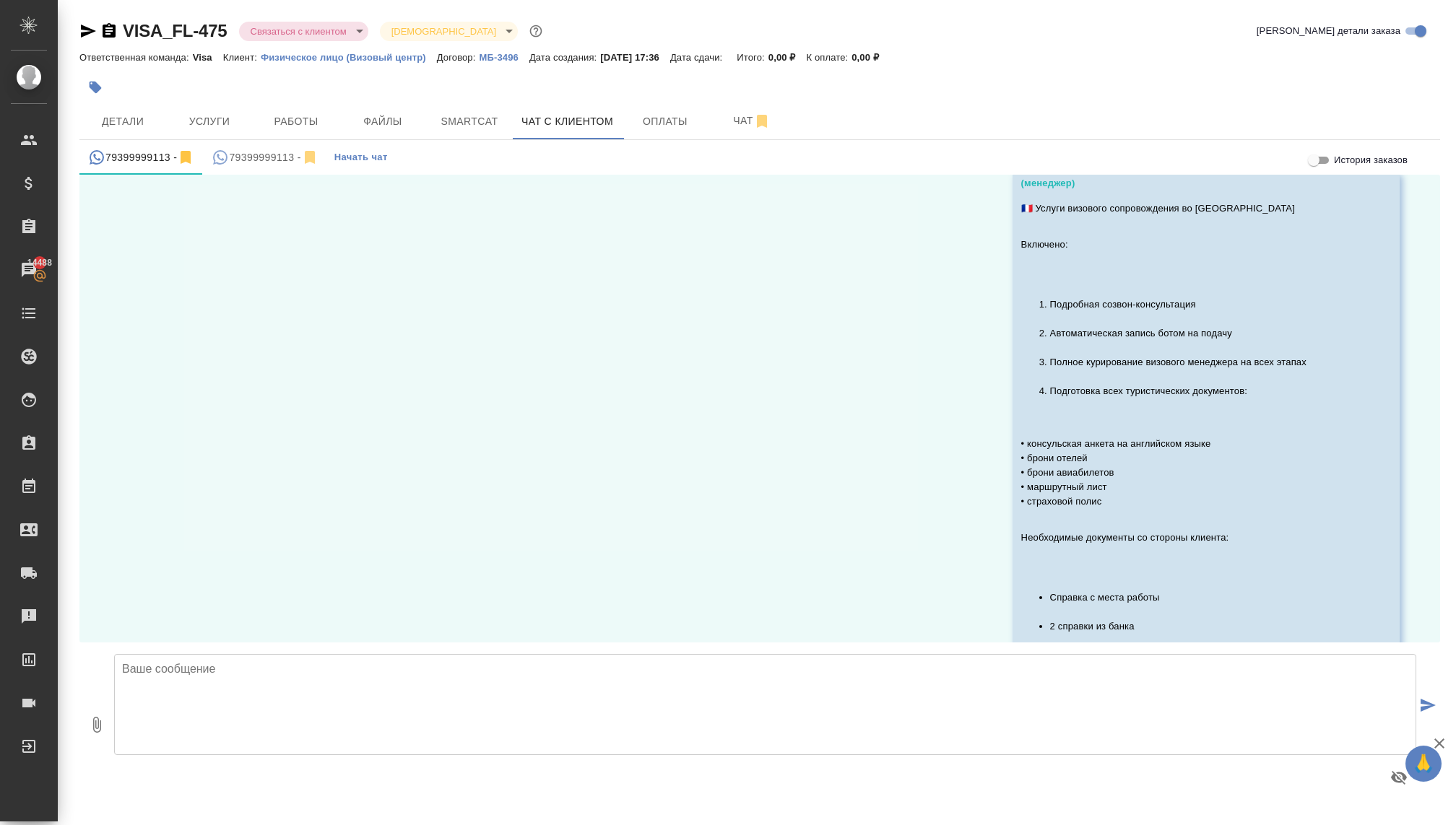
click at [268, 147] on button "79399999113 -" at bounding box center [265, 158] width 124 height 35
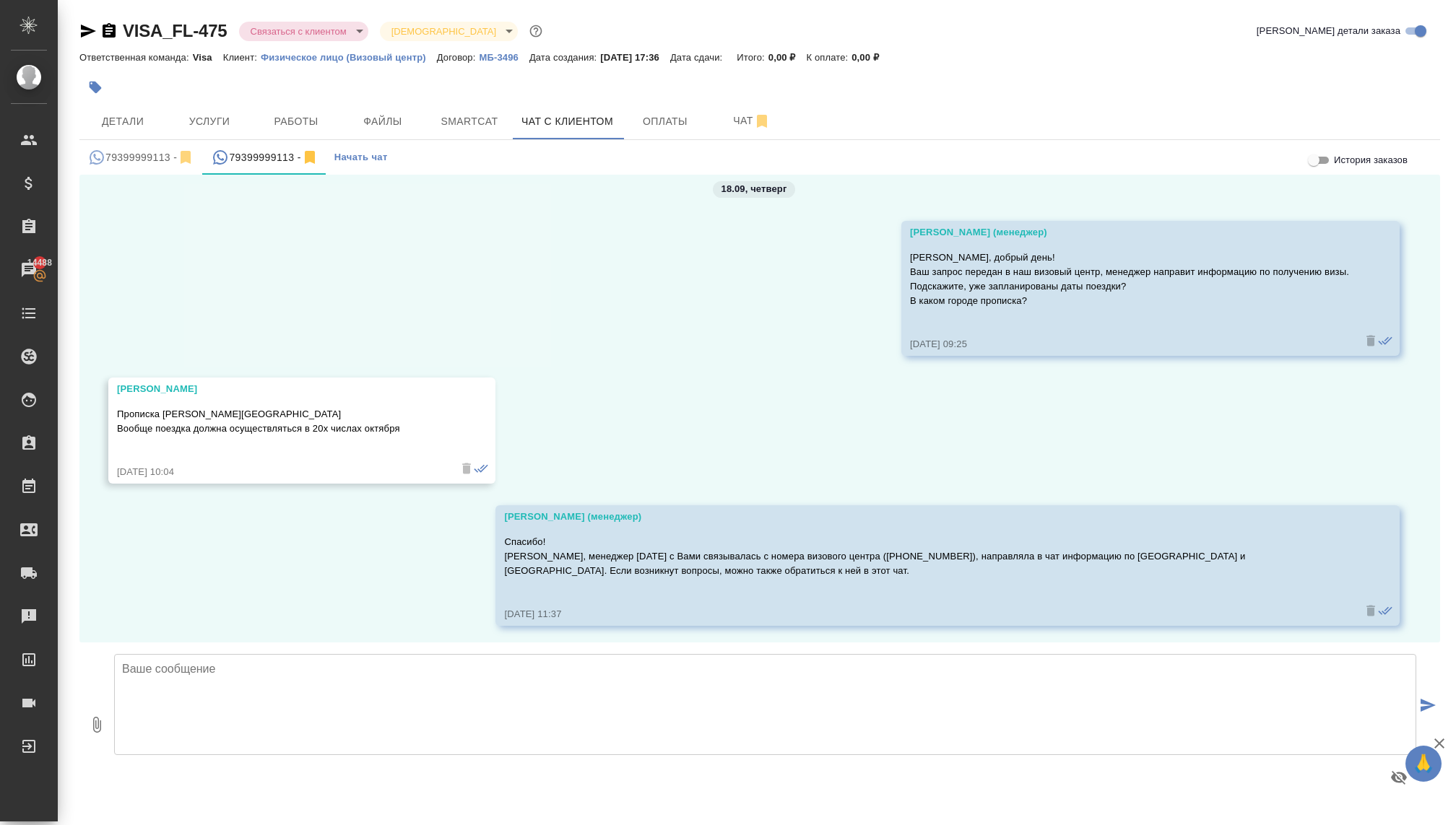
scroll to position [312, 0]
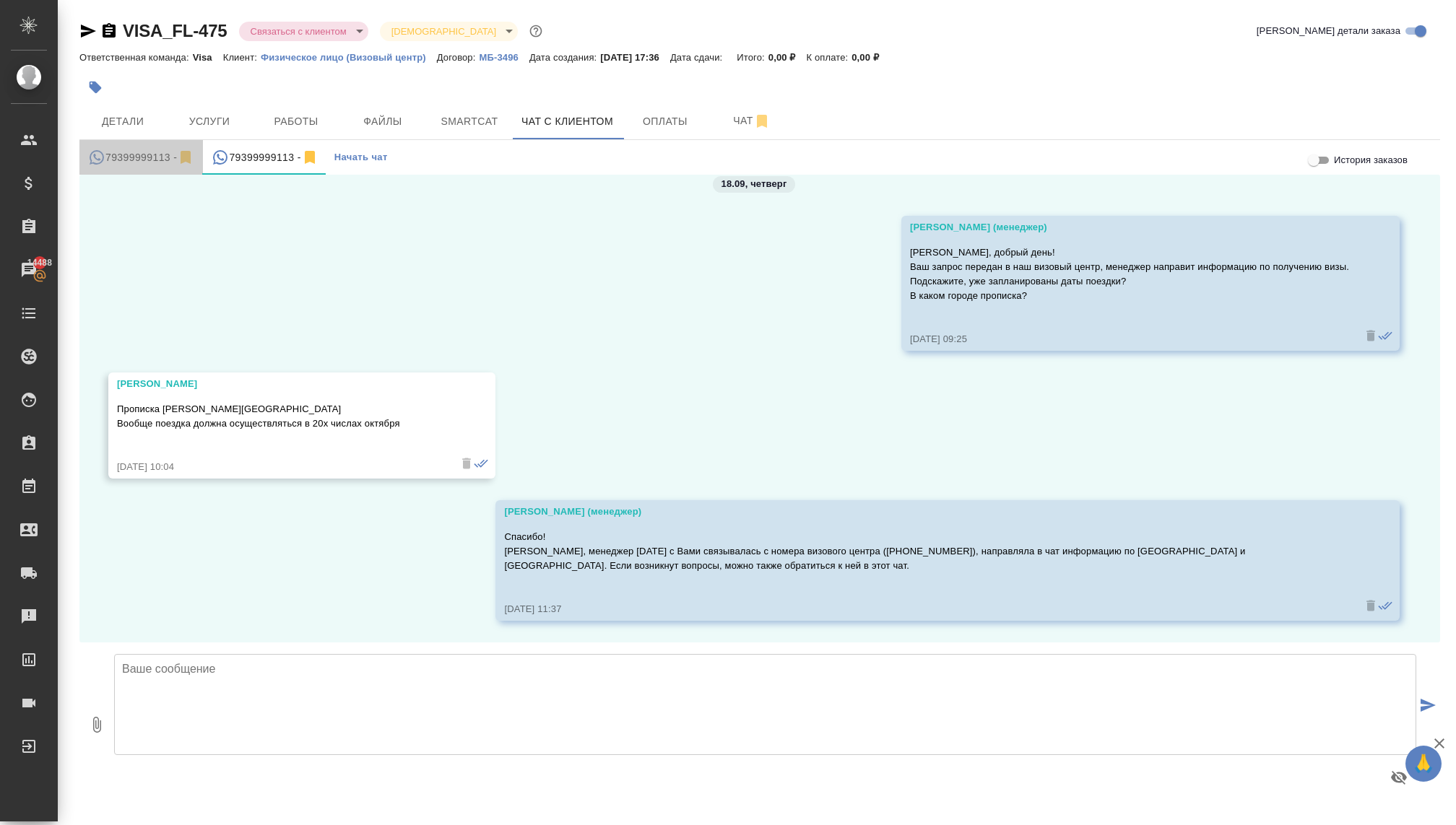
click at [118, 160] on div "79399999113 -" at bounding box center [141, 158] width 106 height 18
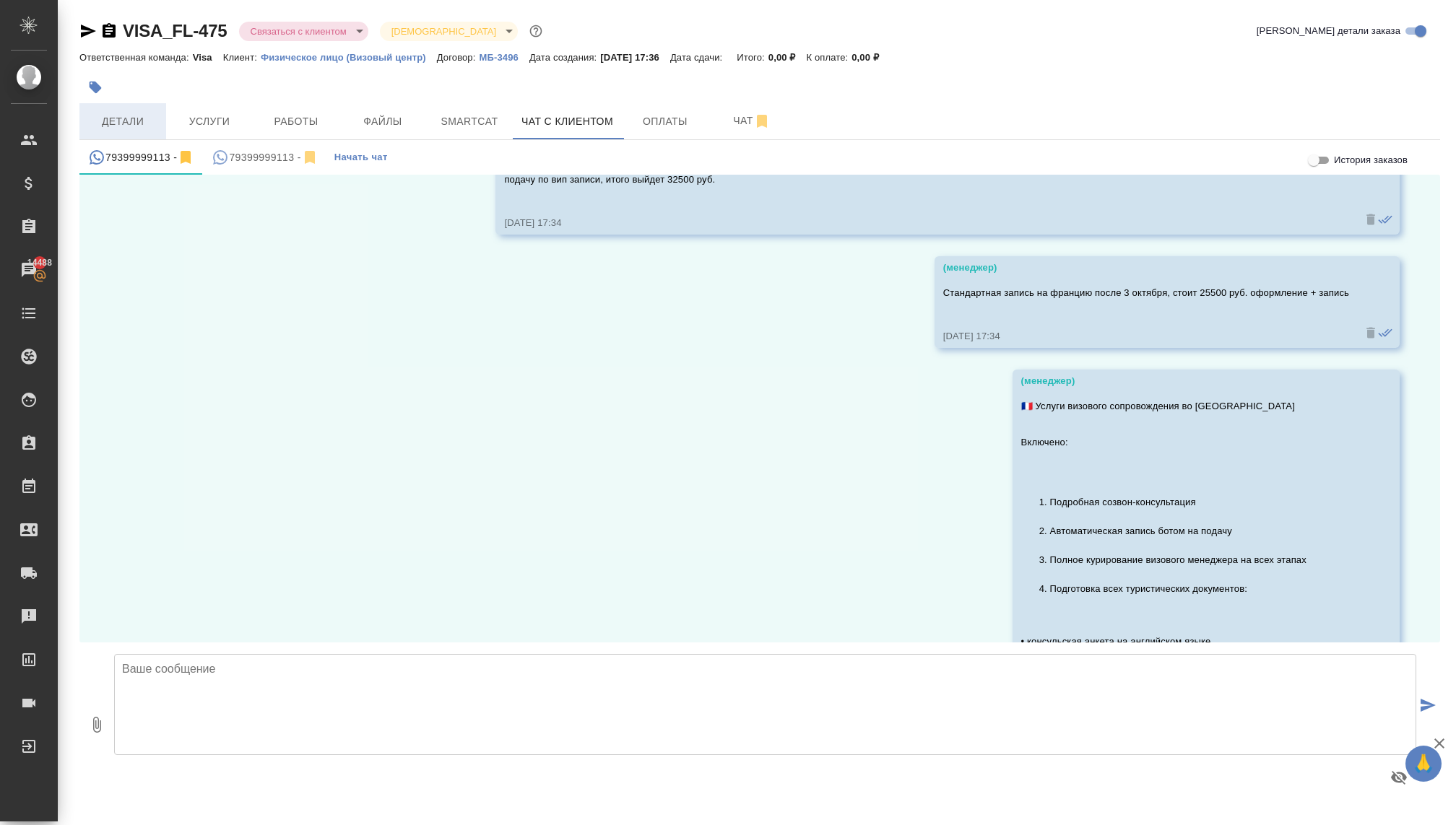
click at [112, 115] on span "Детали" at bounding box center [123, 122] width 69 height 18
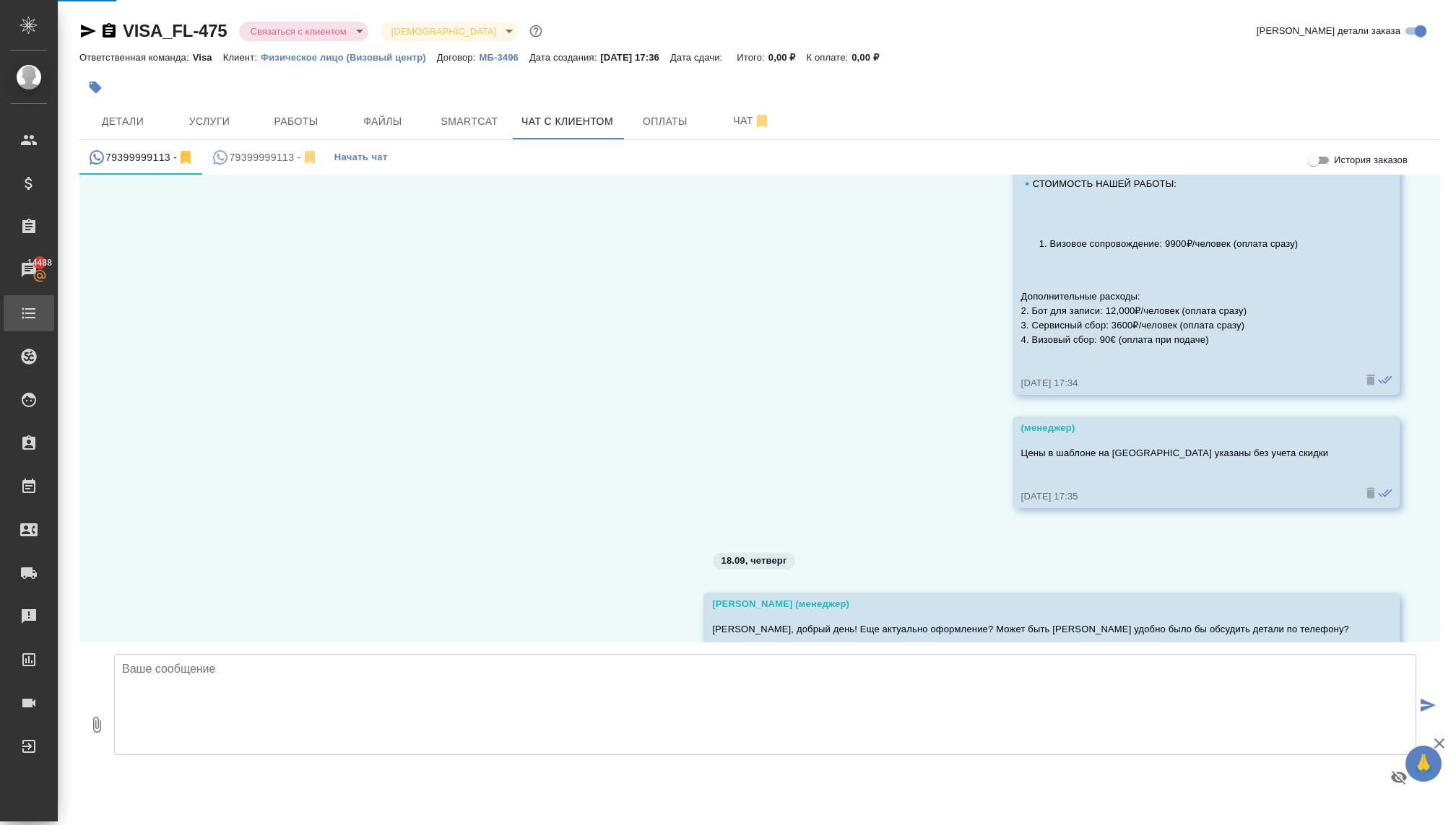
scroll to position [2791, 0]
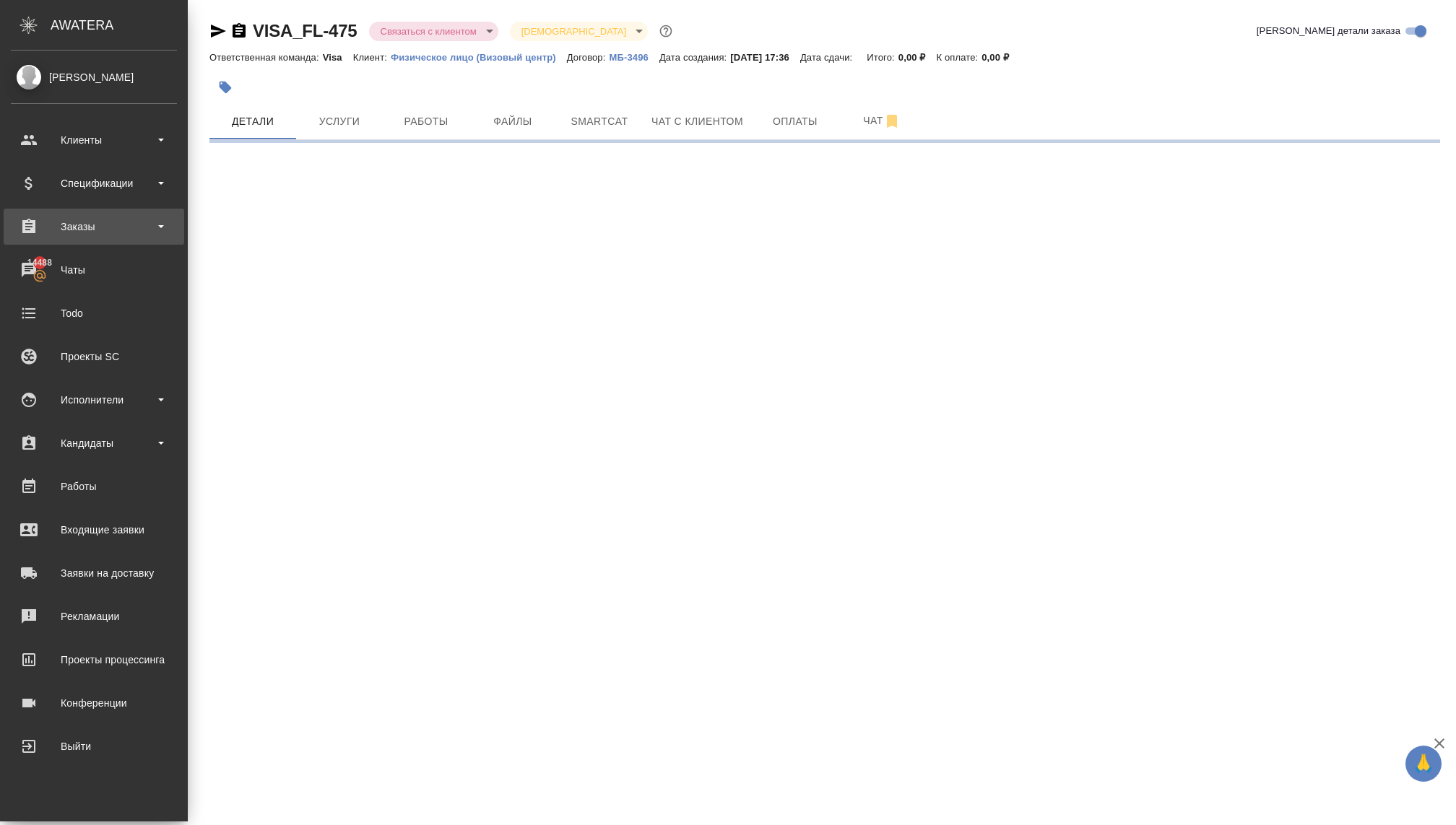
select select "RU"
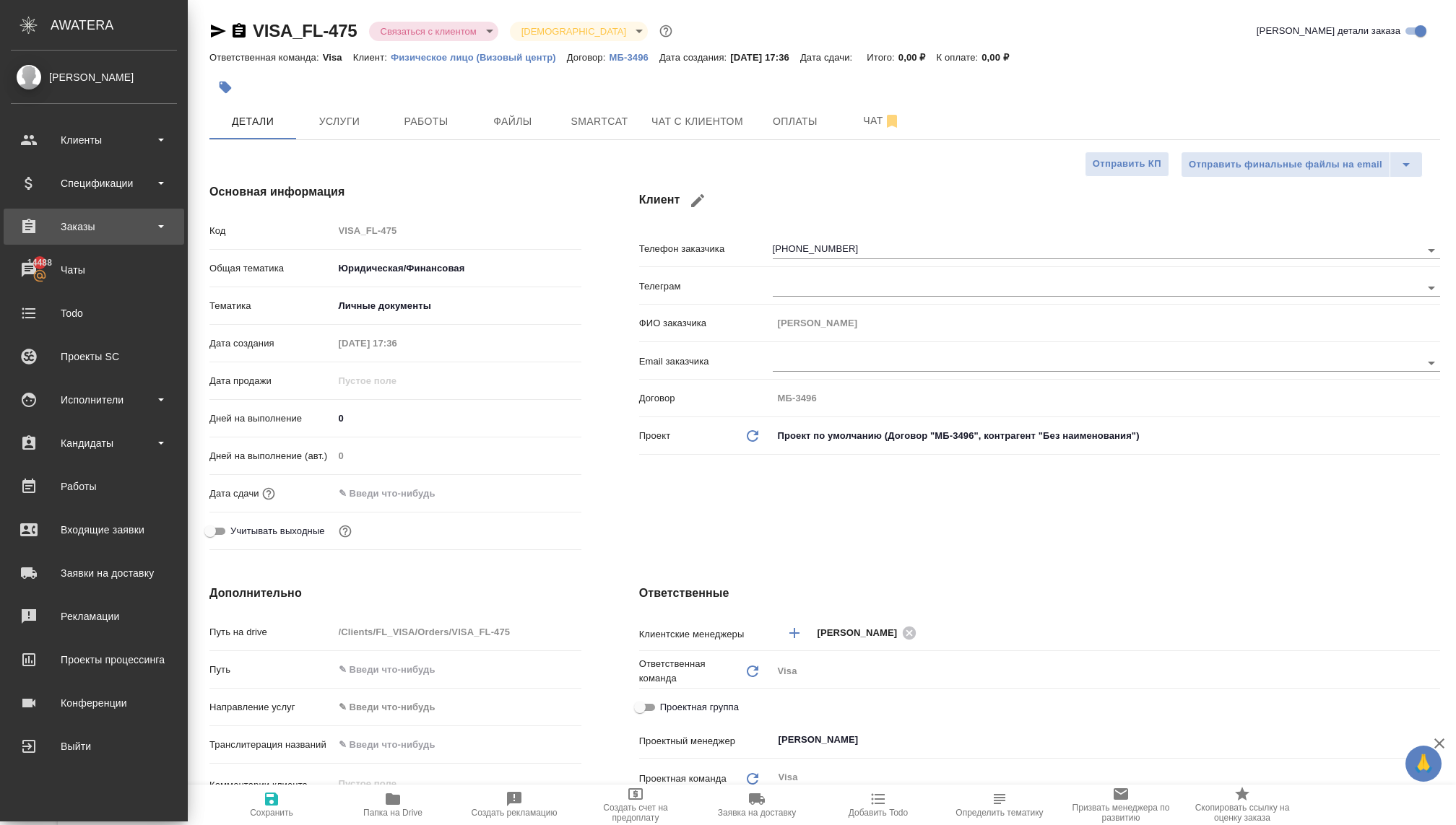
type textarea "x"
click at [56, 232] on div "Заказы" at bounding box center [94, 226] width 166 height 22
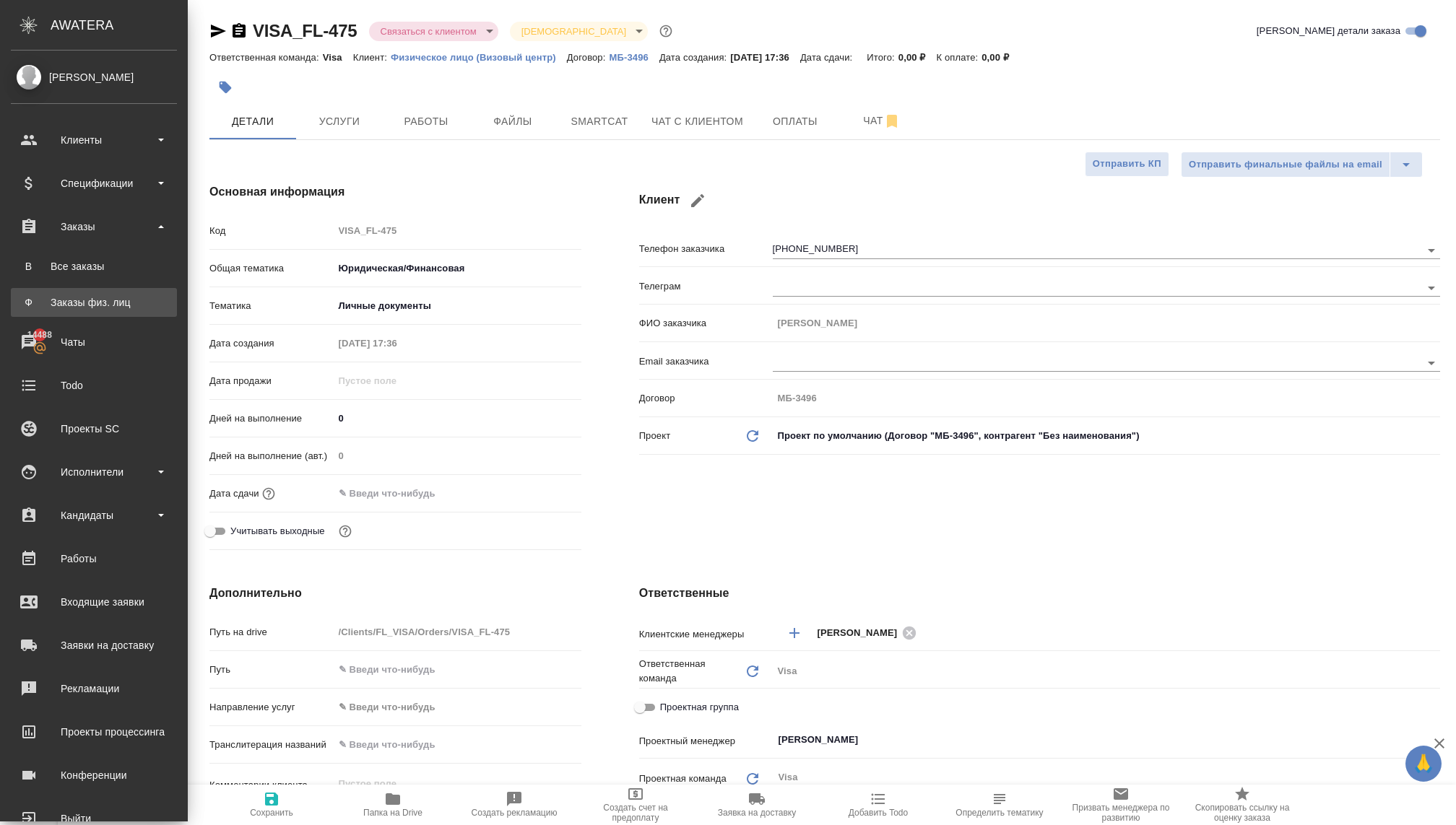
type textarea "x"
click at [65, 304] on div "Заказы физ. лиц" at bounding box center [94, 302] width 152 height 14
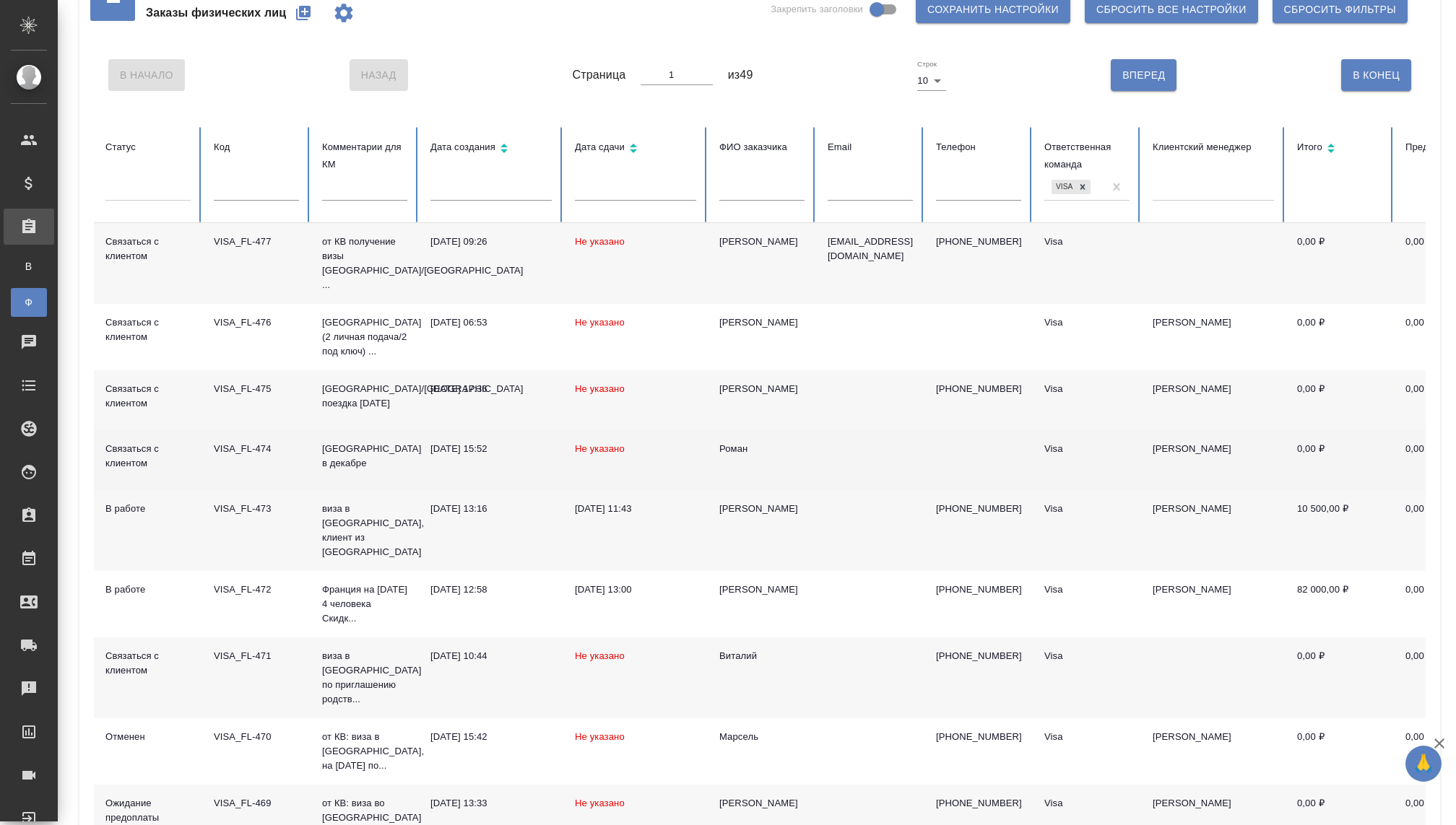
scroll to position [56, 0]
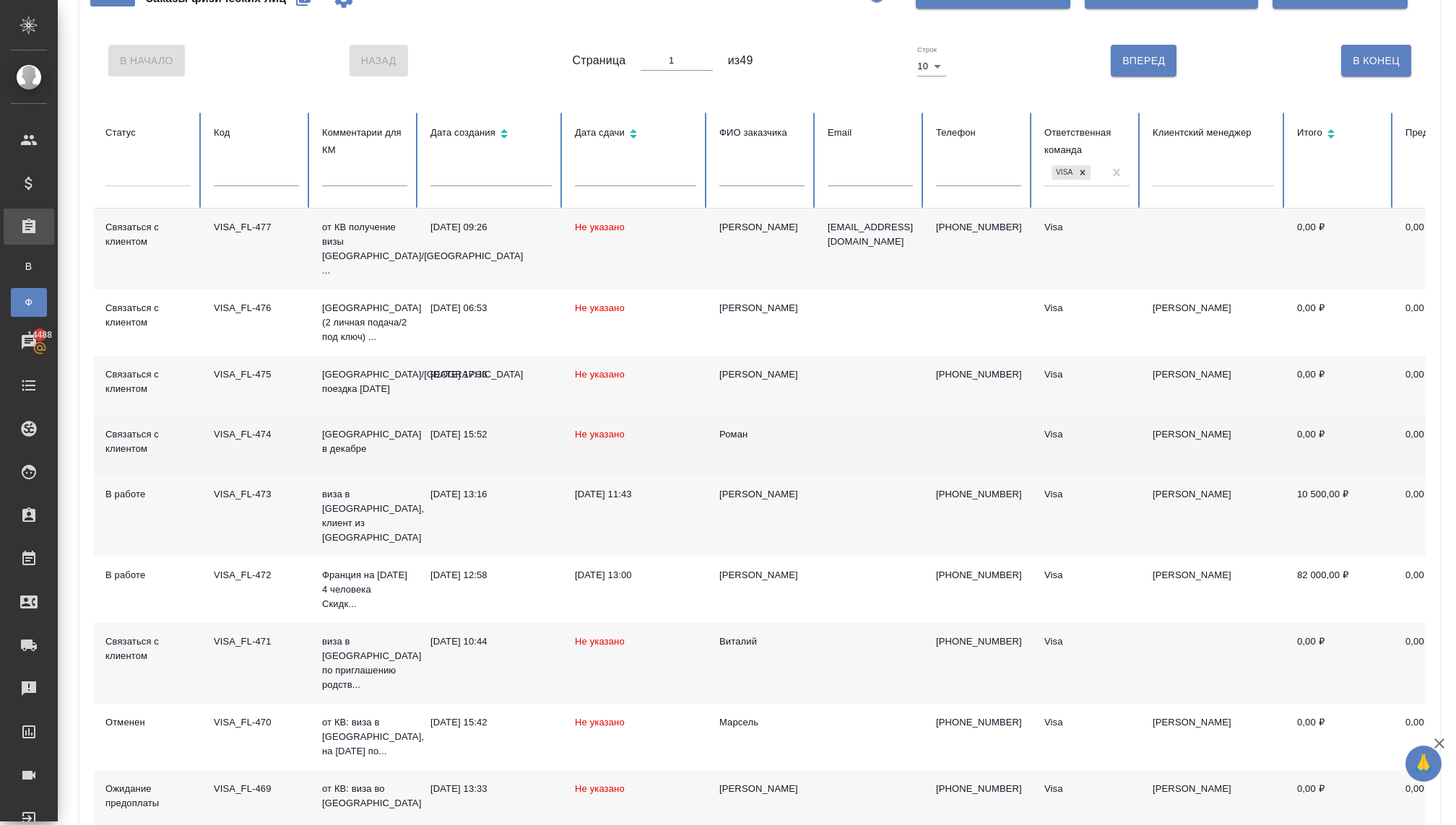
click at [437, 436] on td "[DATE] 15:52" at bounding box center [491, 445] width 144 height 60
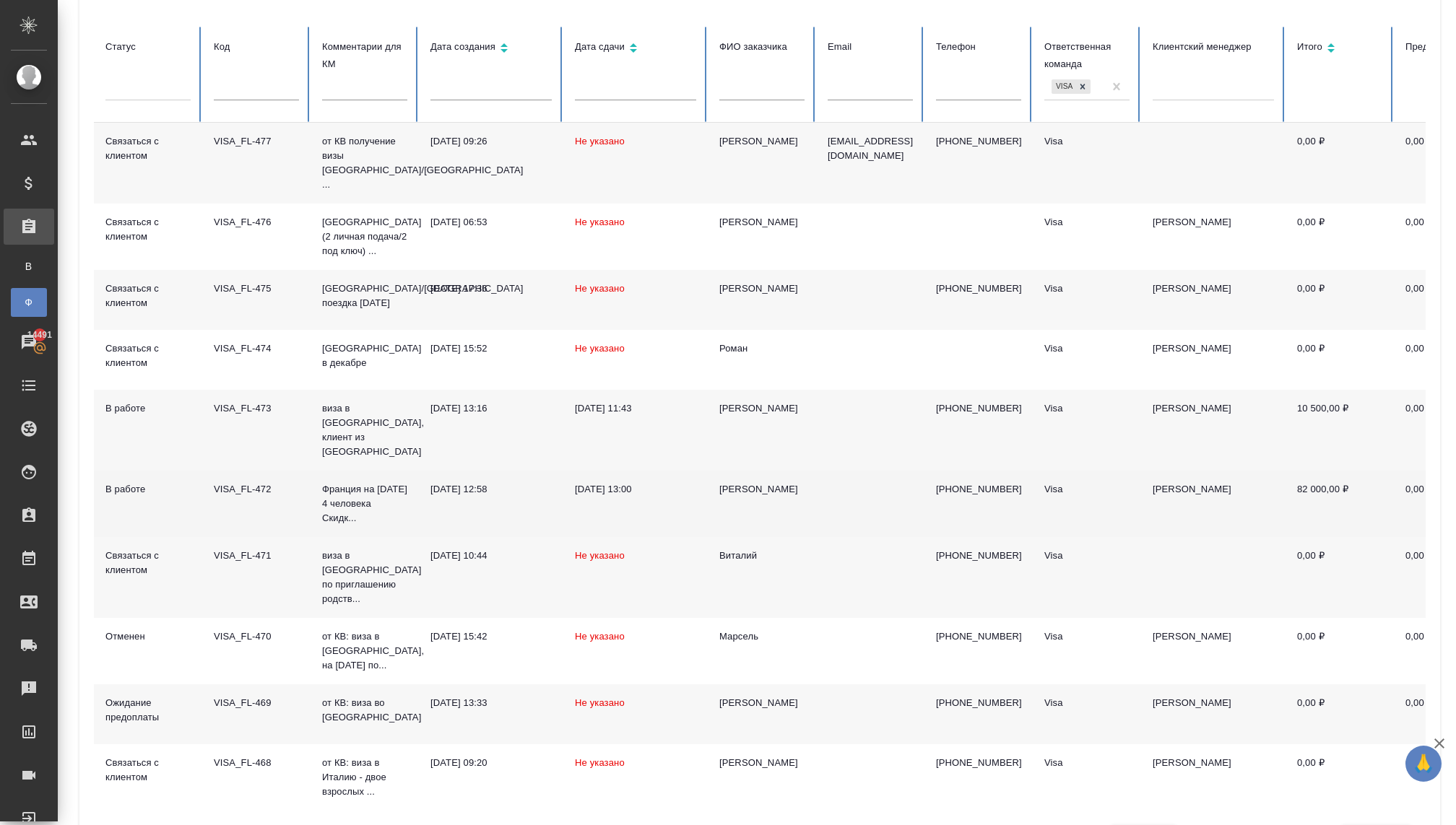
scroll to position [156, 0]
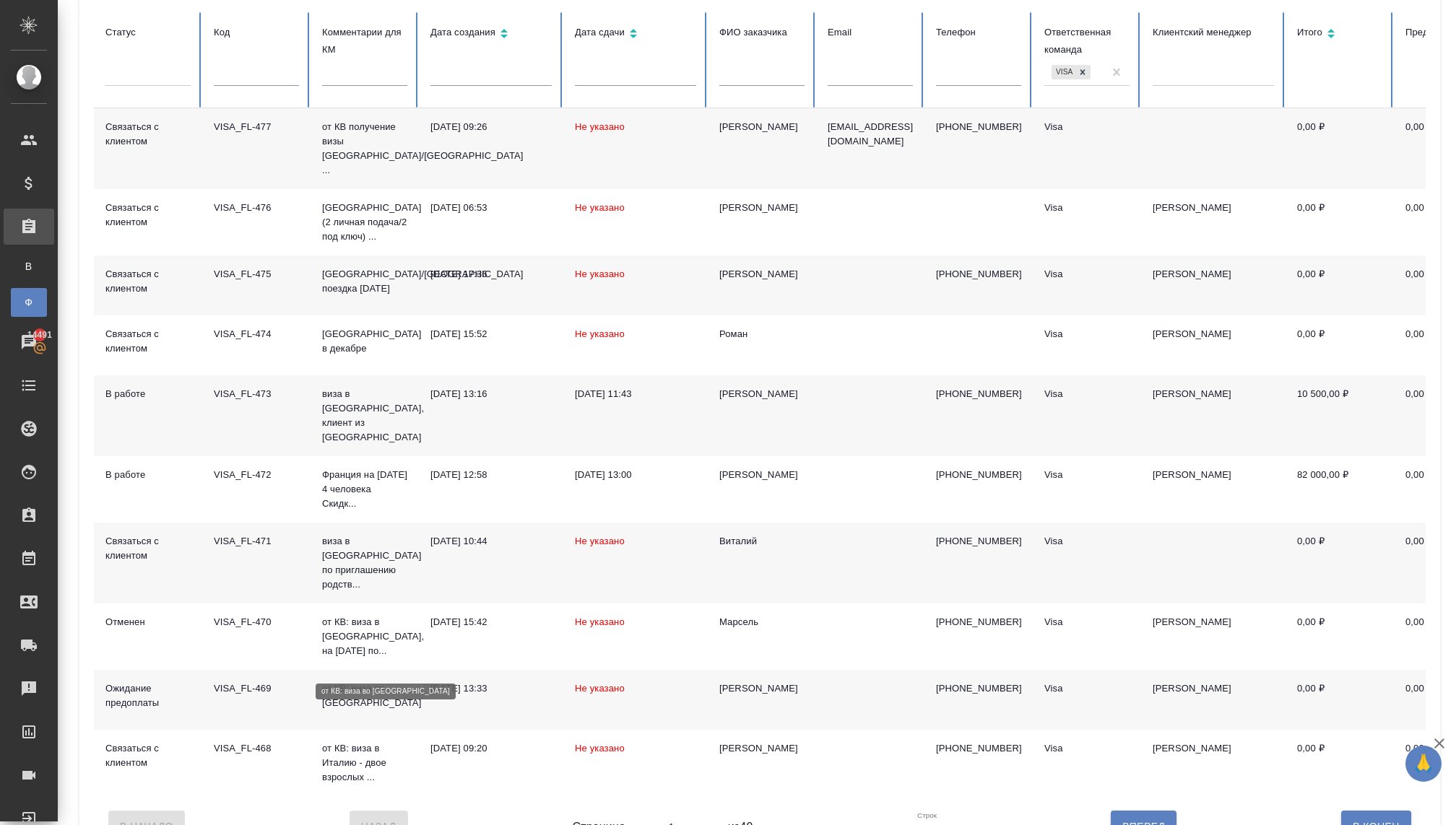
click at [359, 682] on p "от КВ: виза во [GEOGRAPHIC_DATA]" at bounding box center [365, 696] width 85 height 29
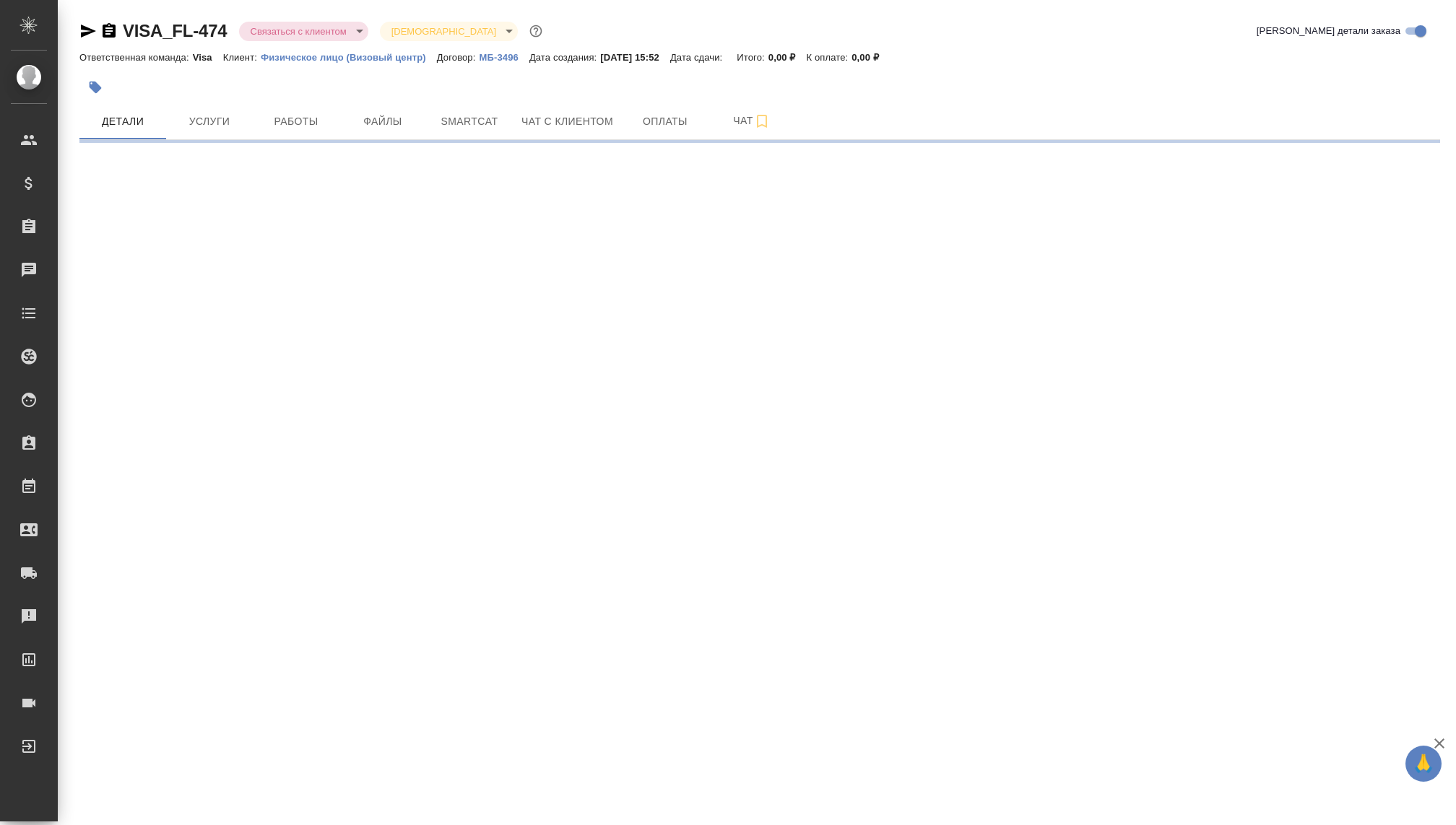
select select "RU"
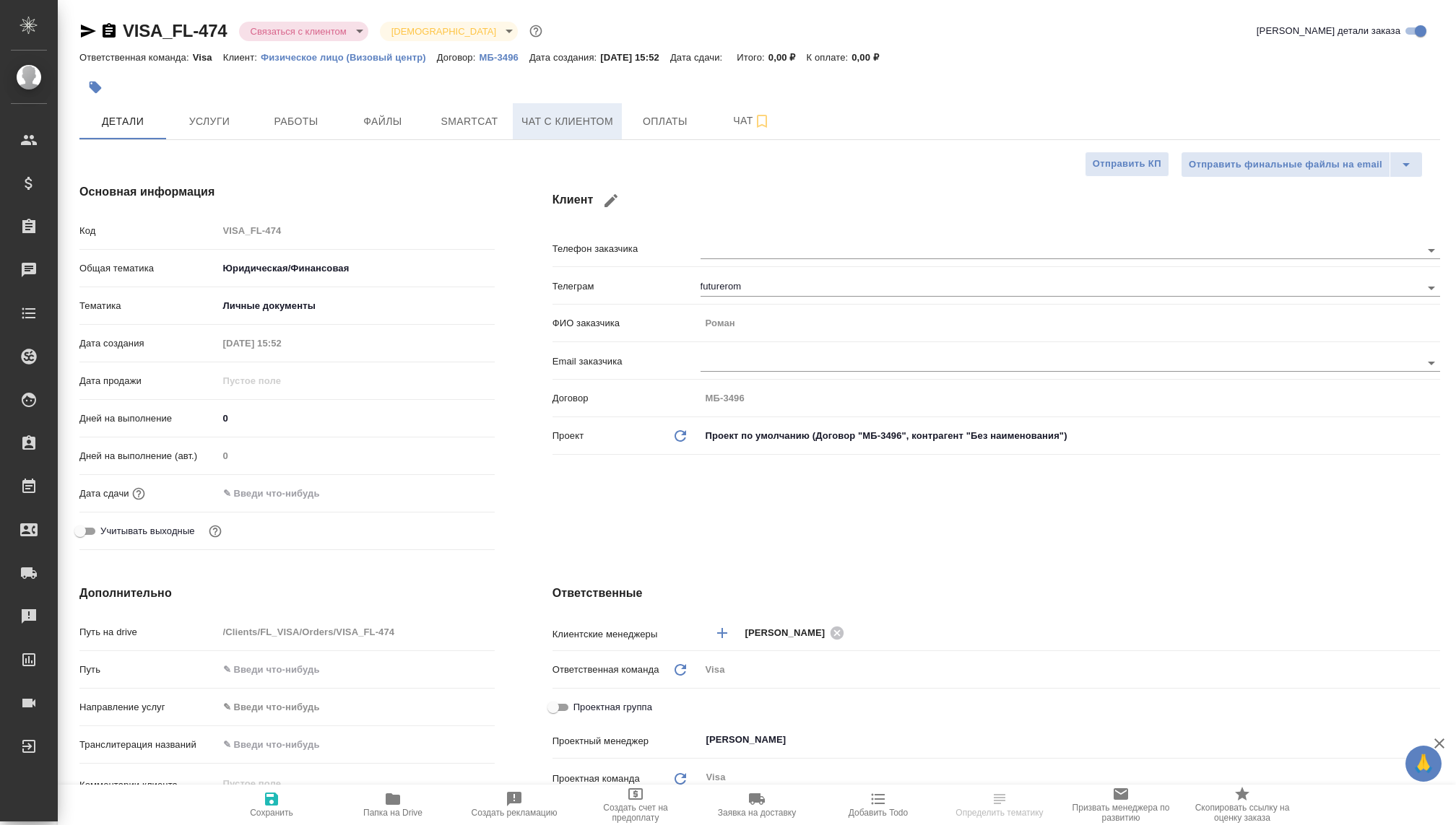
type textarea "x"
click at [602, 109] on button "Чат с клиентом" at bounding box center [567, 122] width 109 height 36
type textarea "x"
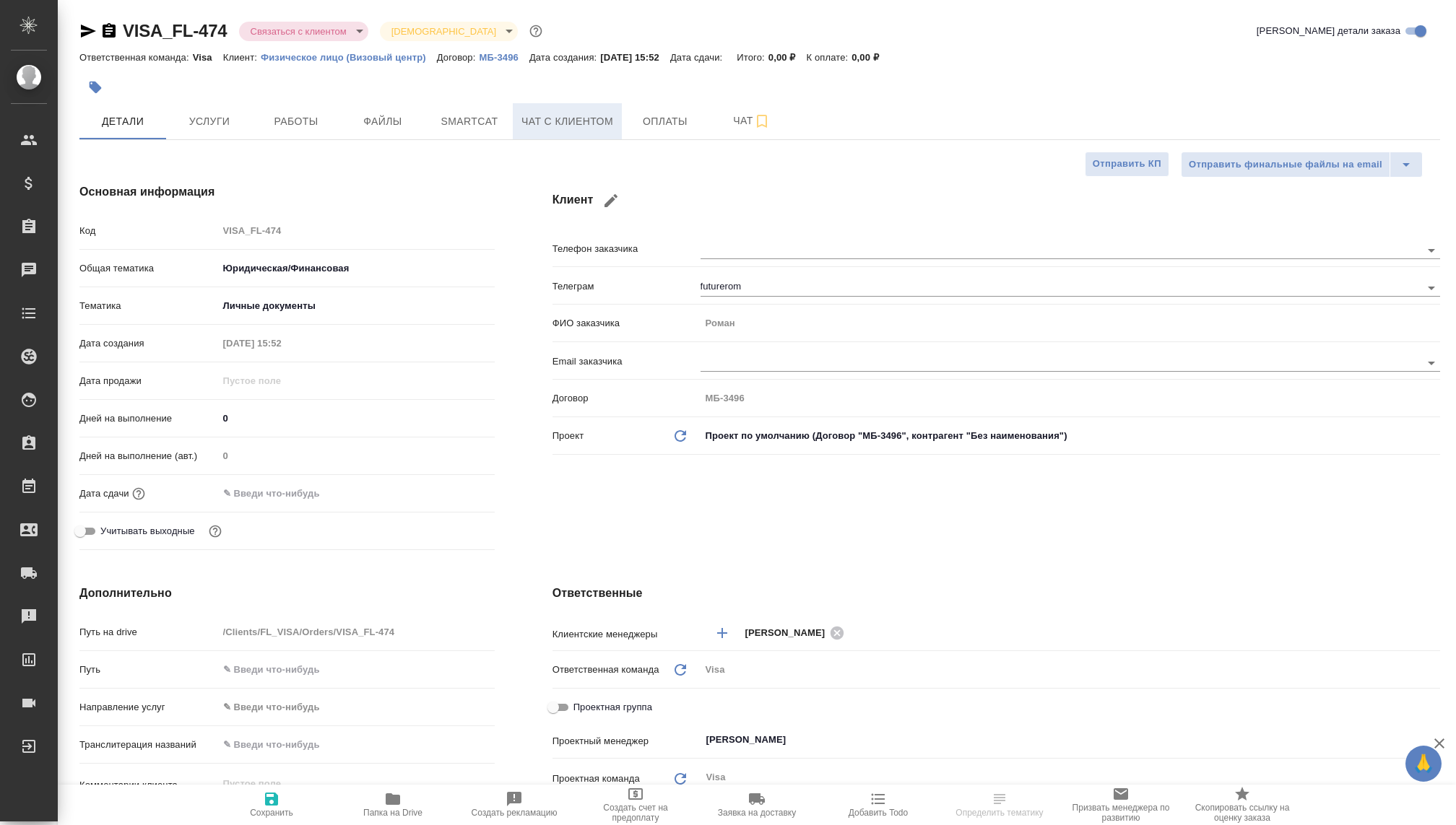
type textarea "x"
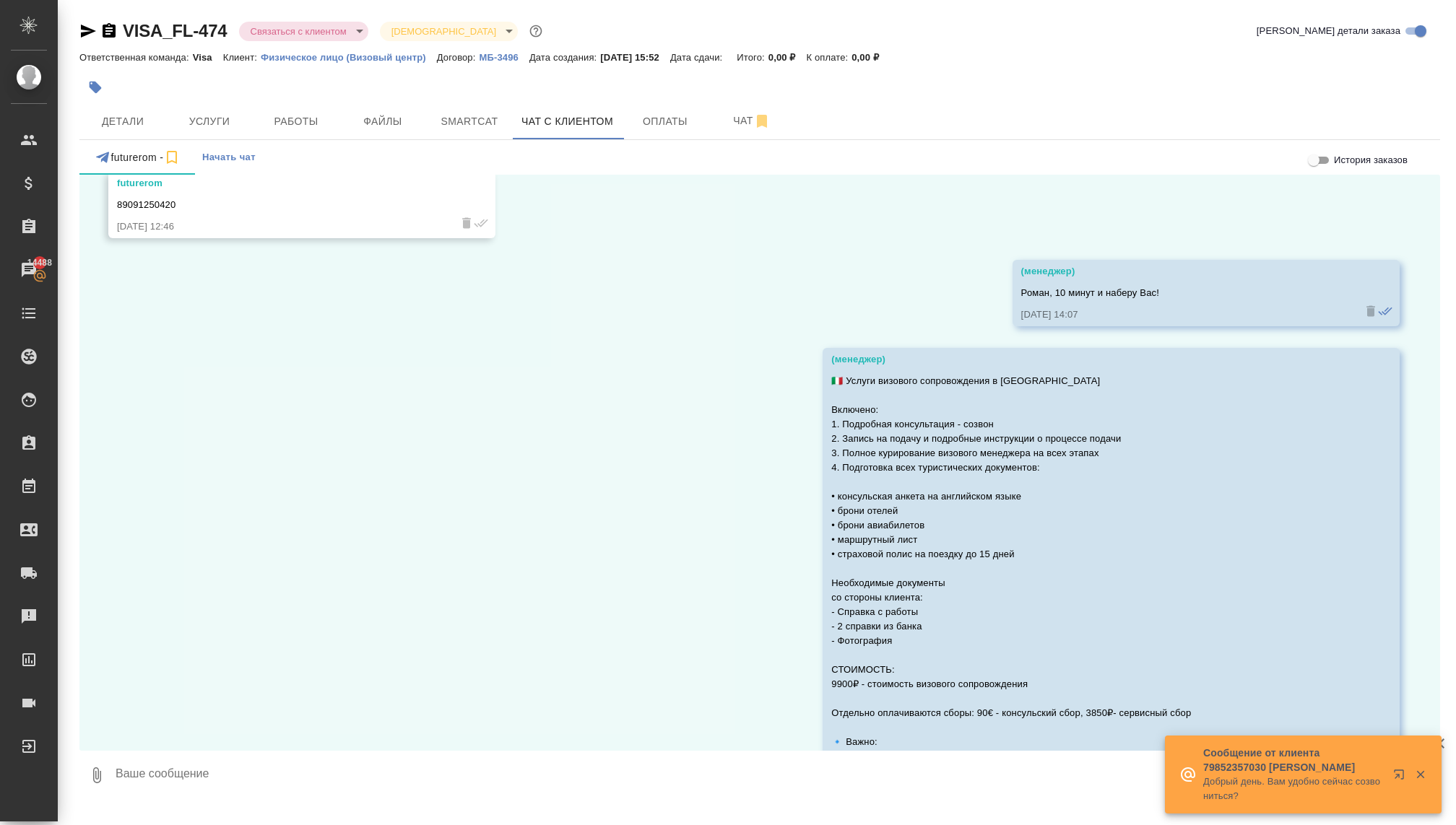
scroll to position [922, 0]
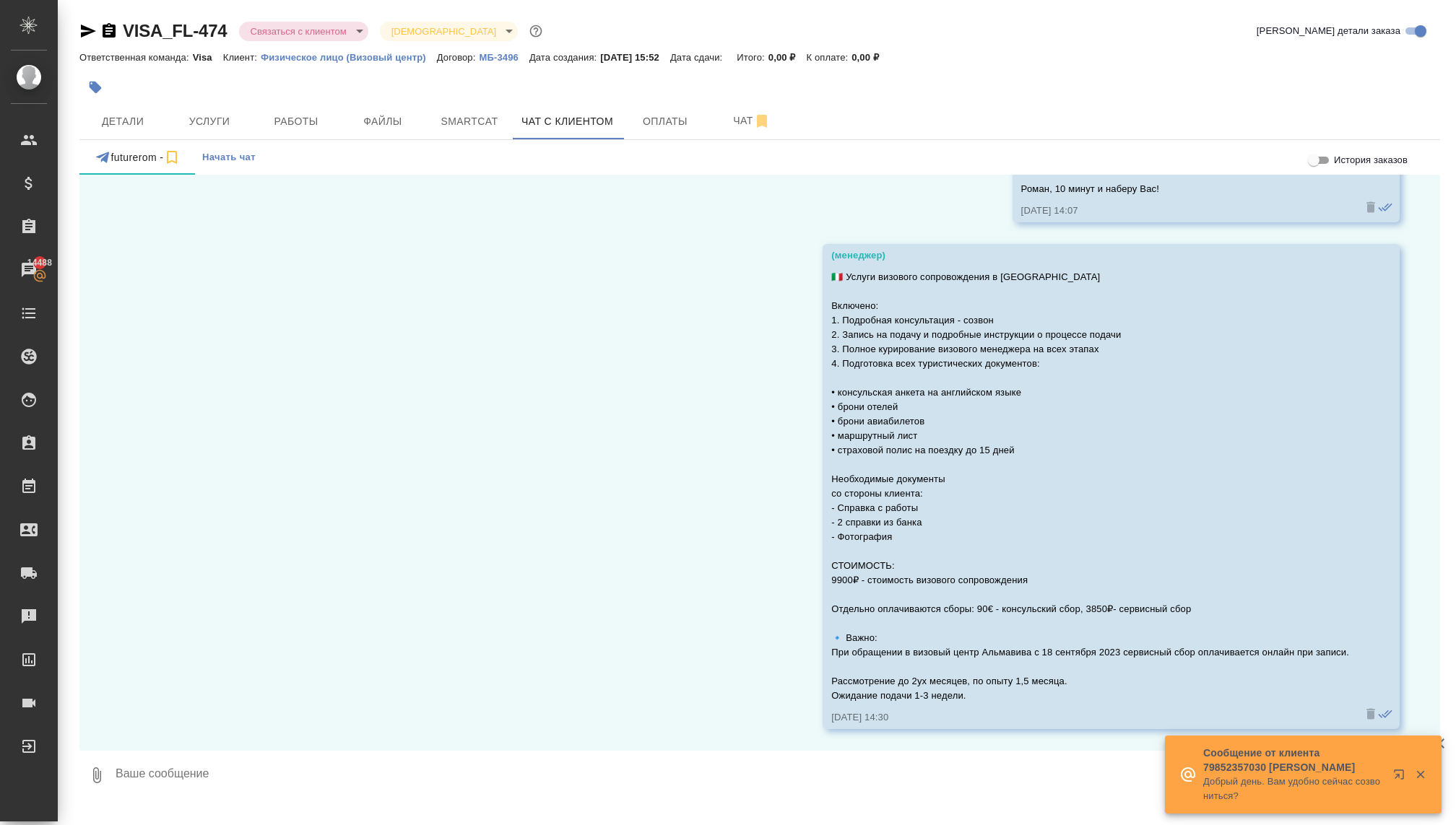
click at [448, 774] on textarea at bounding box center [765, 775] width 1302 height 49
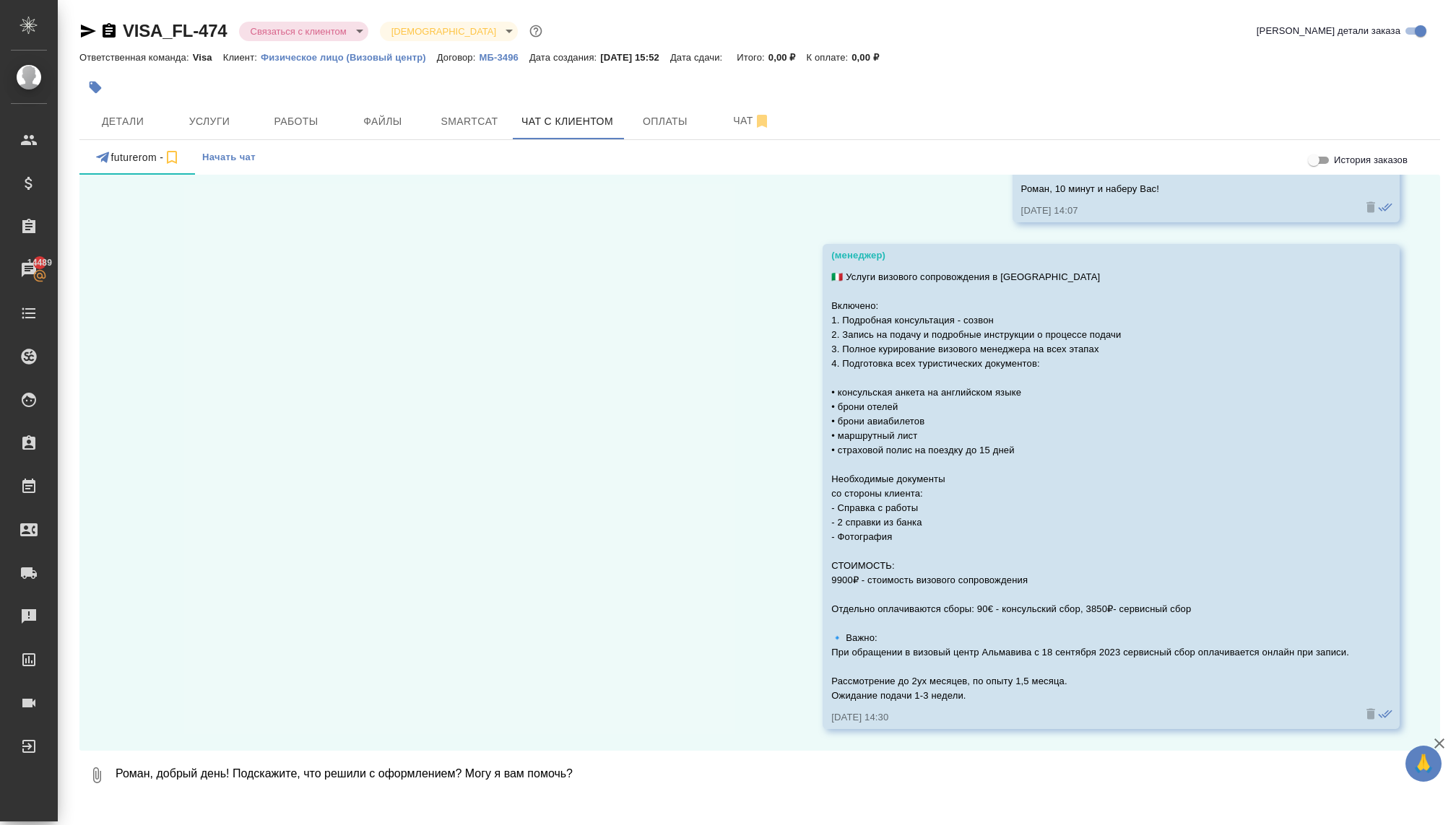
type textarea "Роман, добрый день! Подскажите, что решили с оформлением? Могу я вам помочь?"
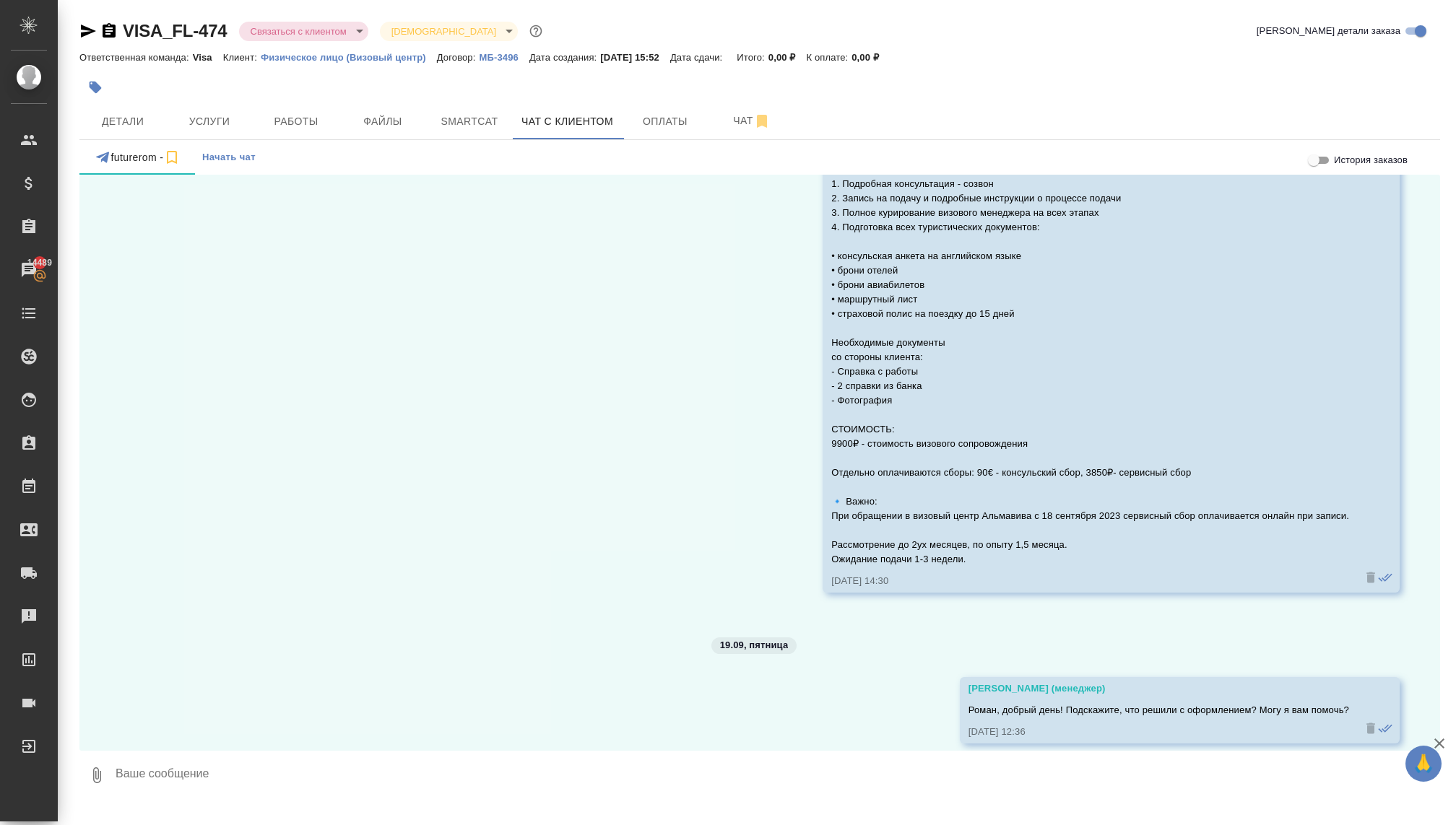
scroll to position [1073, 0]
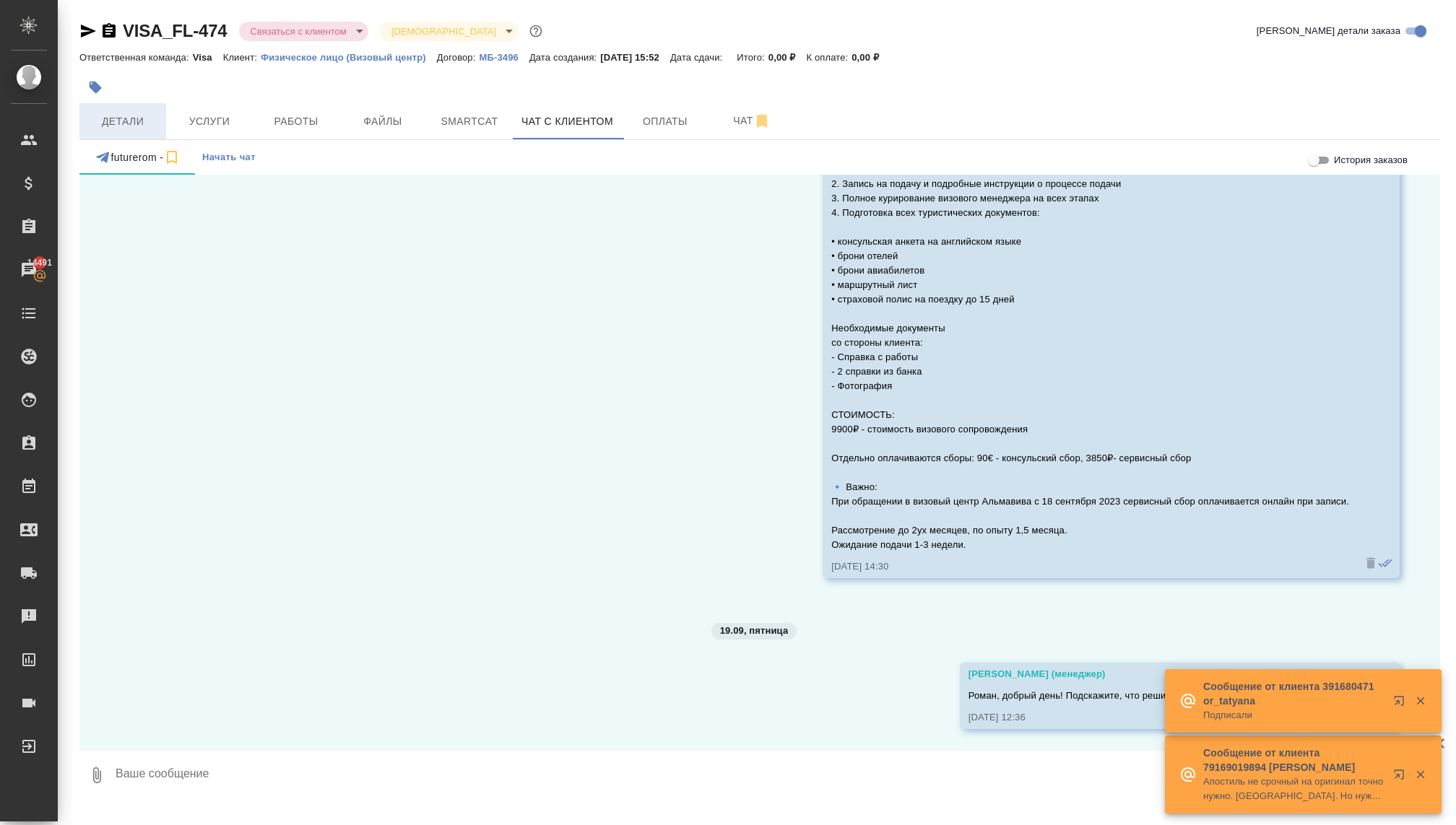
click at [129, 129] on span "Детали" at bounding box center [123, 122] width 69 height 18
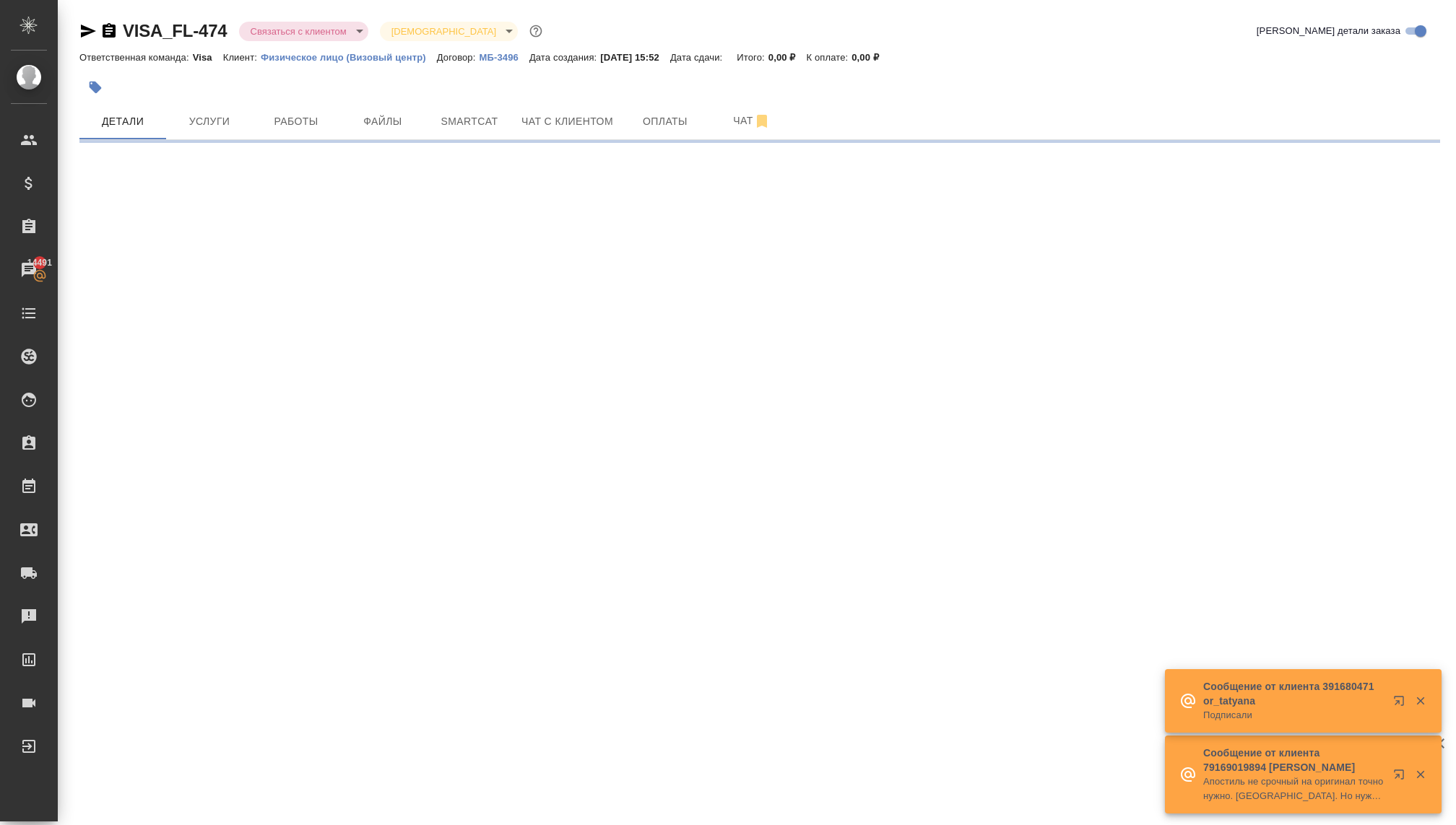
select select "RU"
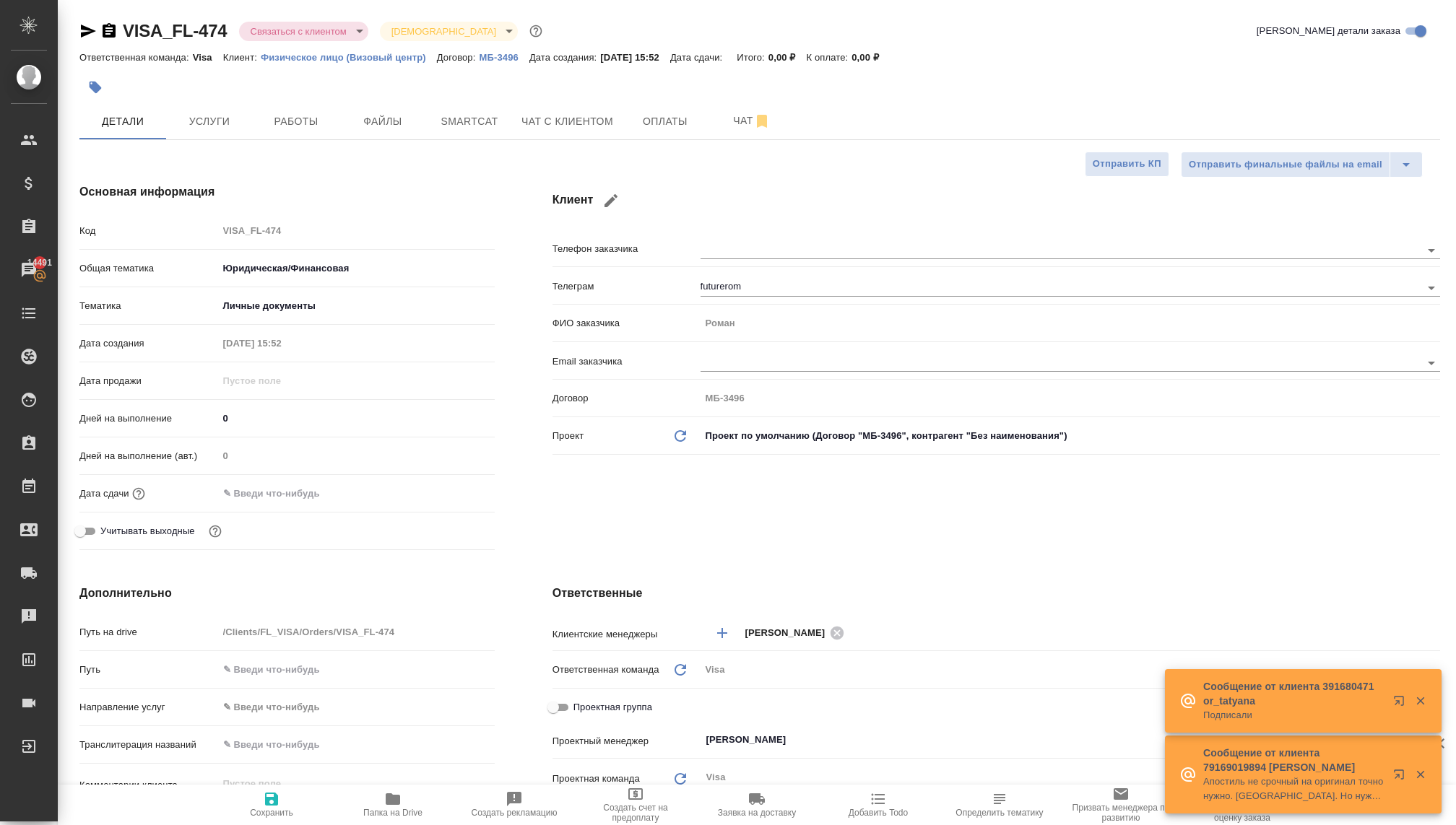
type textarea "x"
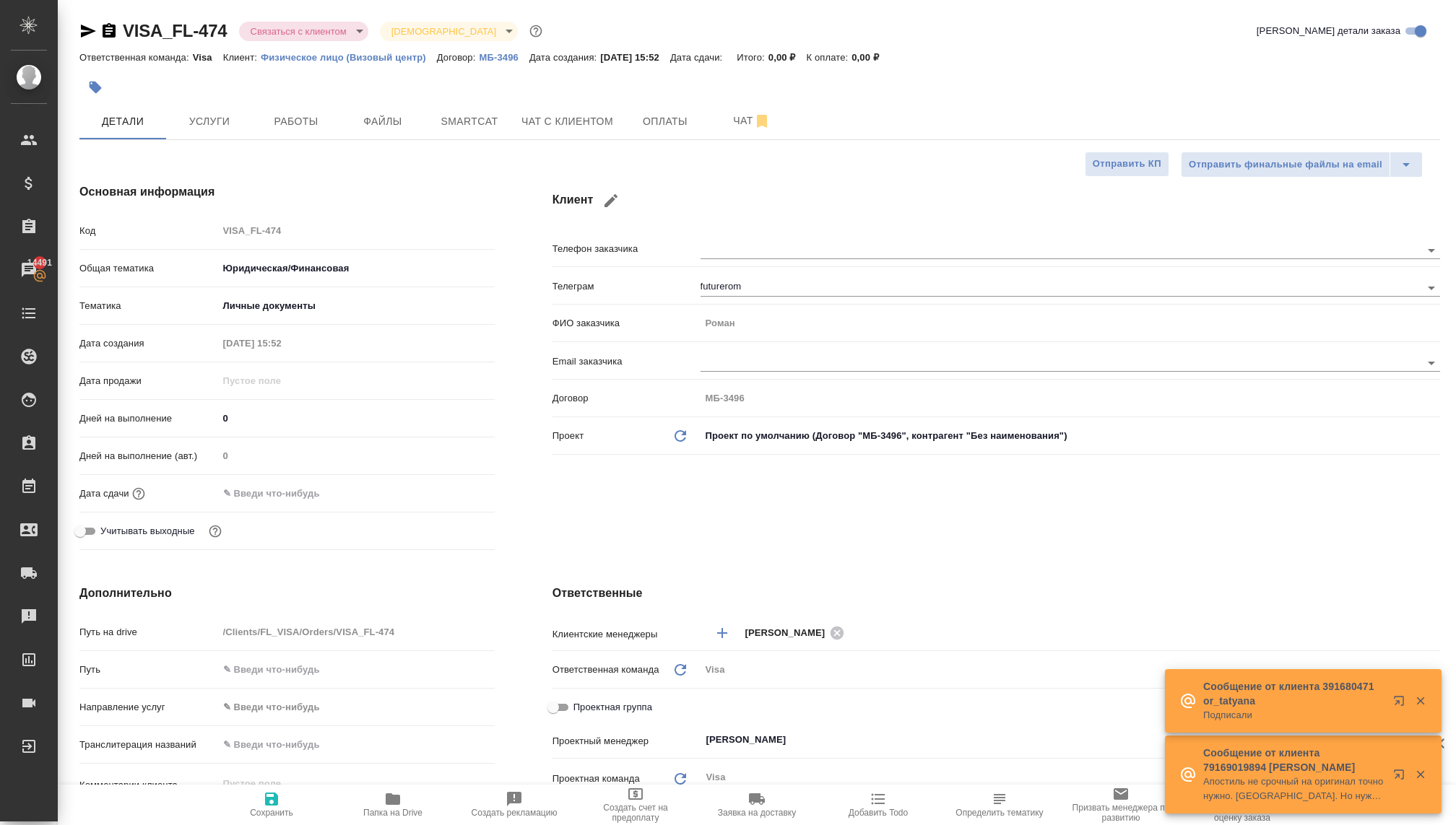
type textarea "x"
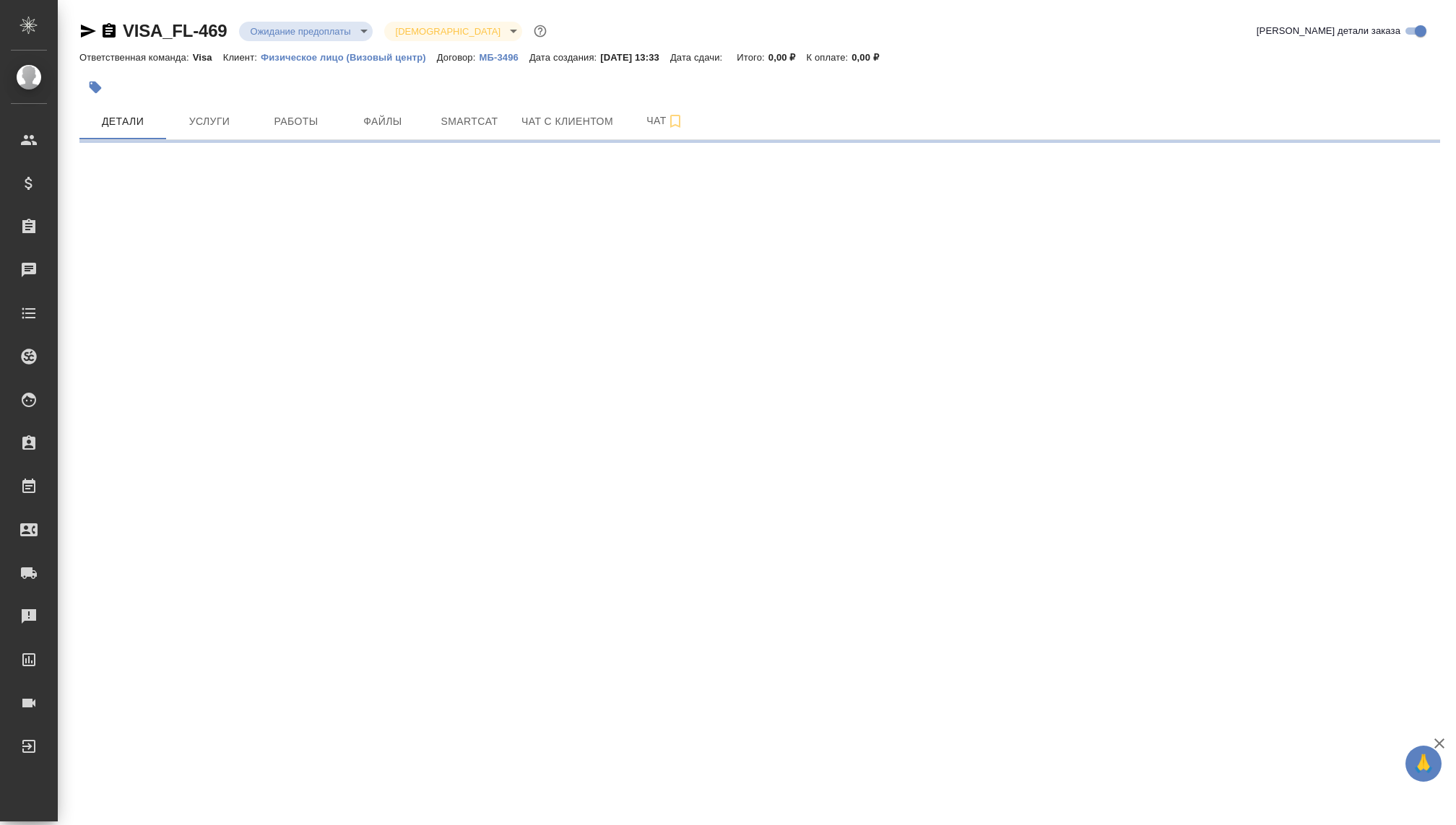
select select "RU"
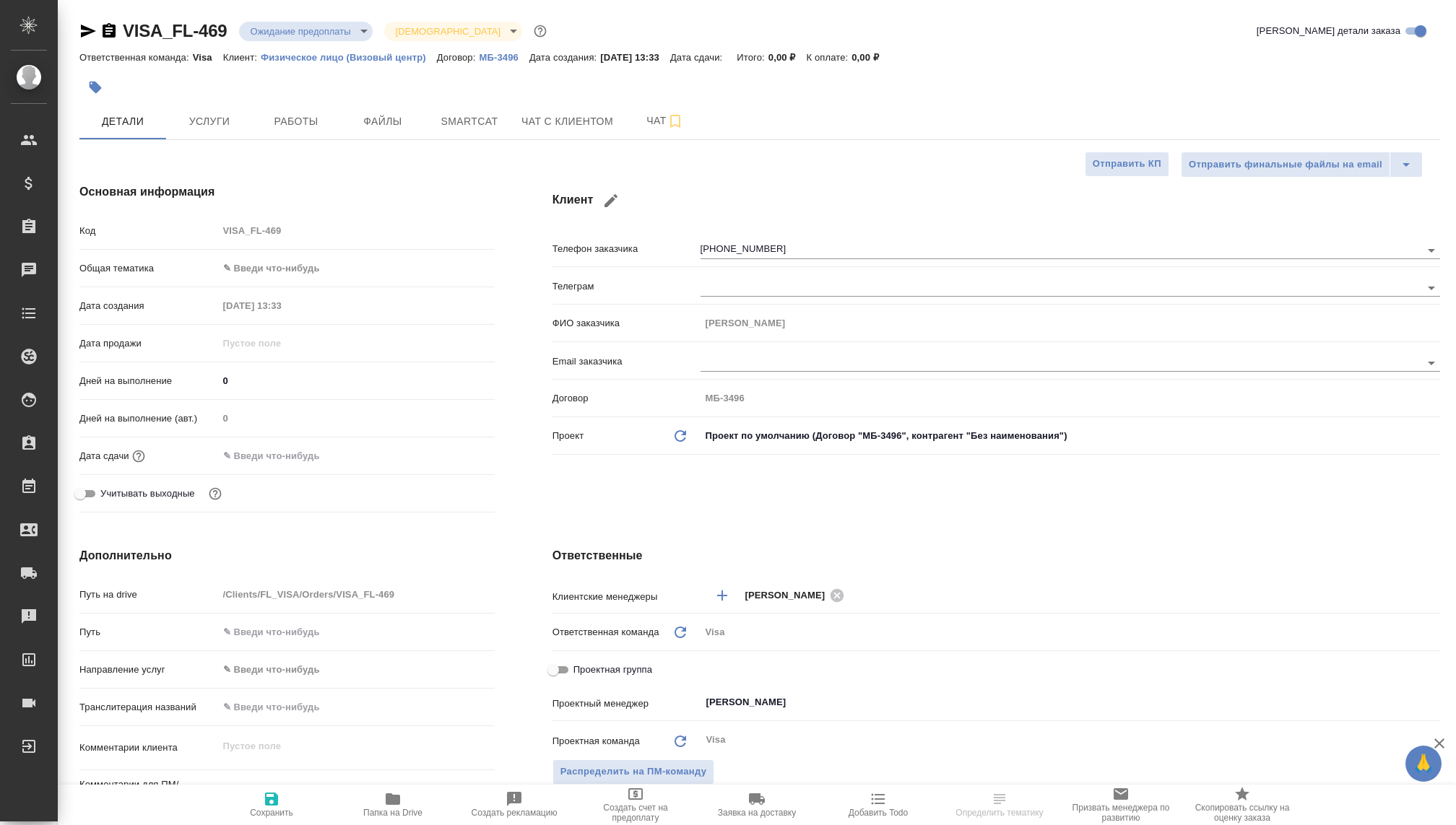
type textarea "x"
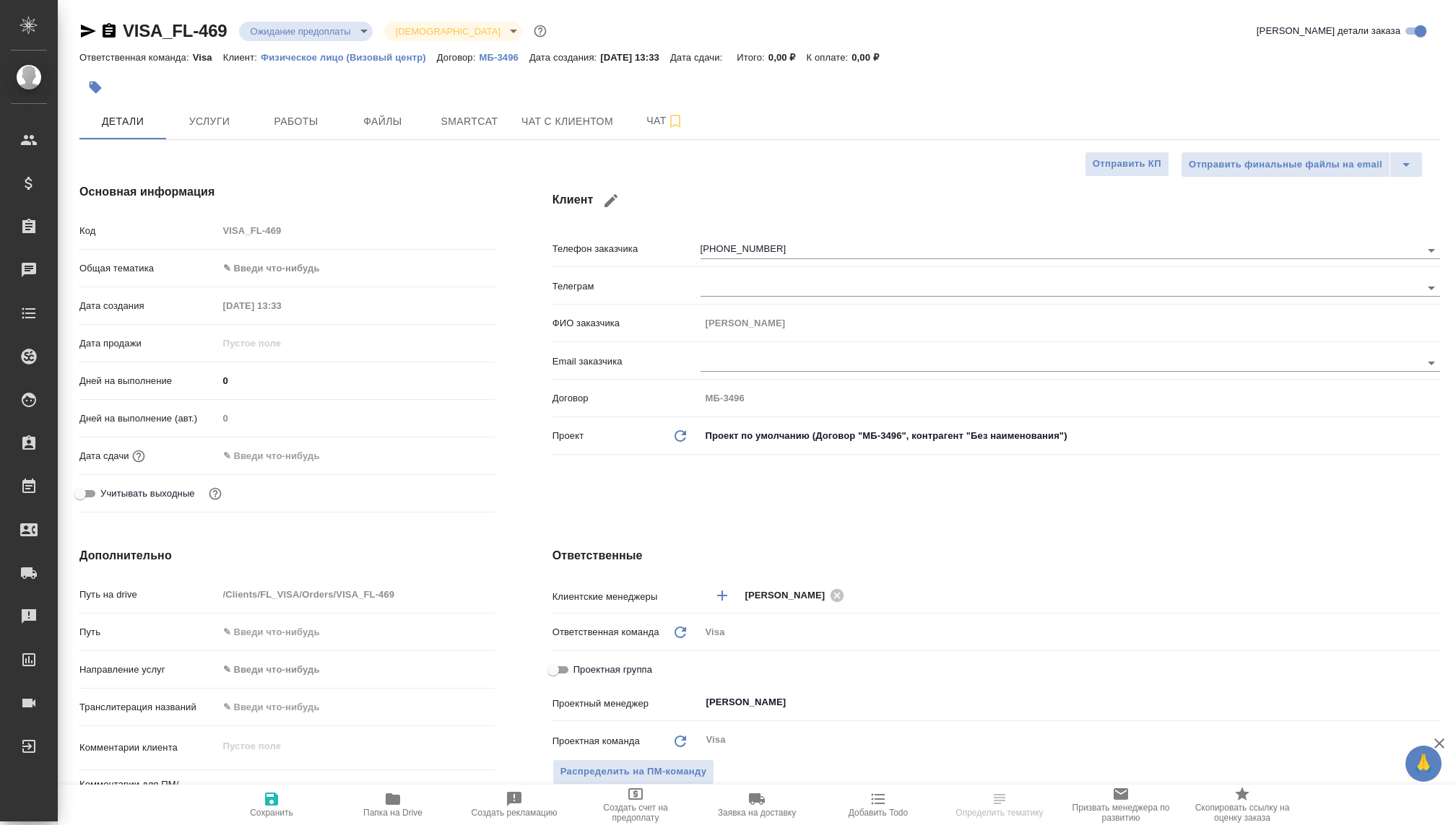
type textarea "x"
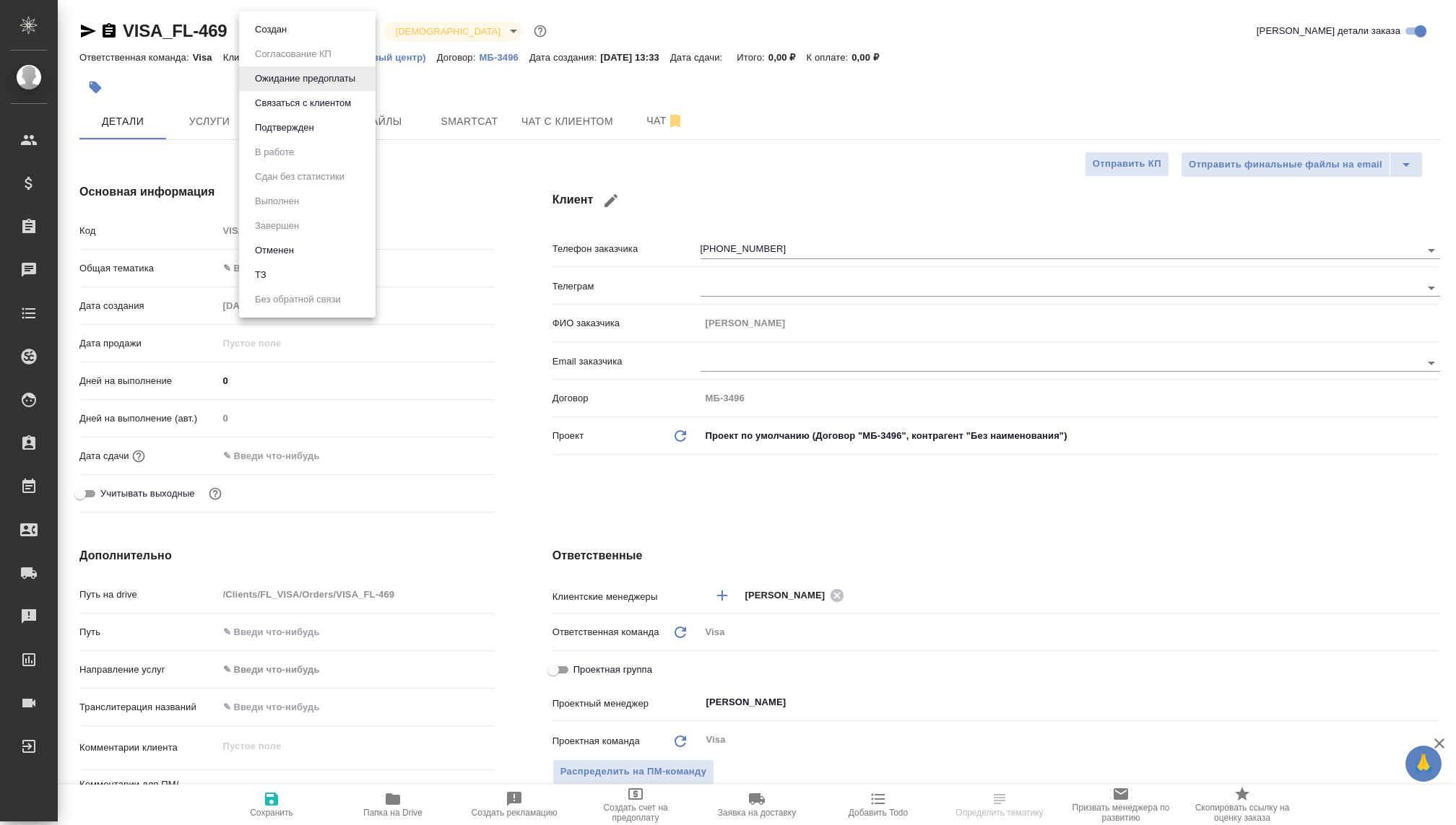
click at [337, 34] on body "🙏 .cls-1 fill:#fff; AWATERA [PERSON_NAME] Спецификации Заказы Чаты Todo Проекты…" at bounding box center [728, 412] width 1456 height 825
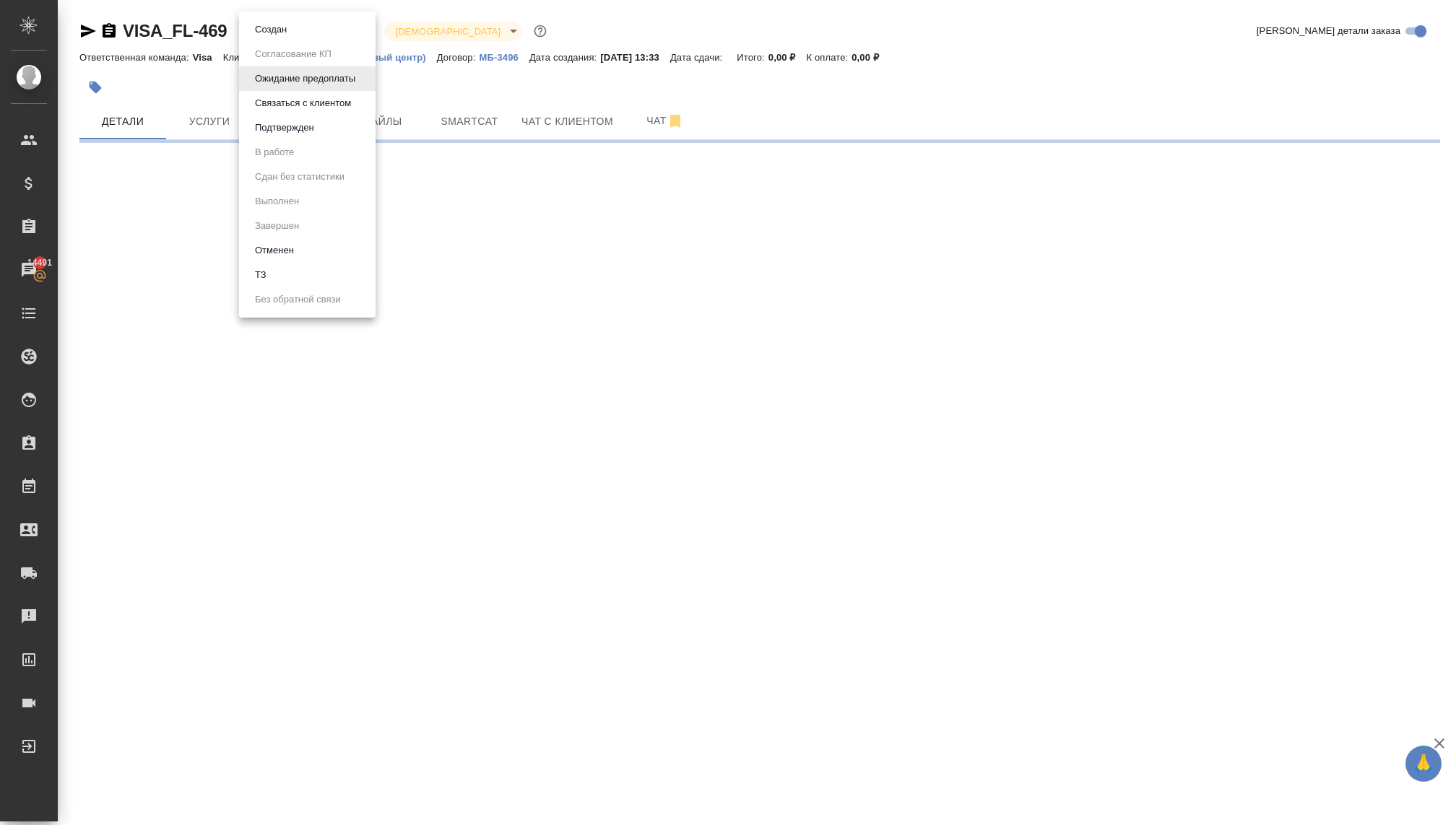
select select "RU"
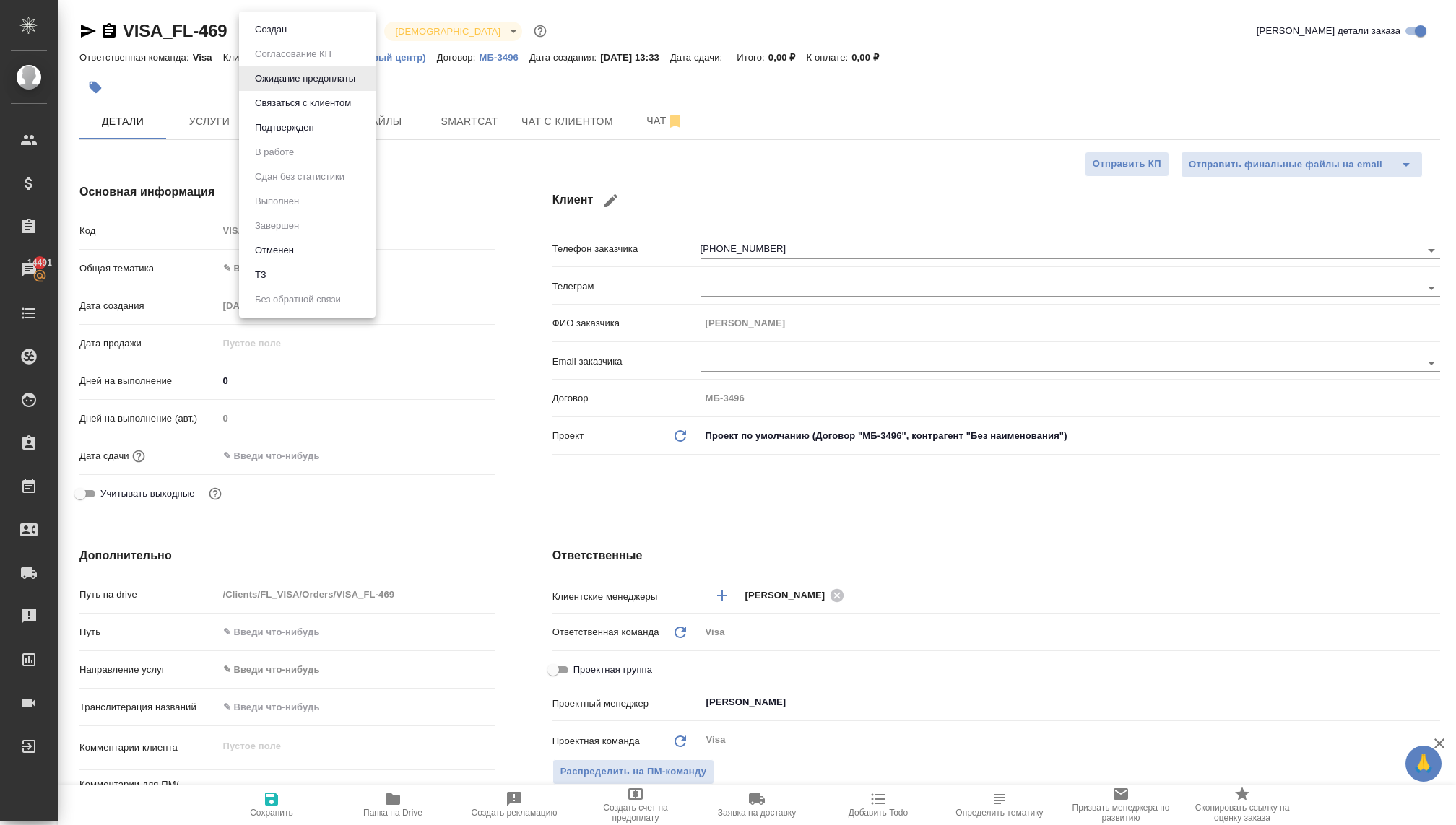
type textarea "x"
click at [298, 245] on li "Отменен" at bounding box center [307, 251] width 137 height 25
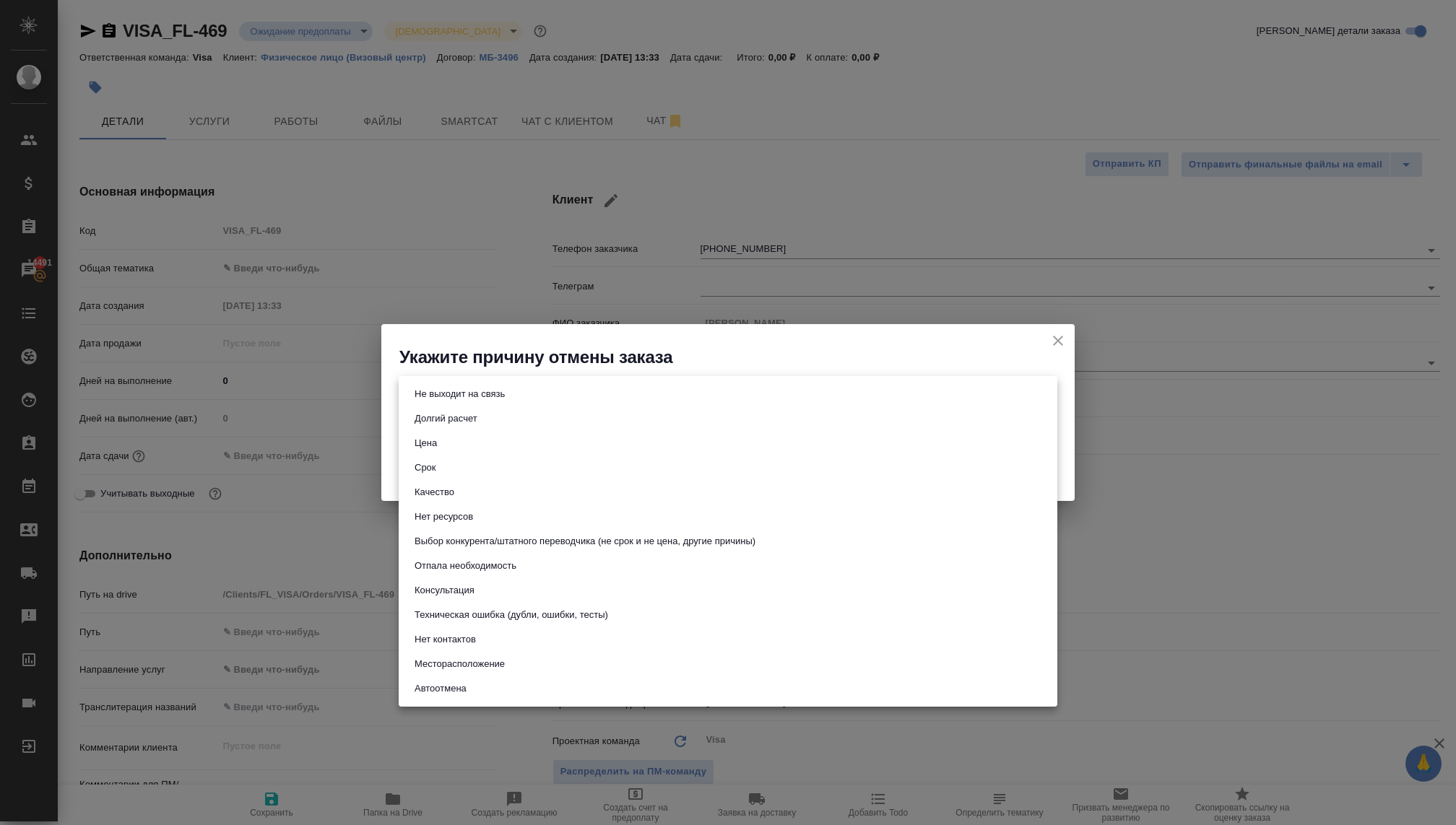
click at [518, 393] on body "🙏 .cls-1 fill:#fff; AWATERA [PERSON_NAME] Спецификации Заказы 14491 Чаты Todo П…" at bounding box center [728, 412] width 1456 height 825
click at [428, 350] on div at bounding box center [728, 412] width 1456 height 825
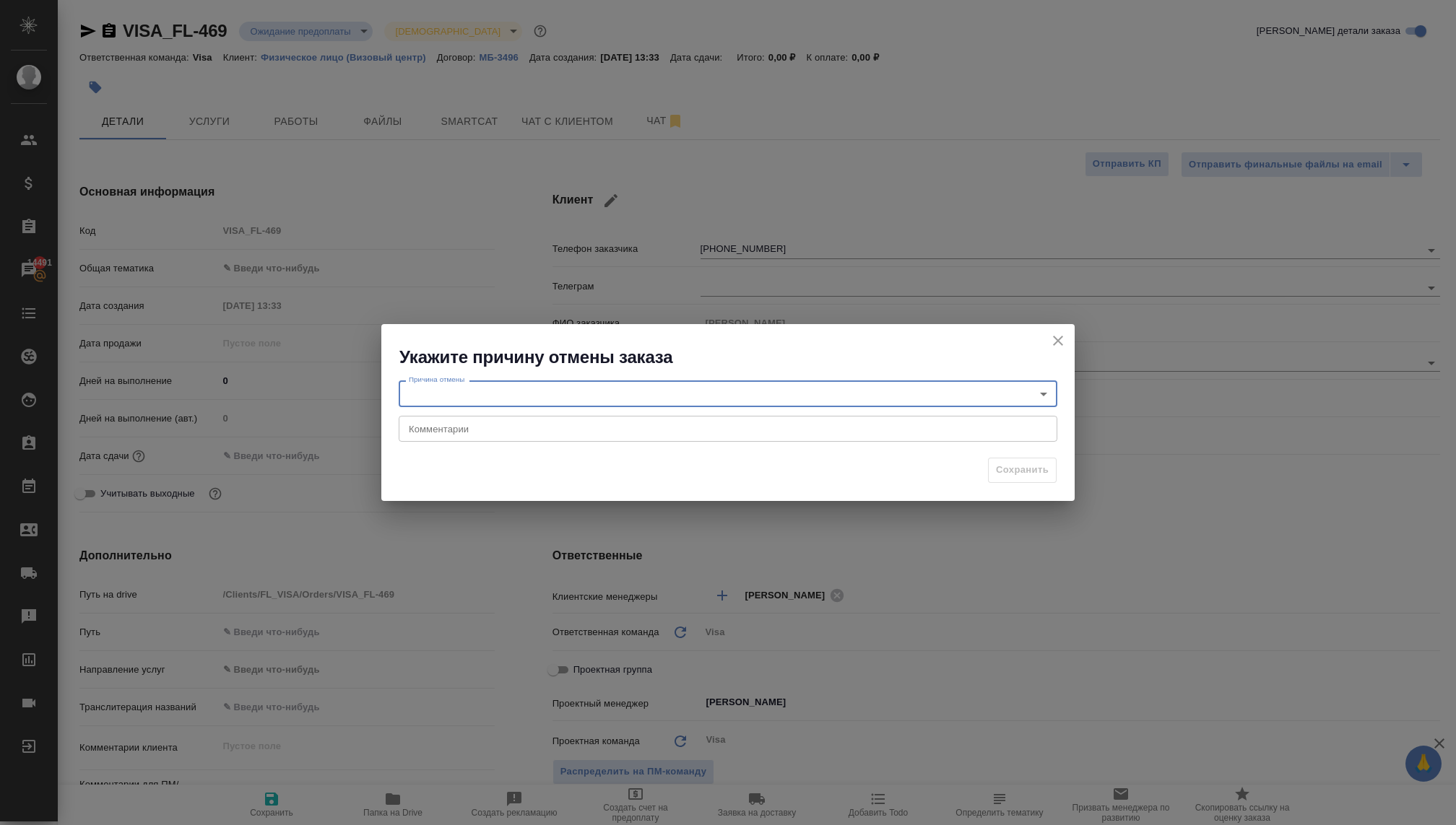
click at [451, 396] on body "🙏 .cls-1 fill:#fff; AWATERA [PERSON_NAME] Спецификации Заказы 14491 Чаты Todo П…" at bounding box center [728, 412] width 1456 height 825
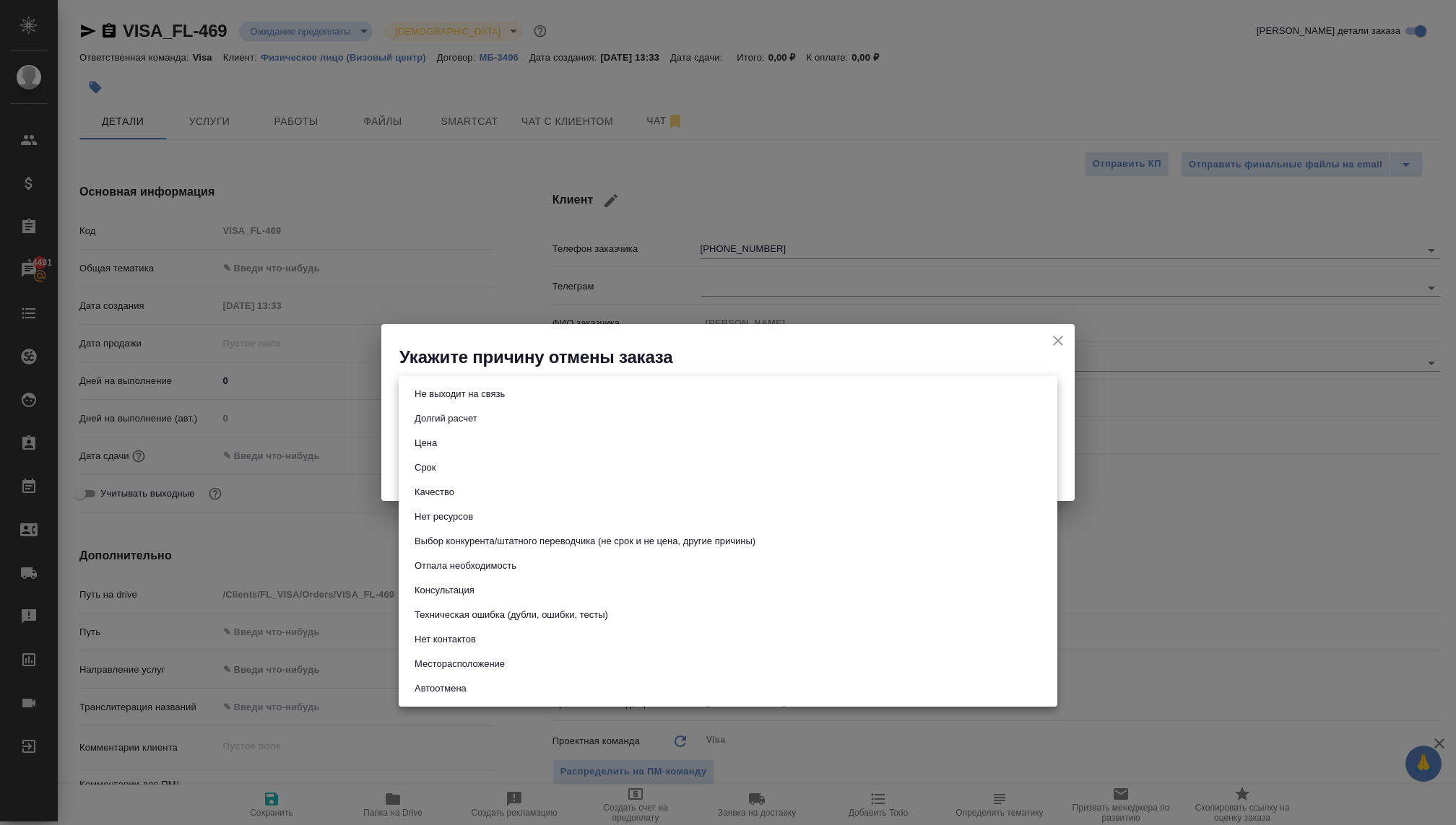
click at [476, 361] on div at bounding box center [728, 412] width 1456 height 825
click at [497, 400] on body "🙏 .cls-1 fill:#fff; AWATERA [PERSON_NAME] Спецификации Заказы 14491 Чаты Todo П…" at bounding box center [728, 412] width 1456 height 825
click at [491, 365] on div at bounding box center [728, 412] width 1456 height 825
click at [508, 398] on body "🙏 .cls-1 fill:#fff; AWATERA [PERSON_NAME] Спецификации Заказы 14491 Чаты Todo П…" at bounding box center [728, 412] width 1456 height 825
click at [487, 348] on div at bounding box center [728, 412] width 1456 height 825
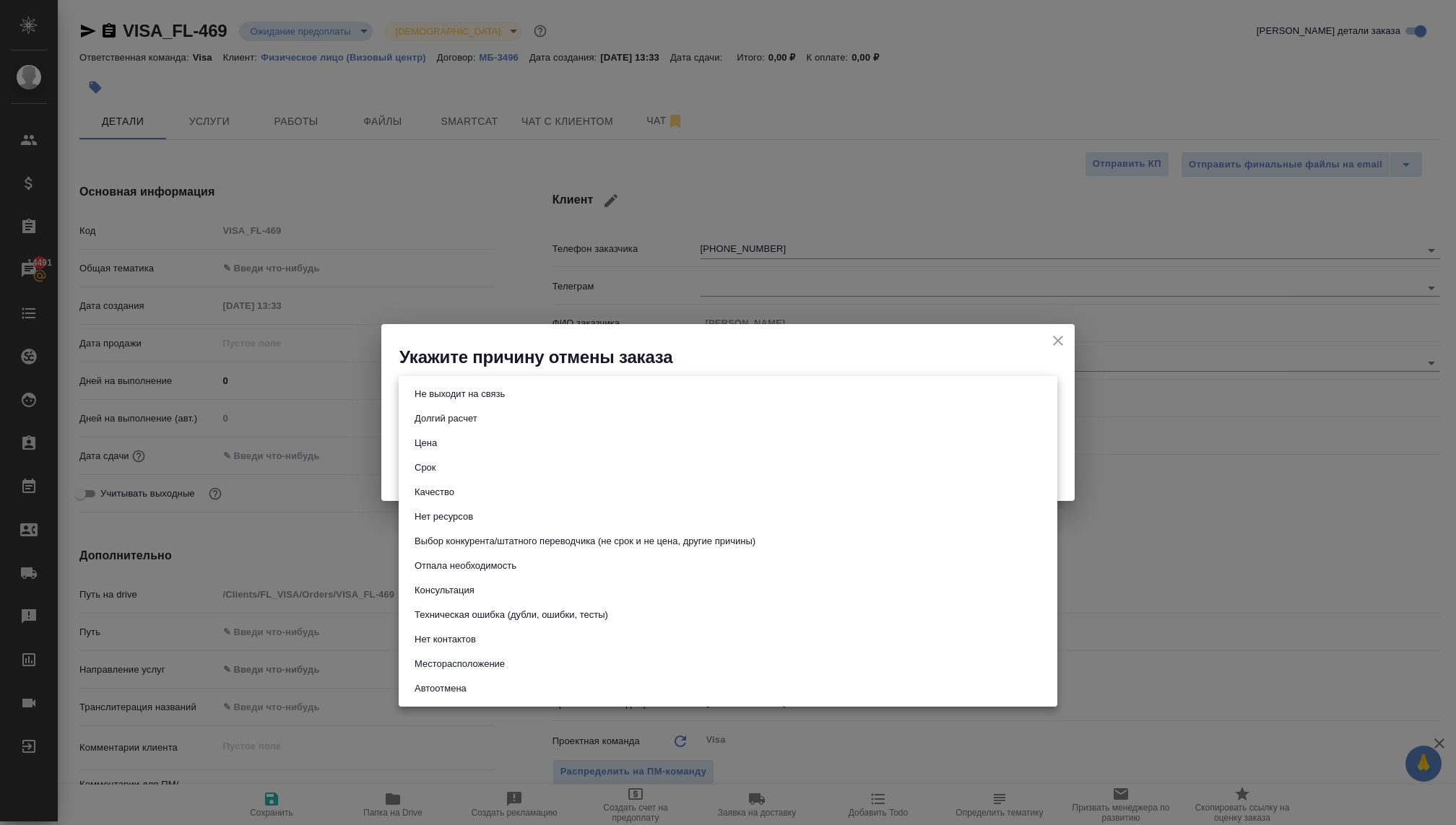
click at [521, 396] on body "🙏 .cls-1 fill:#fff; AWATERA [PERSON_NAME] Спецификации Заказы 14491 Чаты Todo П…" at bounding box center [728, 412] width 1456 height 825
click at [512, 359] on div at bounding box center [728, 412] width 1456 height 825
click at [685, 392] on body "🙏 .cls-1 fill:#fff; AWATERA [PERSON_NAME] Спецификации Заказы 14491 Чаты Todo П…" at bounding box center [728, 412] width 1456 height 825
click at [531, 544] on button "Выбор конкурента/штатного переводчика (не срок и не цена, другие причины)" at bounding box center [584, 541] width 349 height 16
type input "choiceOfStaffOrCompetitor"
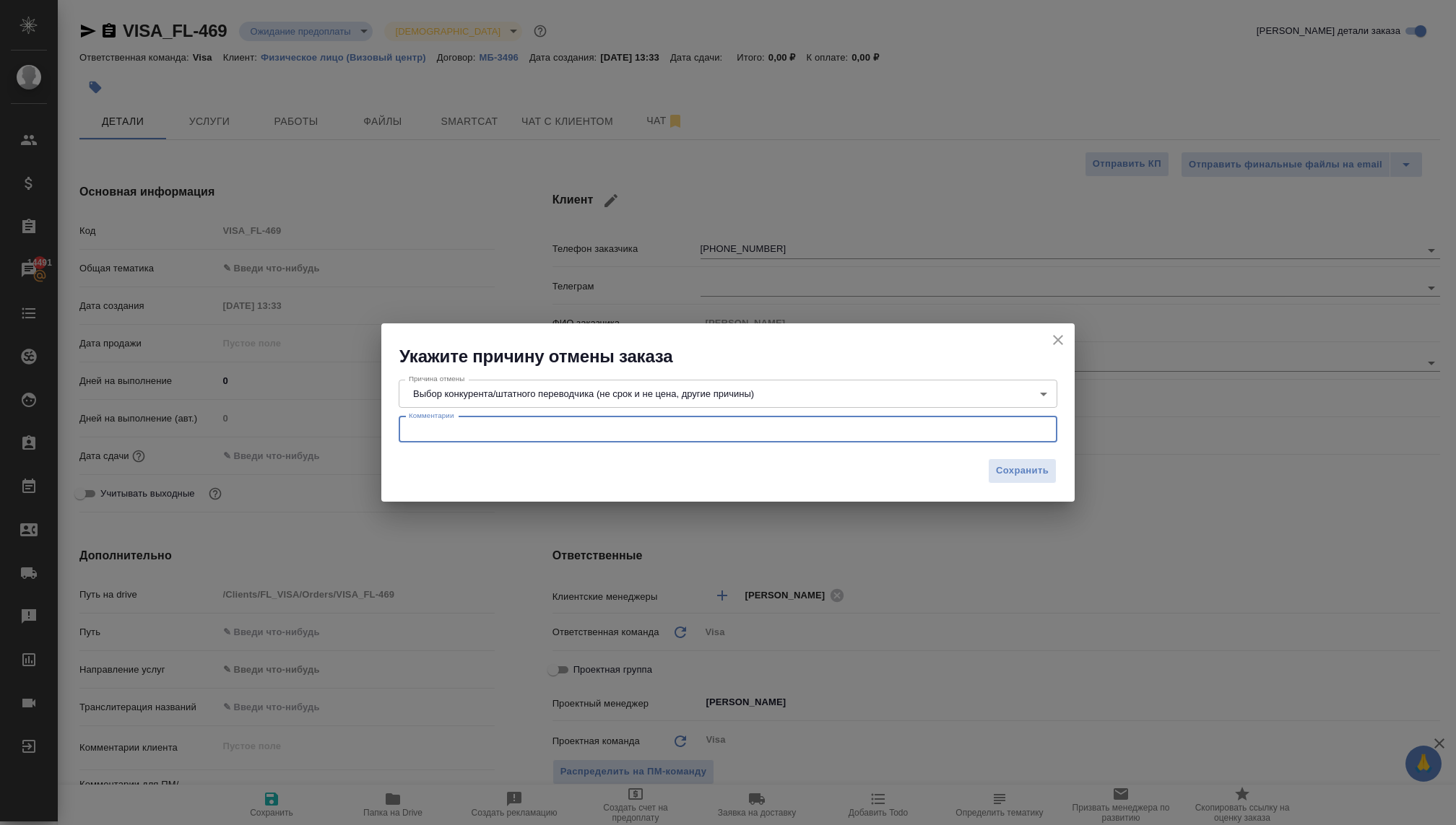
click at [458, 430] on textarea at bounding box center [728, 429] width 639 height 11
click at [948, 426] on textarea "Обратились напрямую в визовый центр франции. отдали 55 евро." at bounding box center [728, 429] width 639 height 11
type textarea "Обратились напрямую в визовый центр франции. отдали 55 евро."
click at [1012, 475] on span "Сохранить" at bounding box center [1022, 471] width 53 height 17
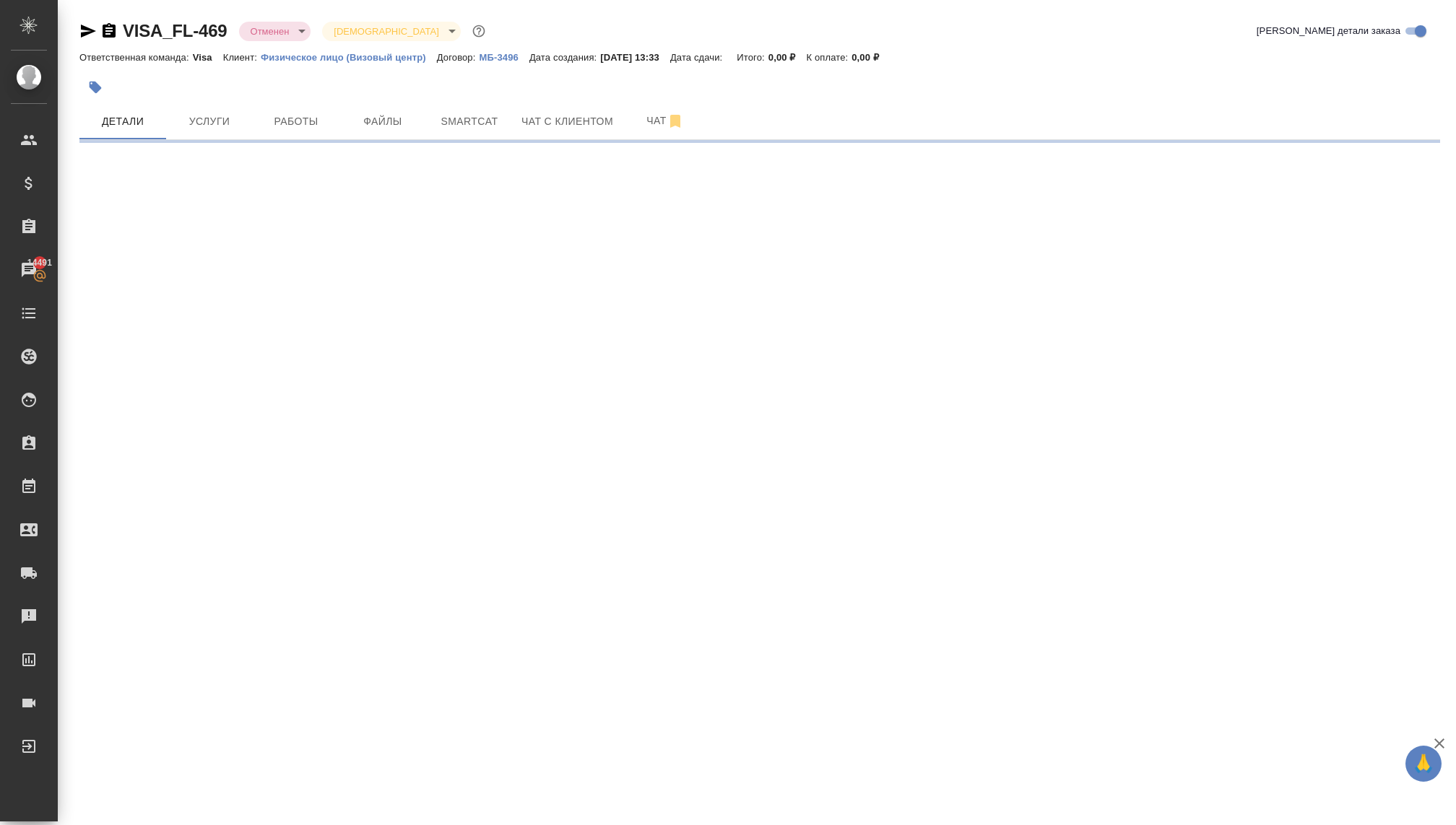
select select "RU"
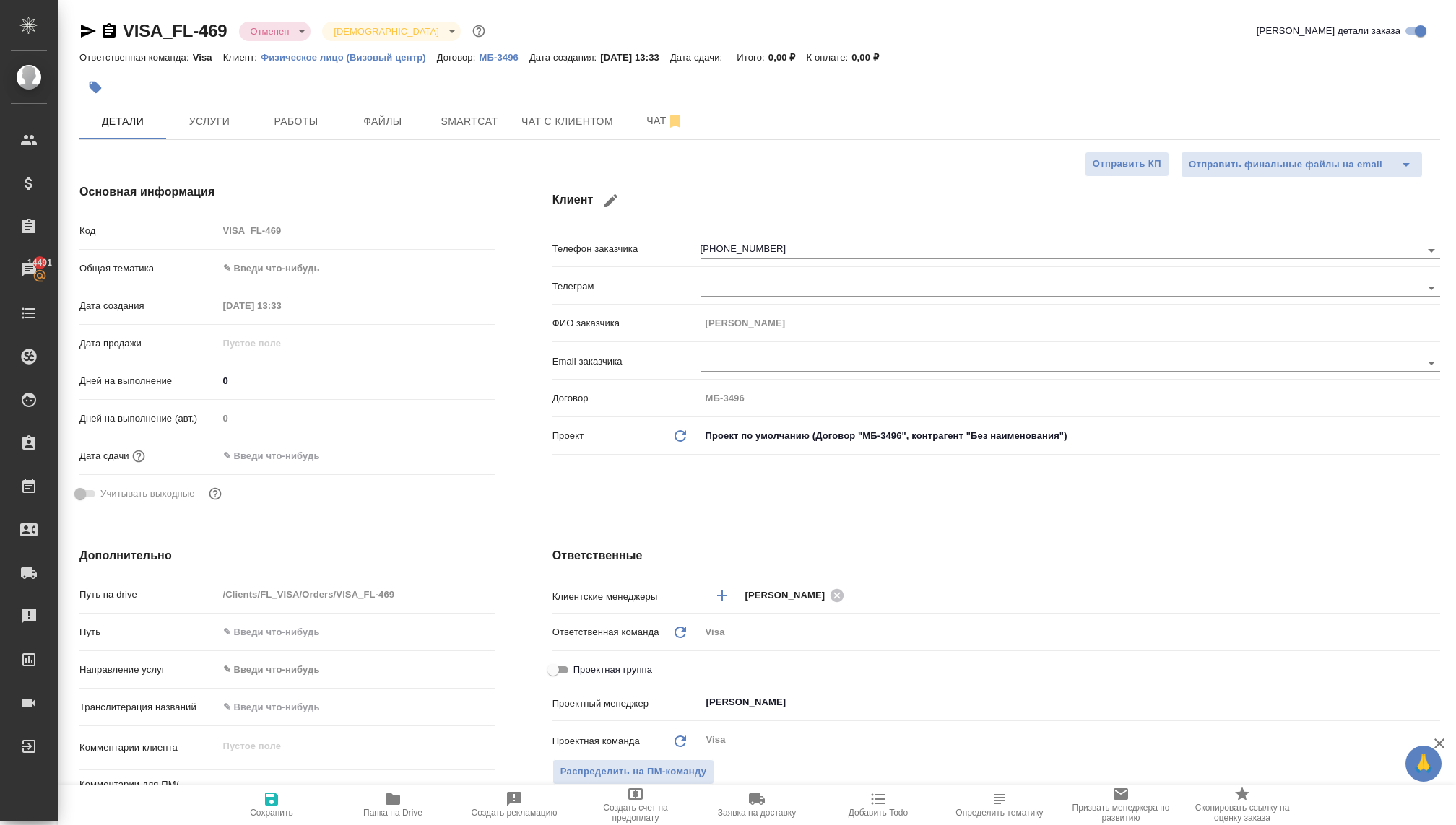
type textarea "x"
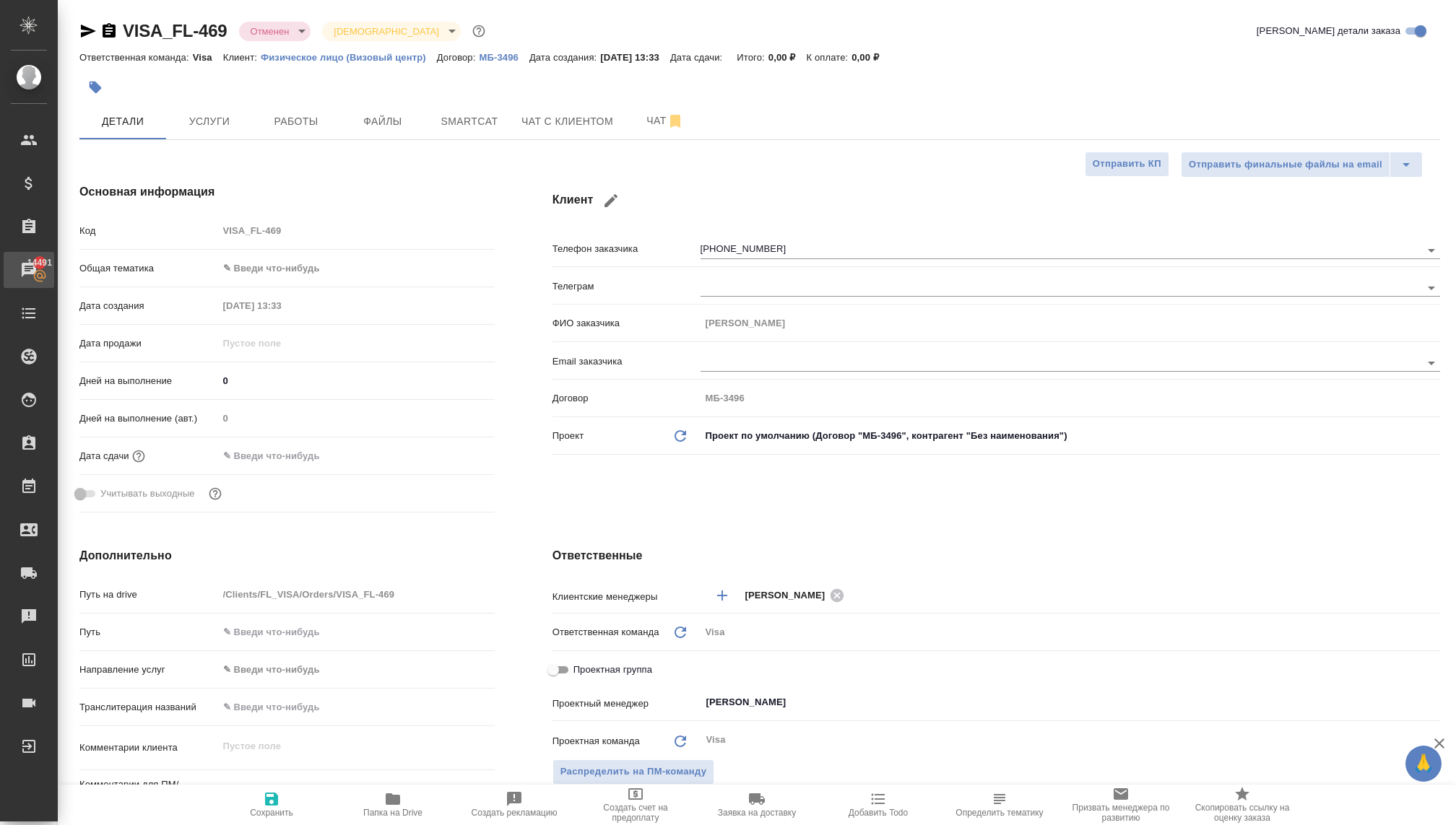
type textarea "x"
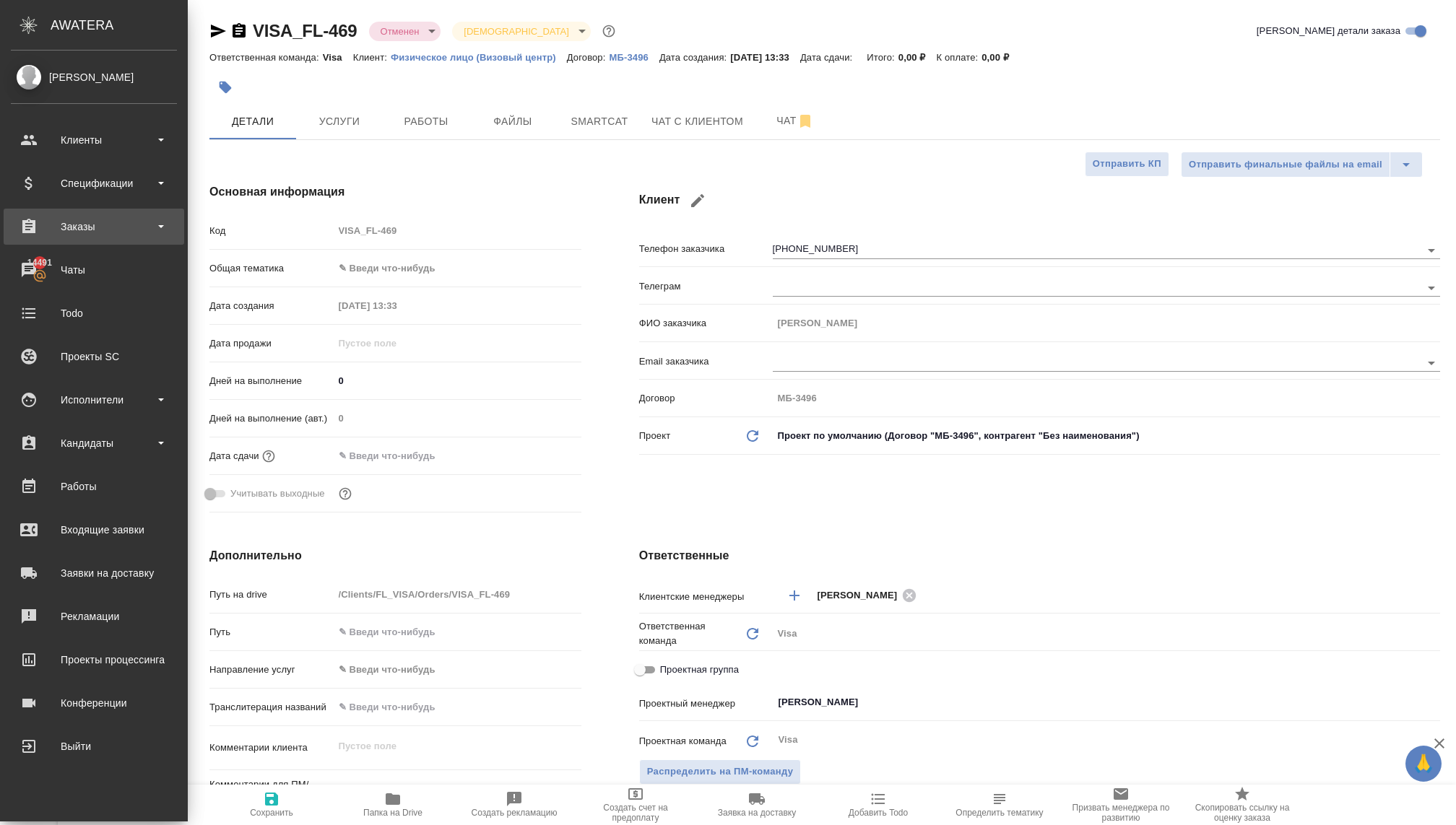
click at [85, 239] on div "Заказы" at bounding box center [94, 226] width 180 height 36
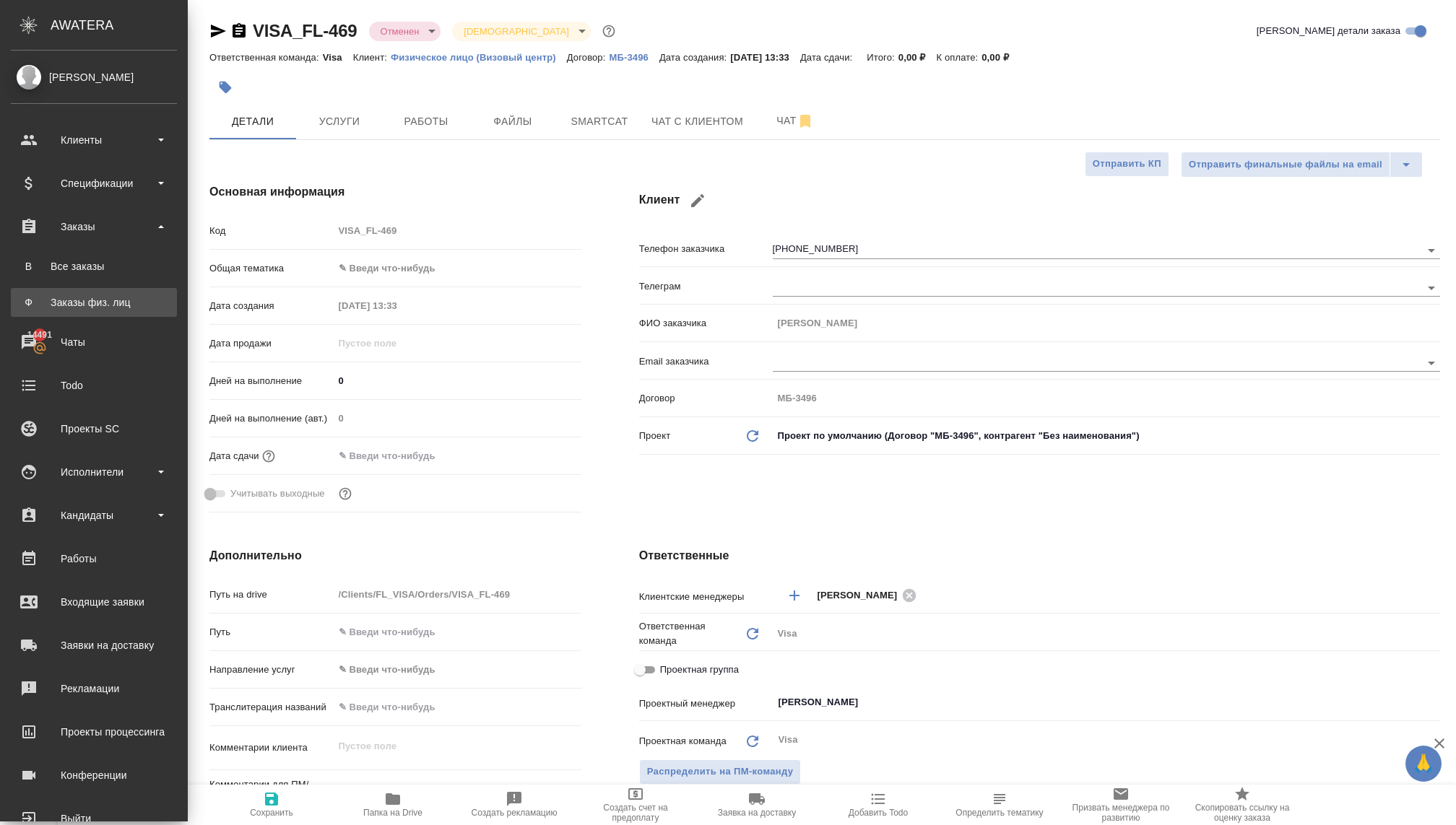
type textarea "x"
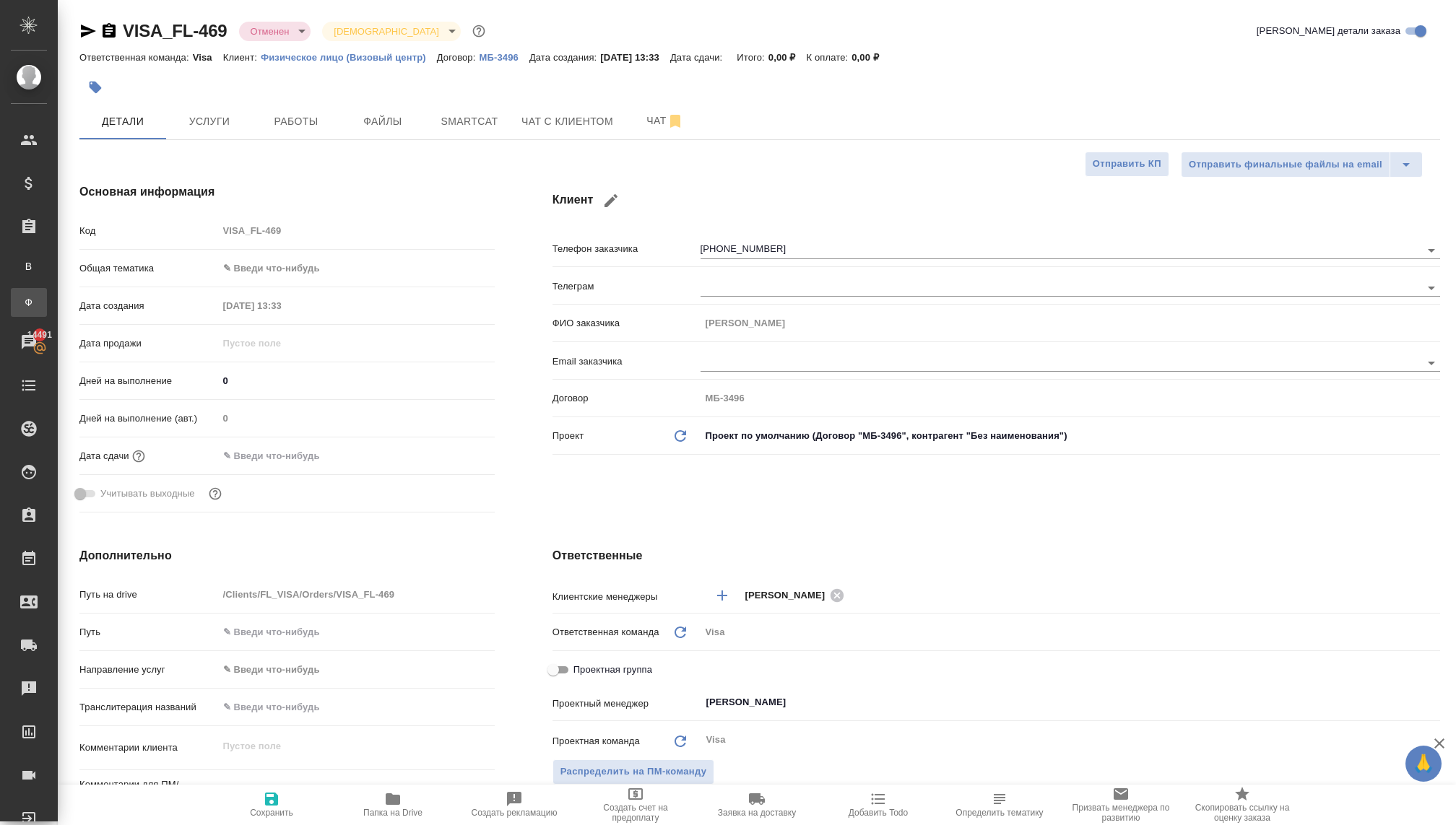
click at [22, 309] on div "Заказы физ. лиц" at bounding box center [11, 302] width 22 height 14
type textarea "x"
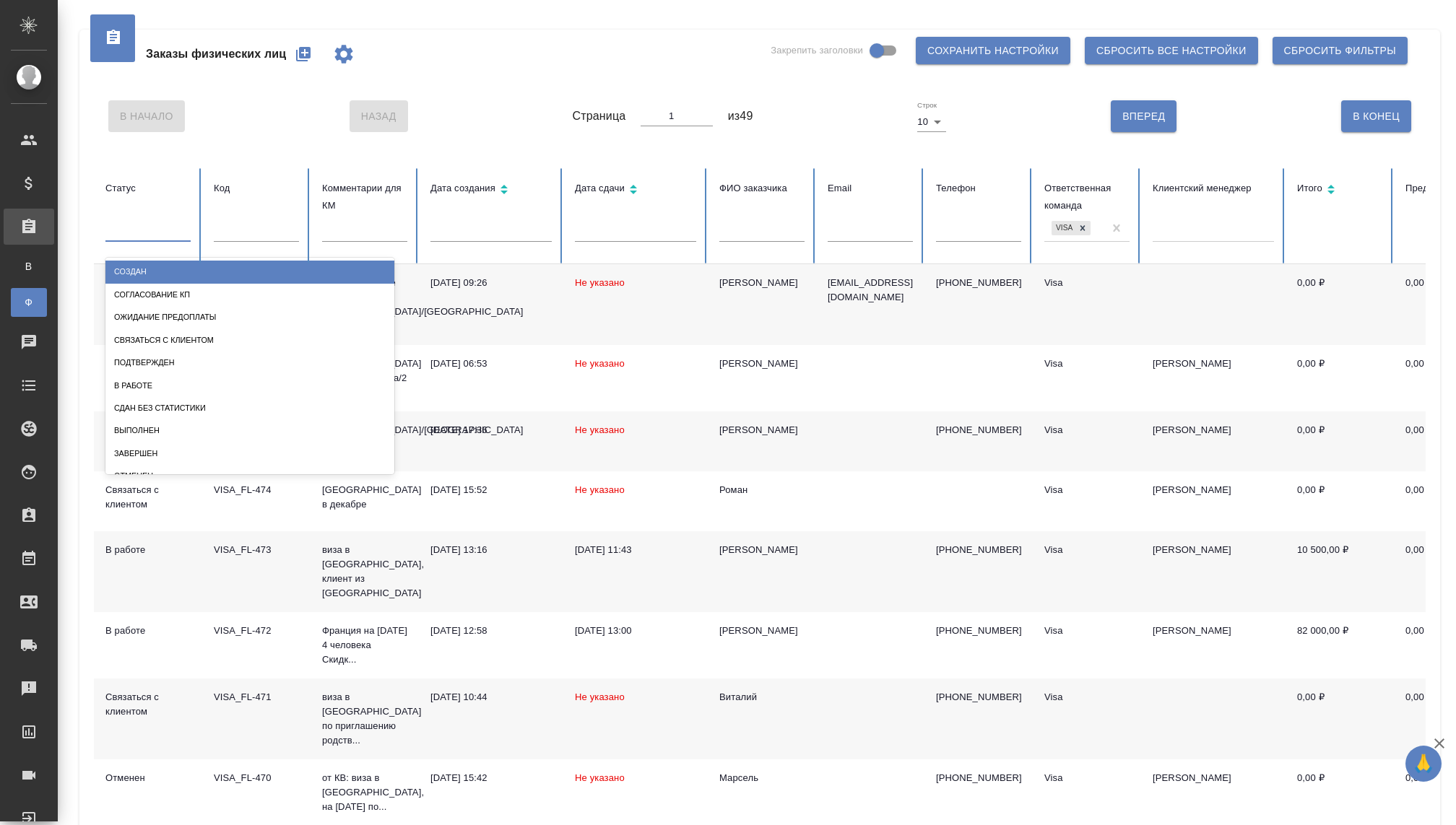
click at [154, 237] on div at bounding box center [148, 228] width 85 height 21
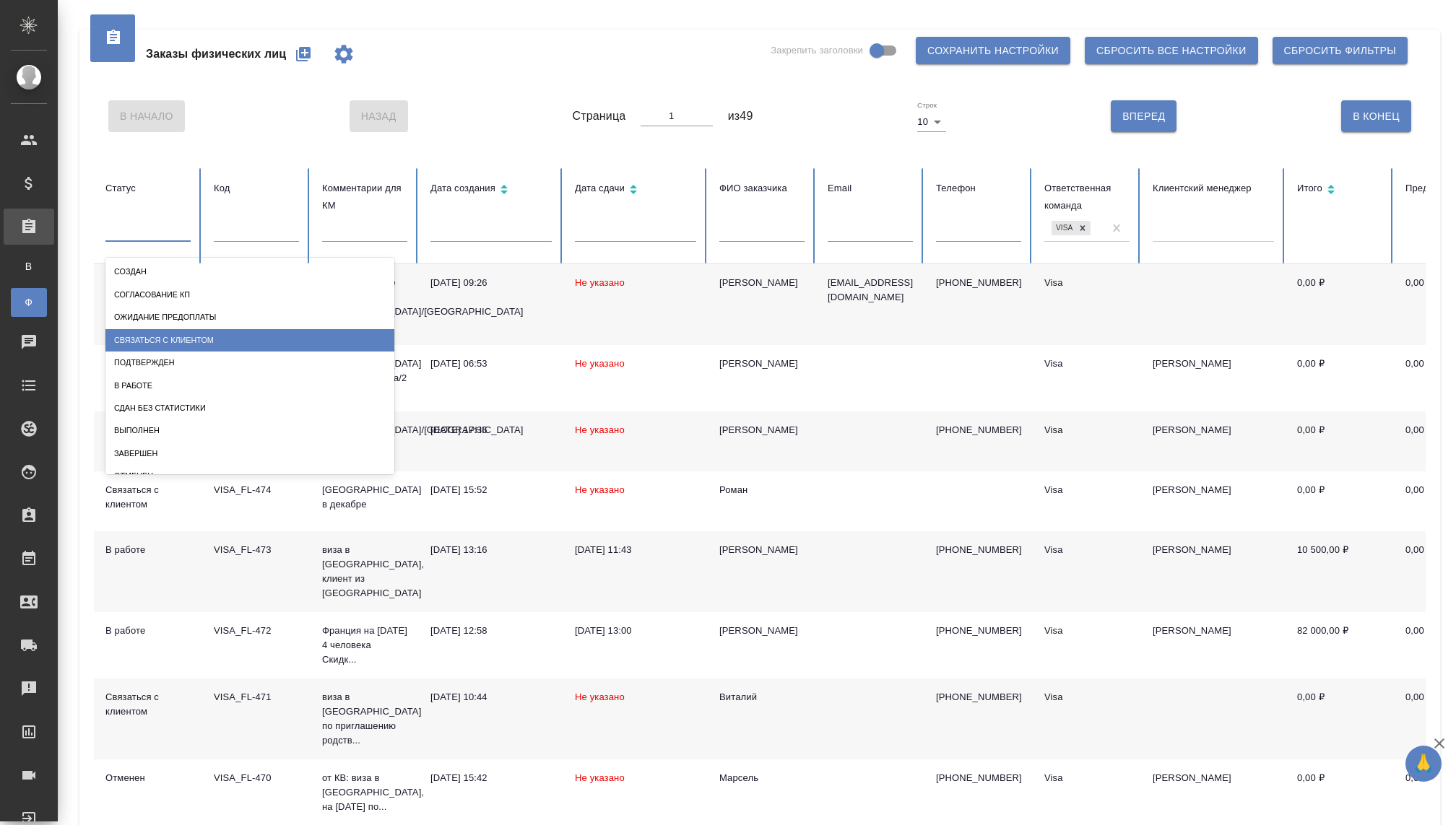
click at [143, 343] on div "Связаться с клиентом" at bounding box center [250, 340] width 289 height 23
